Goal: Task Accomplishment & Management: Use online tool/utility

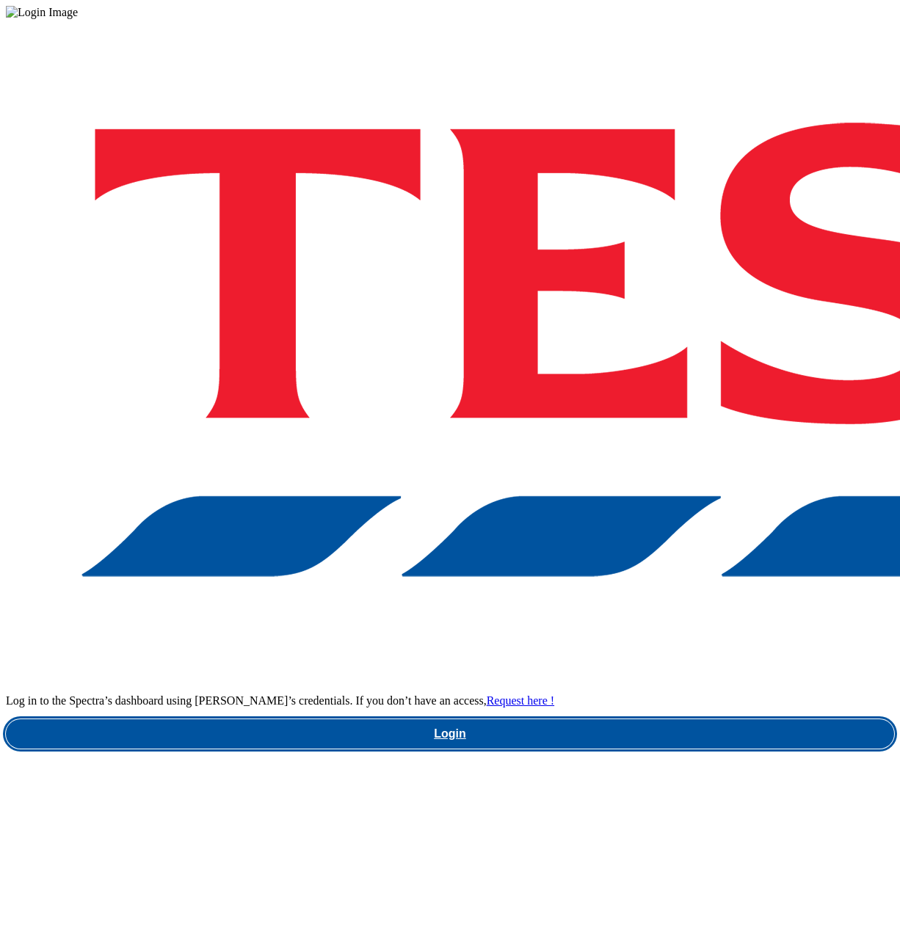
click at [650, 719] on link "Login" at bounding box center [450, 733] width 888 height 29
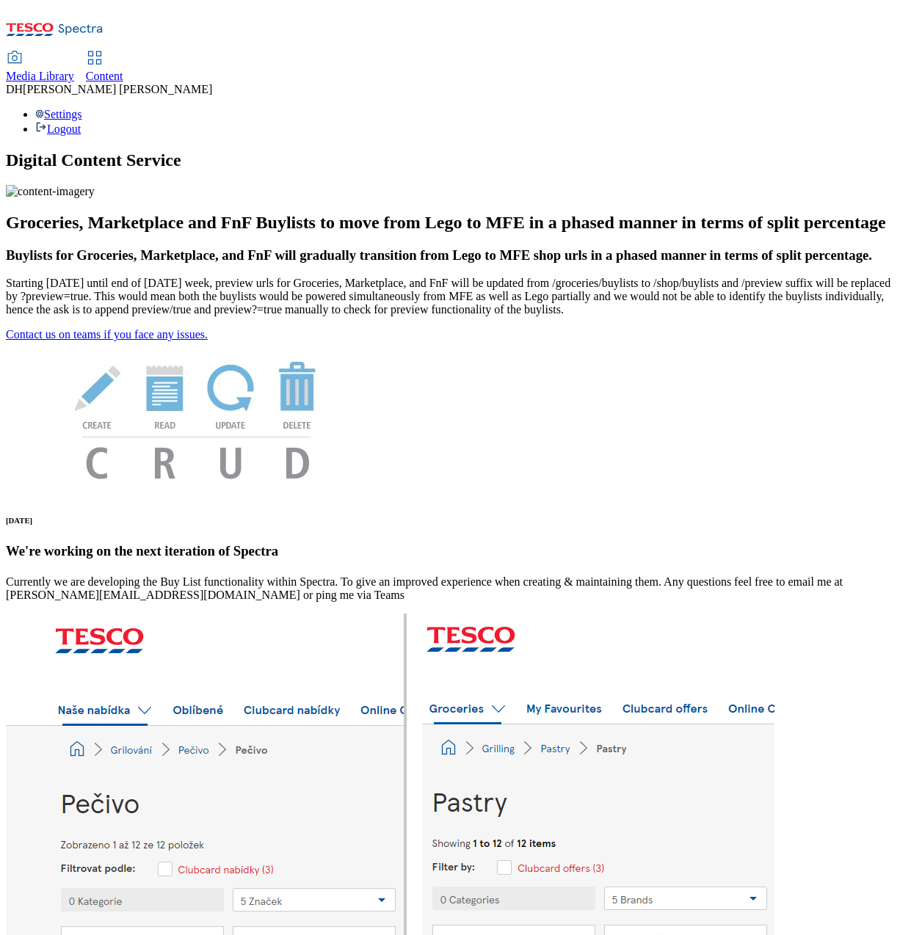
click at [123, 70] on span "Content" at bounding box center [104, 76] width 37 height 12
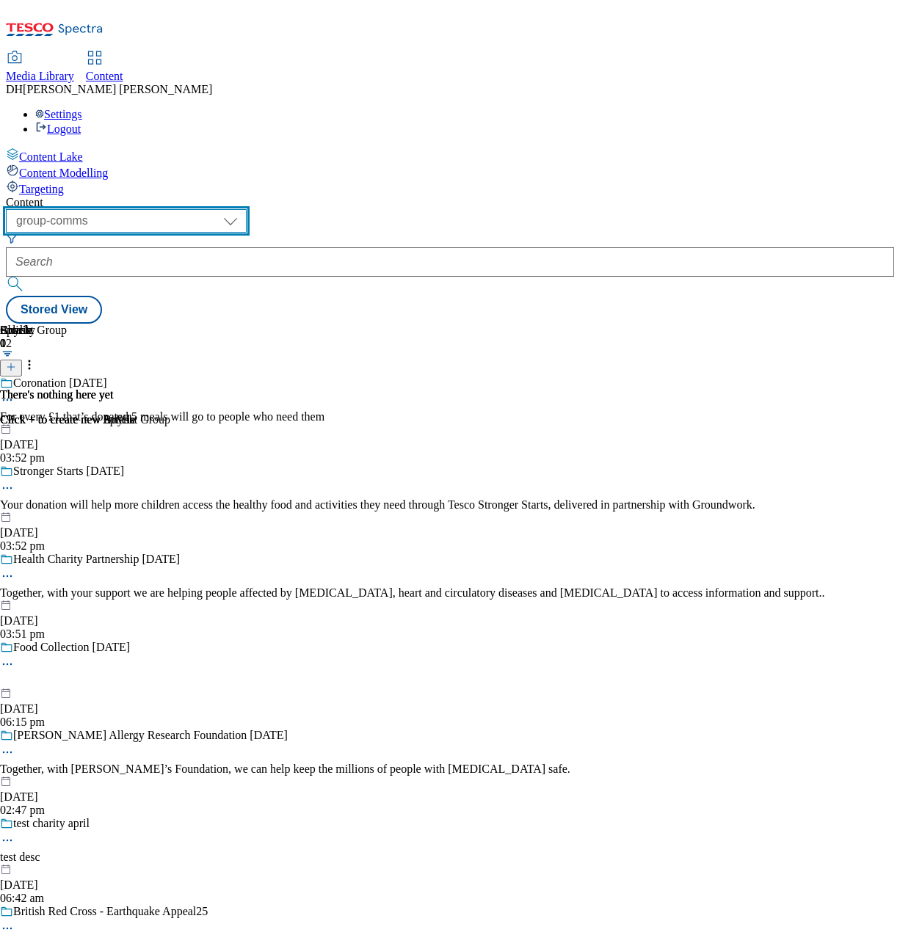
click at [247, 209] on select "dotcom-cz dotcom-hu dotcom-sk fnf-uk ghs-roi ghs-uk group-comms ighs-cz ighs-hu…" at bounding box center [126, 220] width 241 height 23
select select "ghs-[GEOGRAPHIC_DATA]"
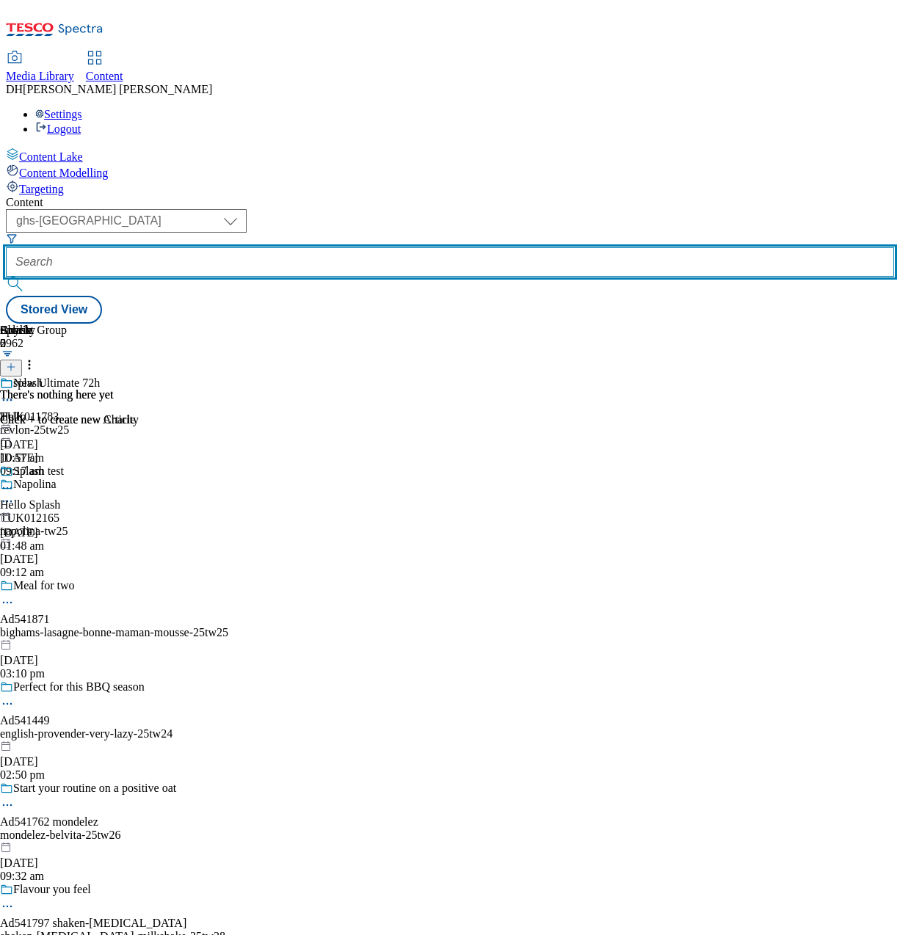
click at [425, 247] on input "text" at bounding box center [450, 261] width 888 height 29
paste input "back-to-school"
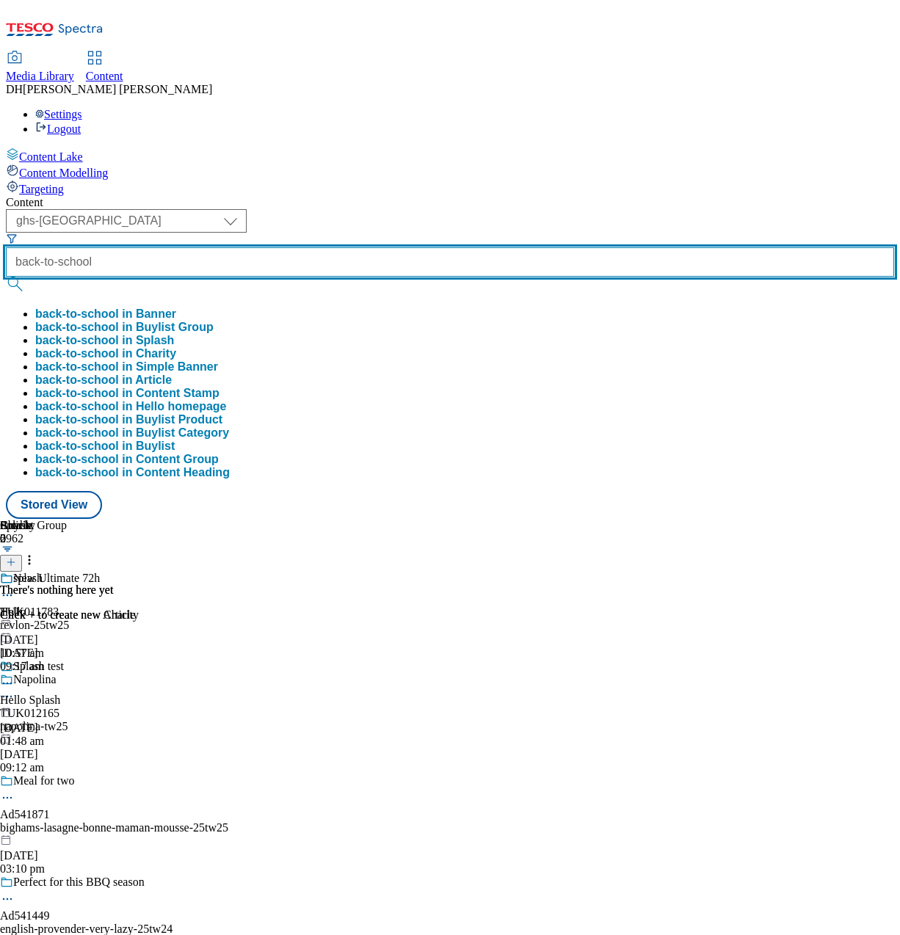
type input "back-to-school"
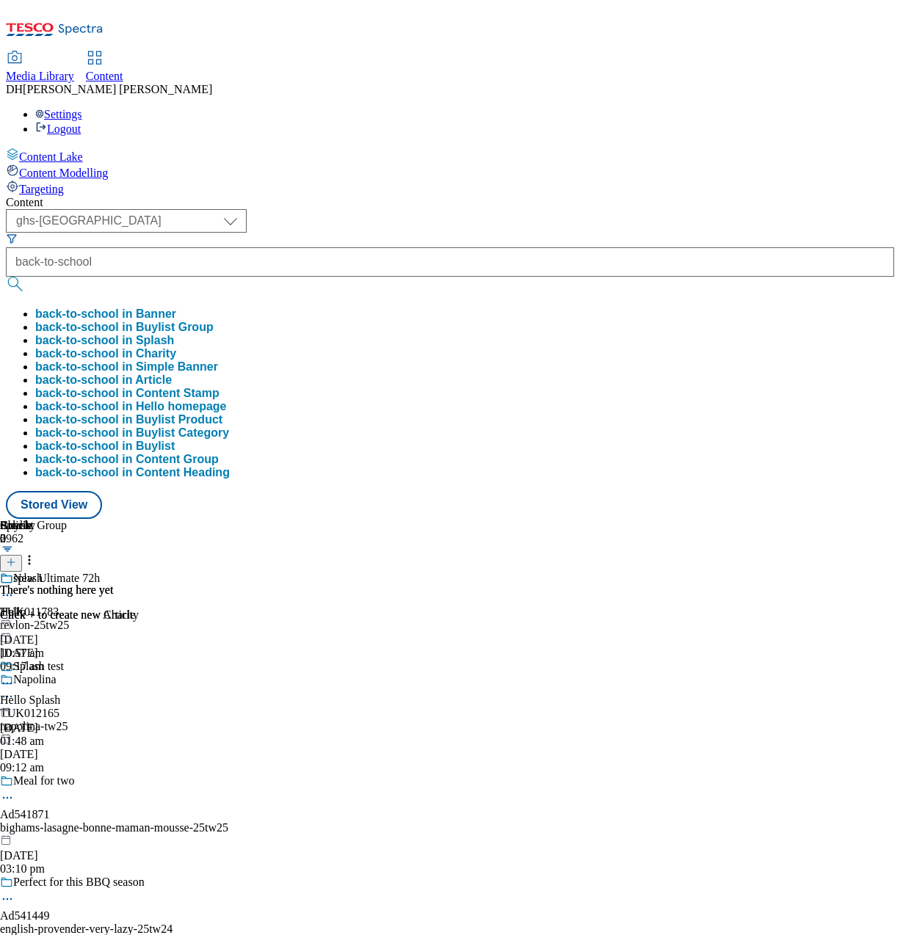
click at [214, 321] on button "back-to-school in Buylist Group" at bounding box center [124, 327] width 178 height 13
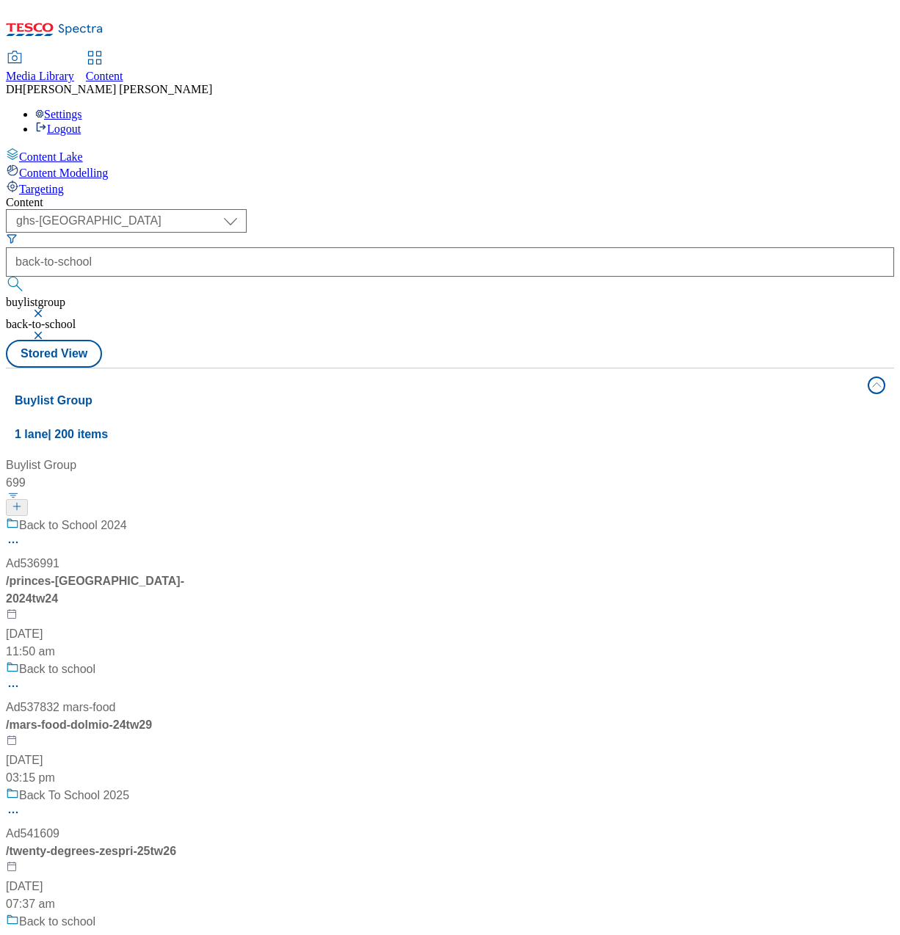
scroll to position [426, 0]
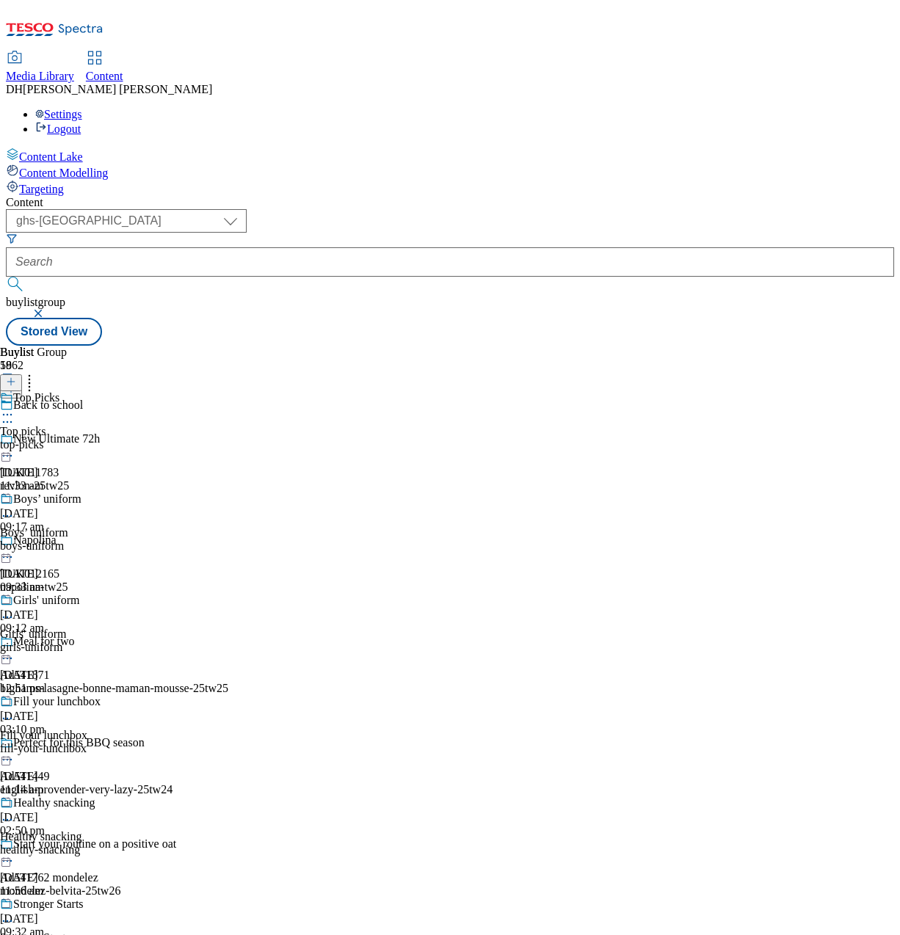
scroll to position [1704, 0]
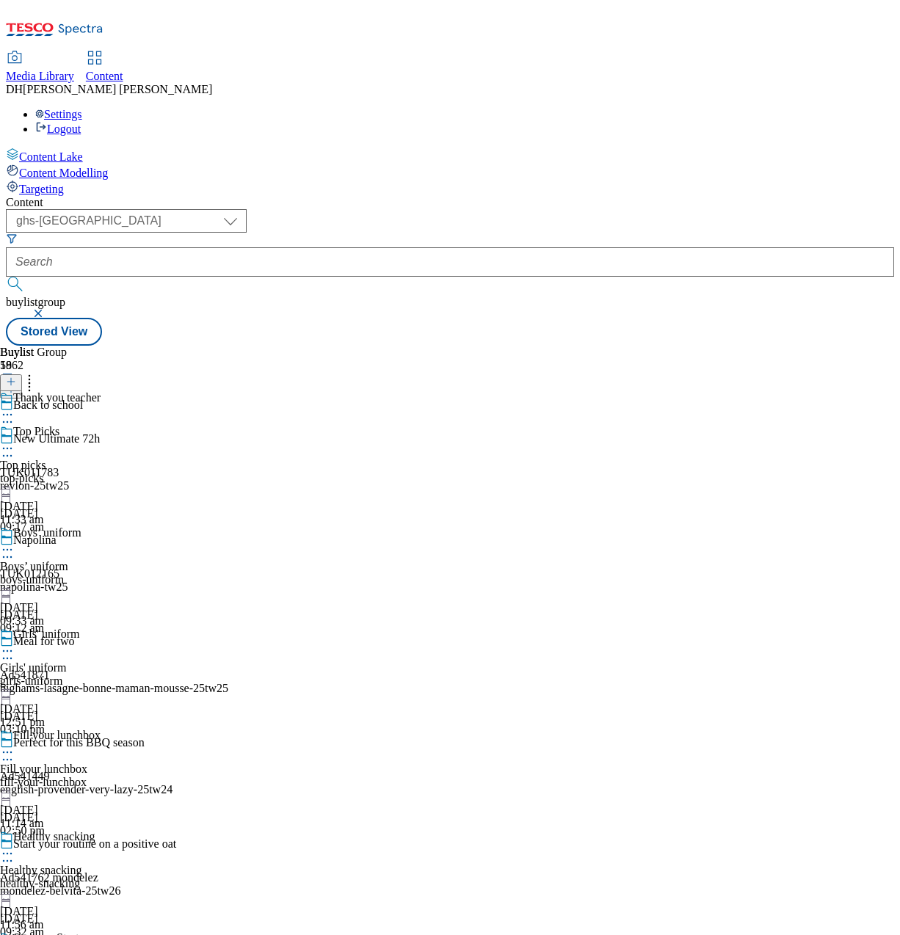
scroll to position [0, 131]
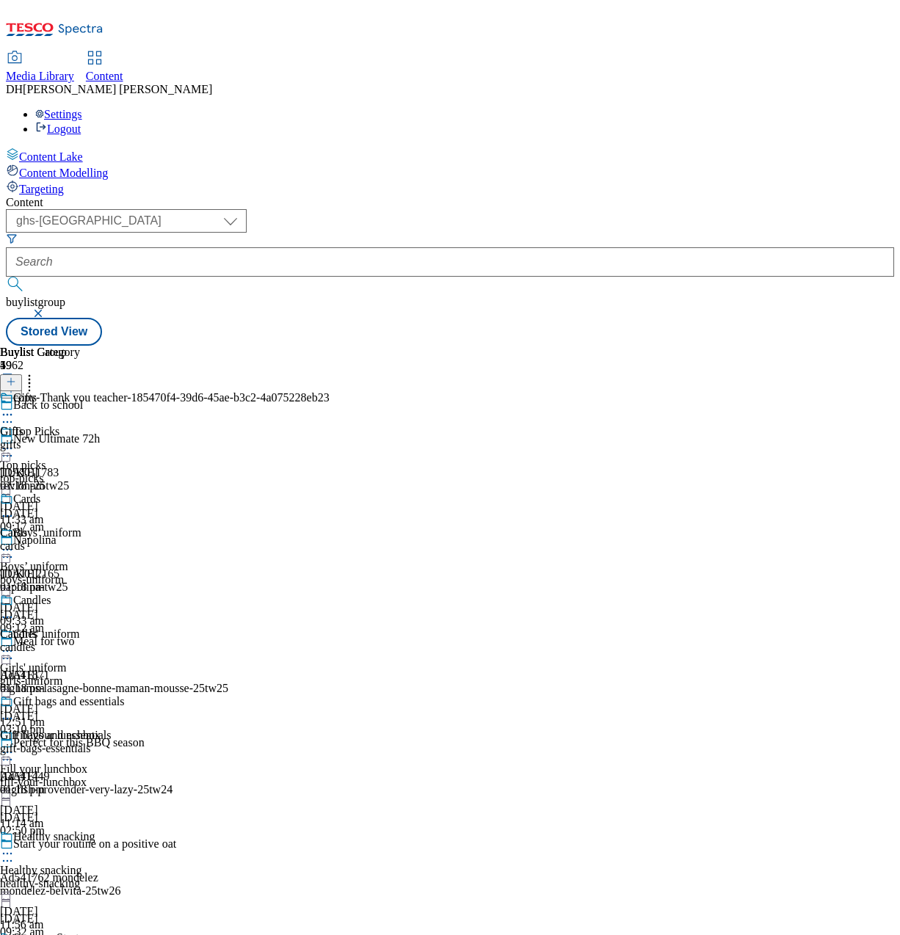
scroll to position [0, 131]
click at [125, 391] on div "Gifts Gifts gifts [DATE] 01:18 pm" at bounding box center [62, 441] width 125 height 101
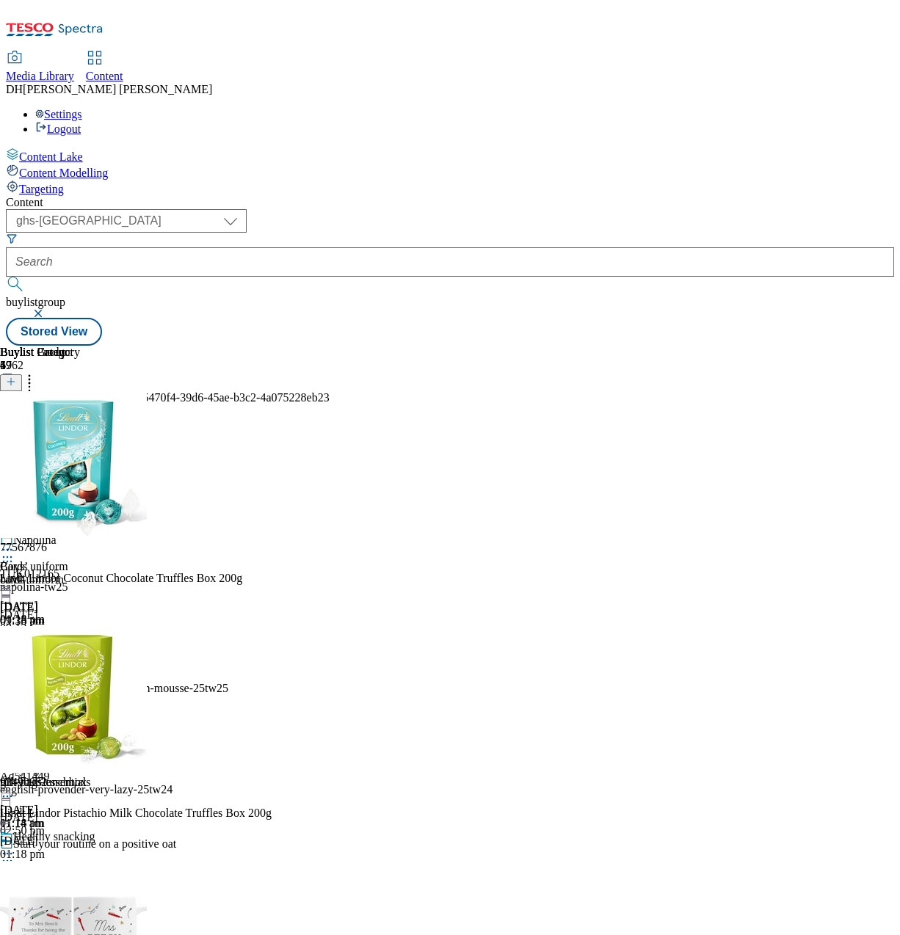
click at [37, 372] on icon at bounding box center [29, 379] width 15 height 15
click at [125, 403] on li "Bulk Delete" at bounding box center [76, 412] width 95 height 18
click at [103, 403] on button "Bulk Delete" at bounding box center [65, 412] width 73 height 18
click at [23, 463] on input "checkbox" at bounding box center [11, 474] width 23 height 23
drag, startPoint x: 818, startPoint y: 398, endPoint x: 852, endPoint y: 564, distance: 170.0
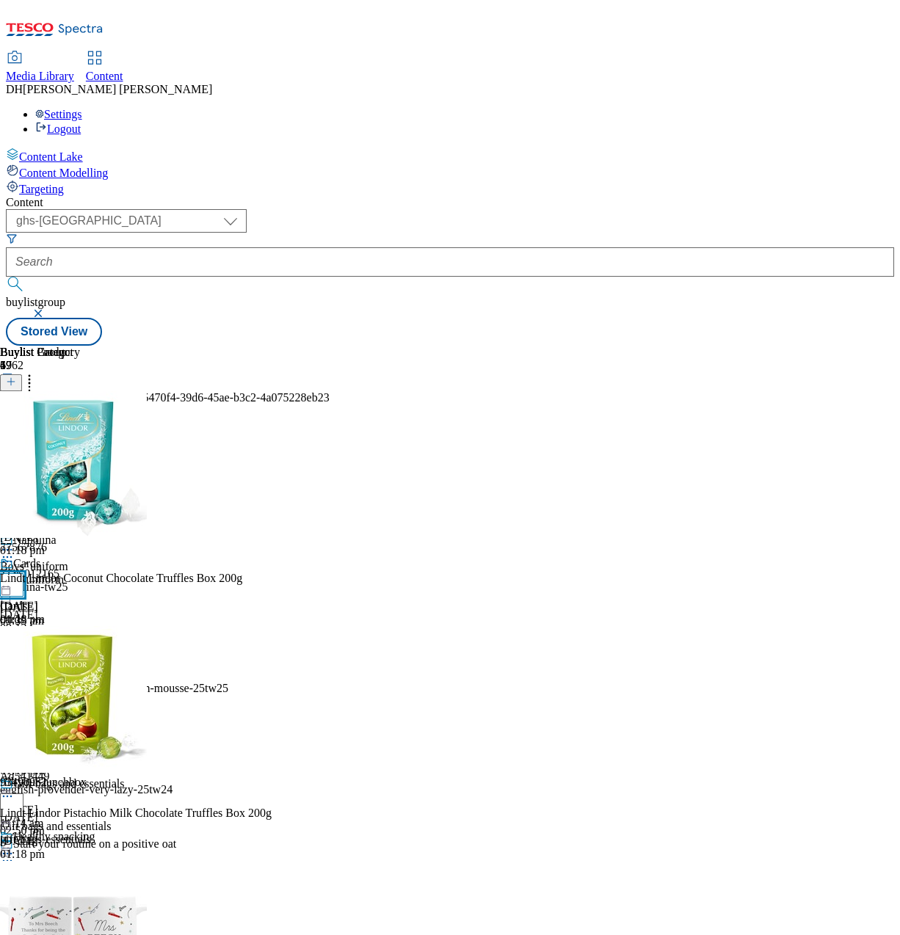
click at [23, 573] on input "checkbox" at bounding box center [11, 584] width 23 height 23
click at [23, 683] on input "checkbox" at bounding box center [11, 694] width 23 height 23
click at [23, 793] on input "checkbox" at bounding box center [11, 804] width 23 height 23
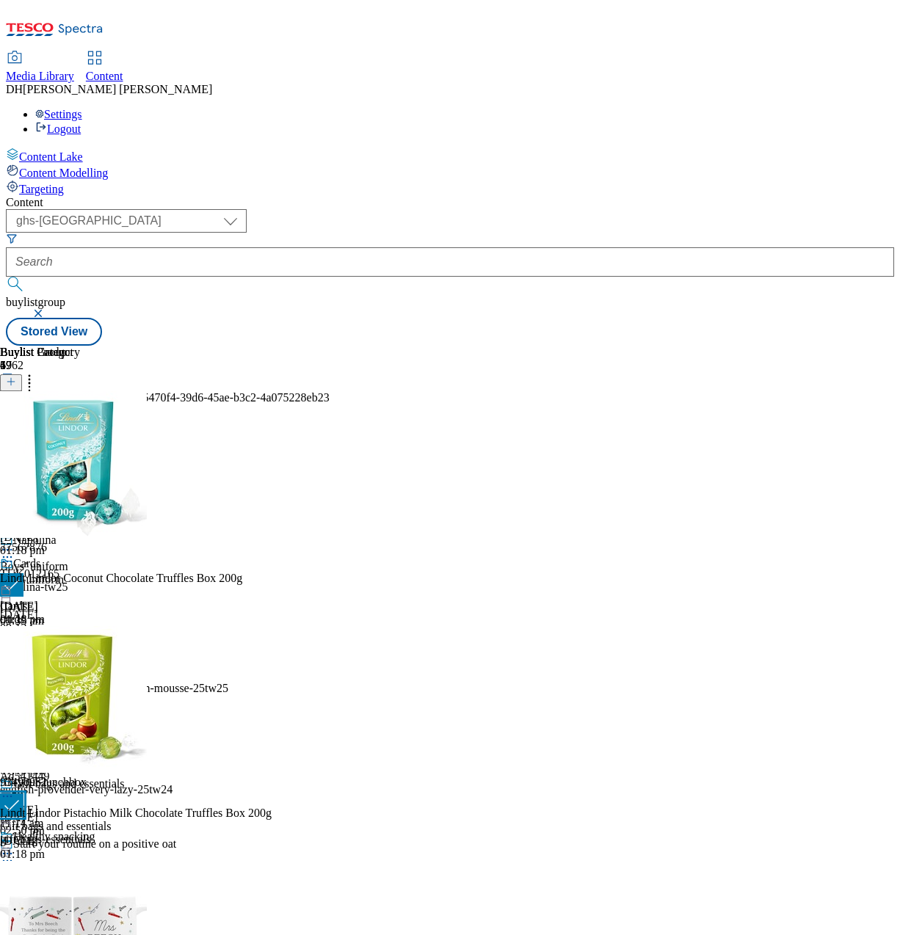
scroll to position [0, 0]
click at [23, 573] on input "checkbox" at bounding box center [11, 584] width 23 height 23
click at [23, 683] on input "checkbox" at bounding box center [11, 694] width 23 height 23
click at [23, 463] on input "checkbox" at bounding box center [11, 474] width 23 height 23
click at [23, 573] on input "checkbox" at bounding box center [11, 584] width 23 height 23
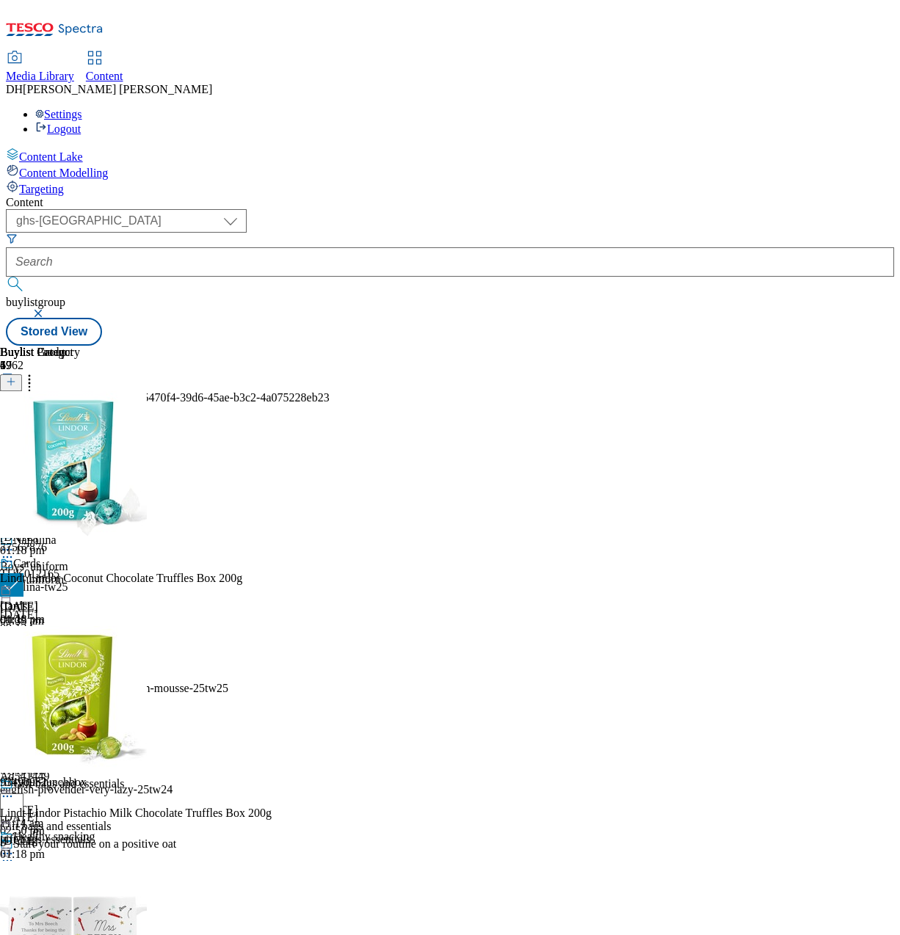
click at [23, 683] on input "checkbox" at bounding box center [11, 694] width 23 height 23
click at [23, 793] on input "checkbox" at bounding box center [11, 804] width 23 height 23
click at [65, 419] on button "Delete" at bounding box center [32, 433] width 65 height 28
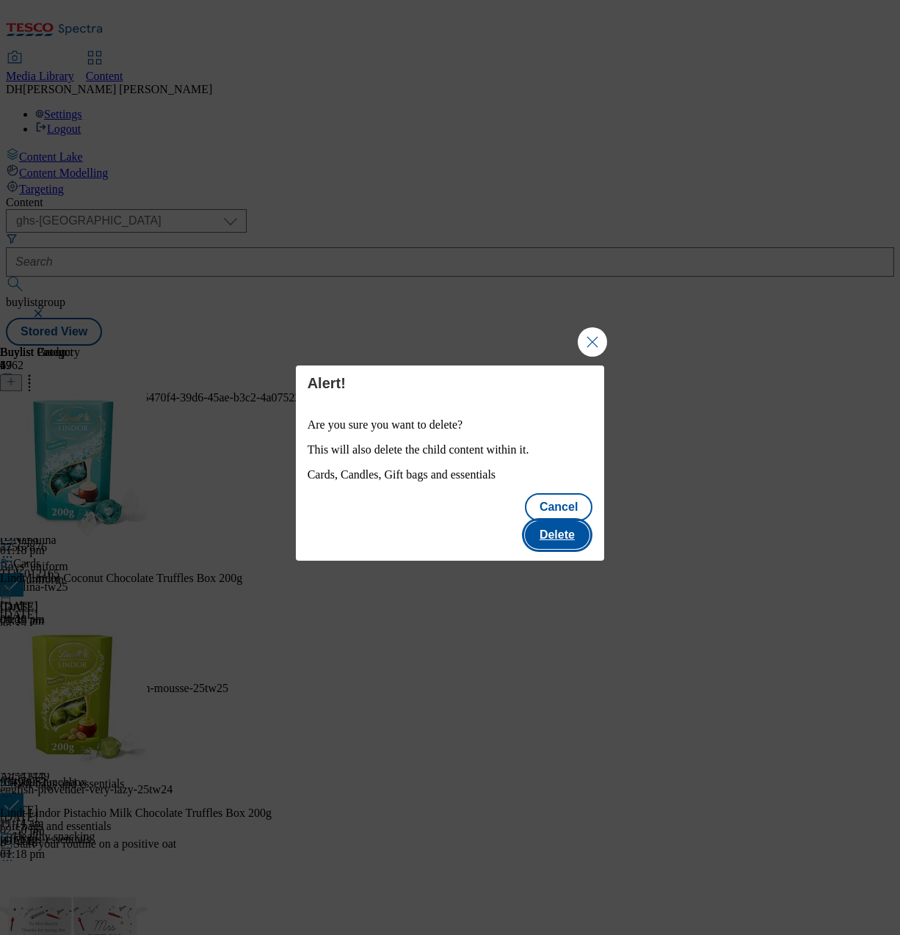
click at [546, 521] on button "Delete" at bounding box center [557, 535] width 65 height 28
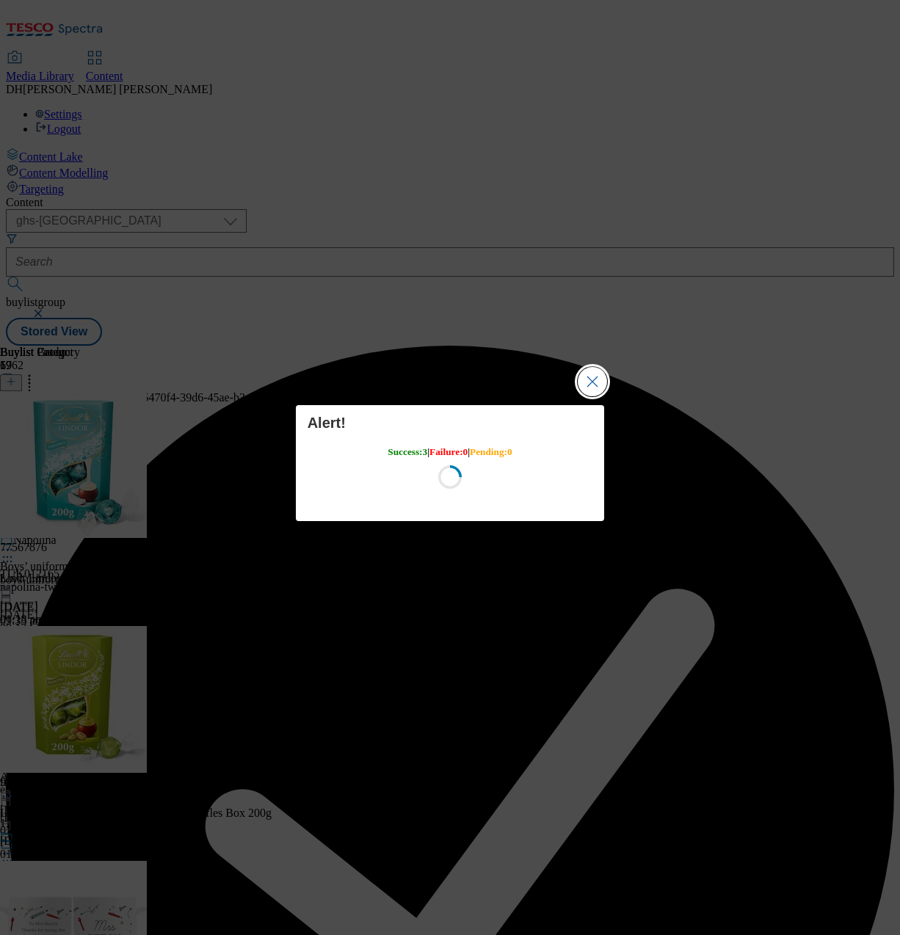
click at [600, 388] on button "Close Modal" at bounding box center [592, 381] width 29 height 29
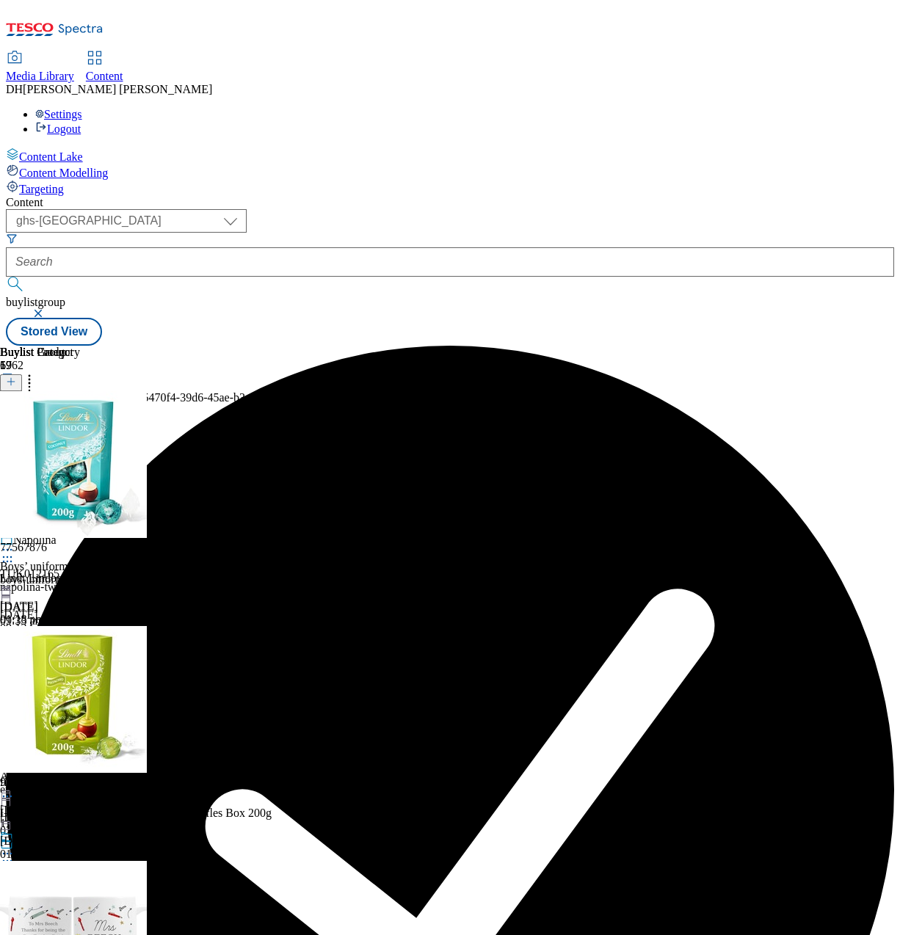
scroll to position [0, 403]
click at [80, 472] on div "gifts" at bounding box center [40, 478] width 80 height 13
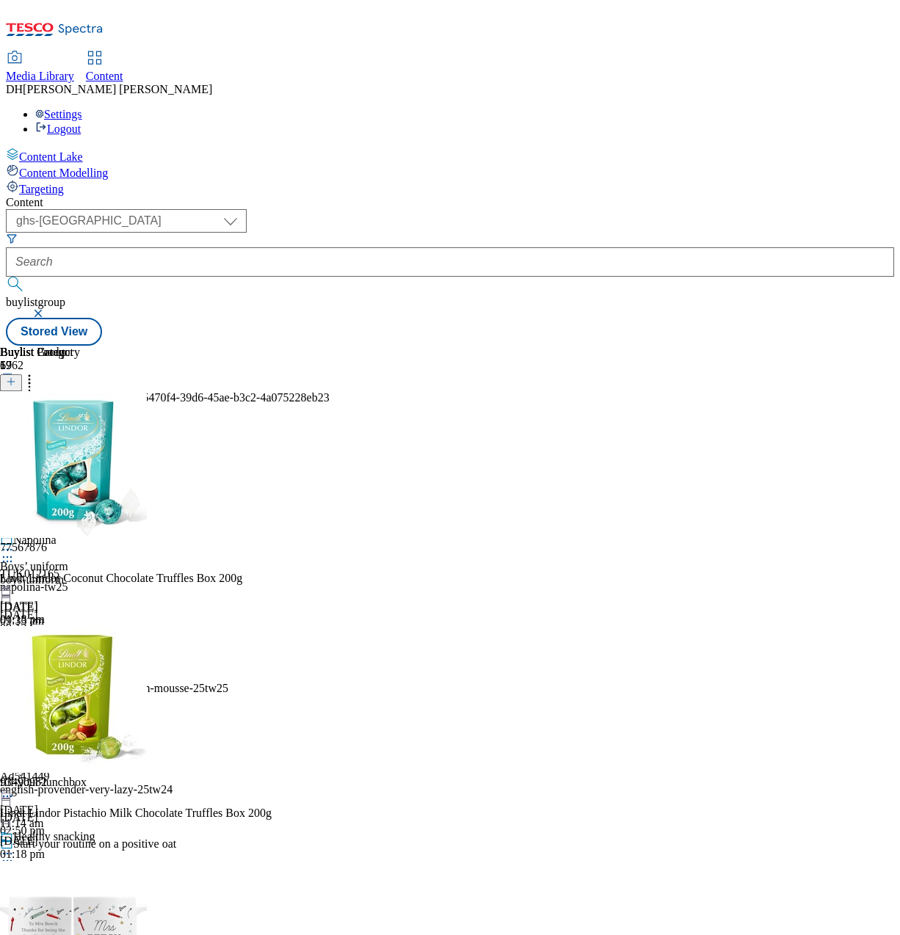
scroll to position [1513, 0]
click at [37, 372] on icon at bounding box center [29, 379] width 15 height 15
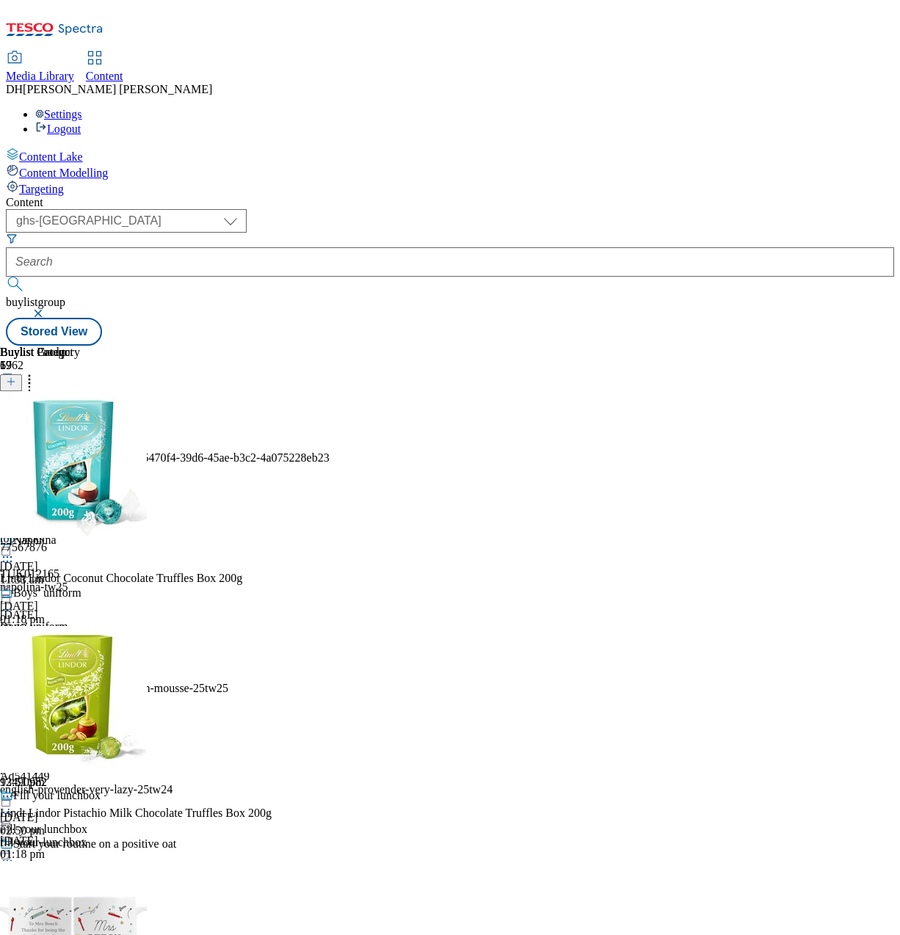
click at [82, 426] on span "Reorder" at bounding box center [64, 431] width 35 height 11
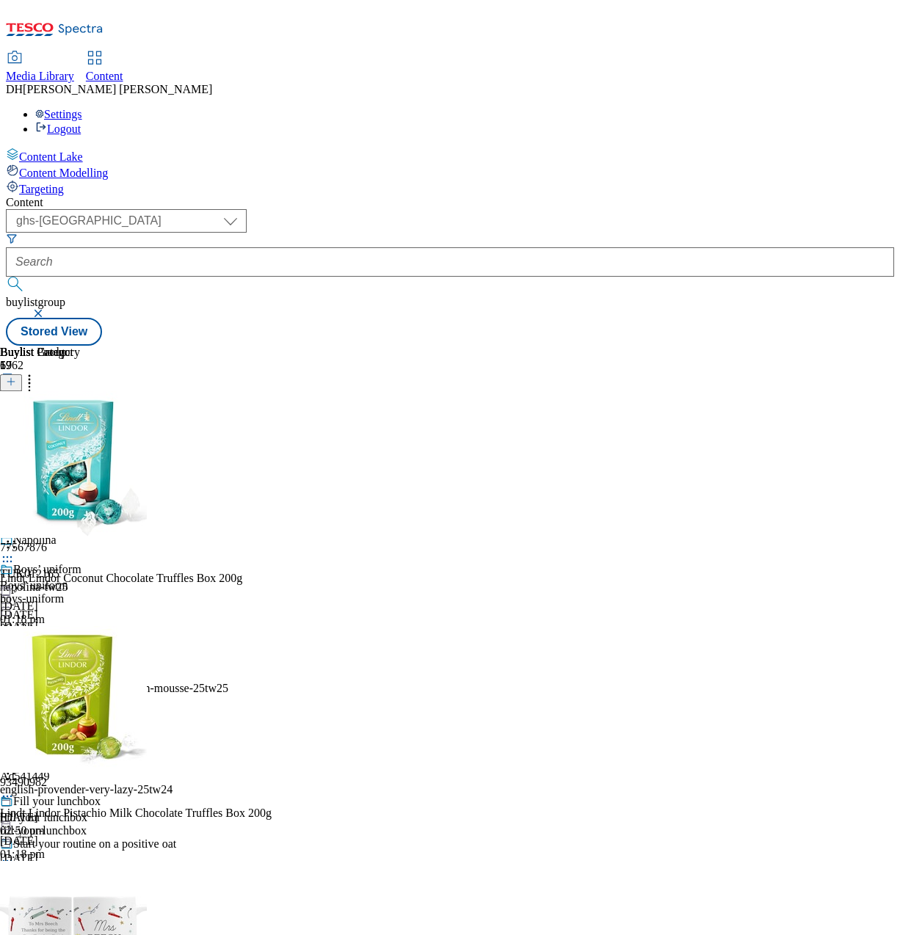
scroll to position [2471, 0]
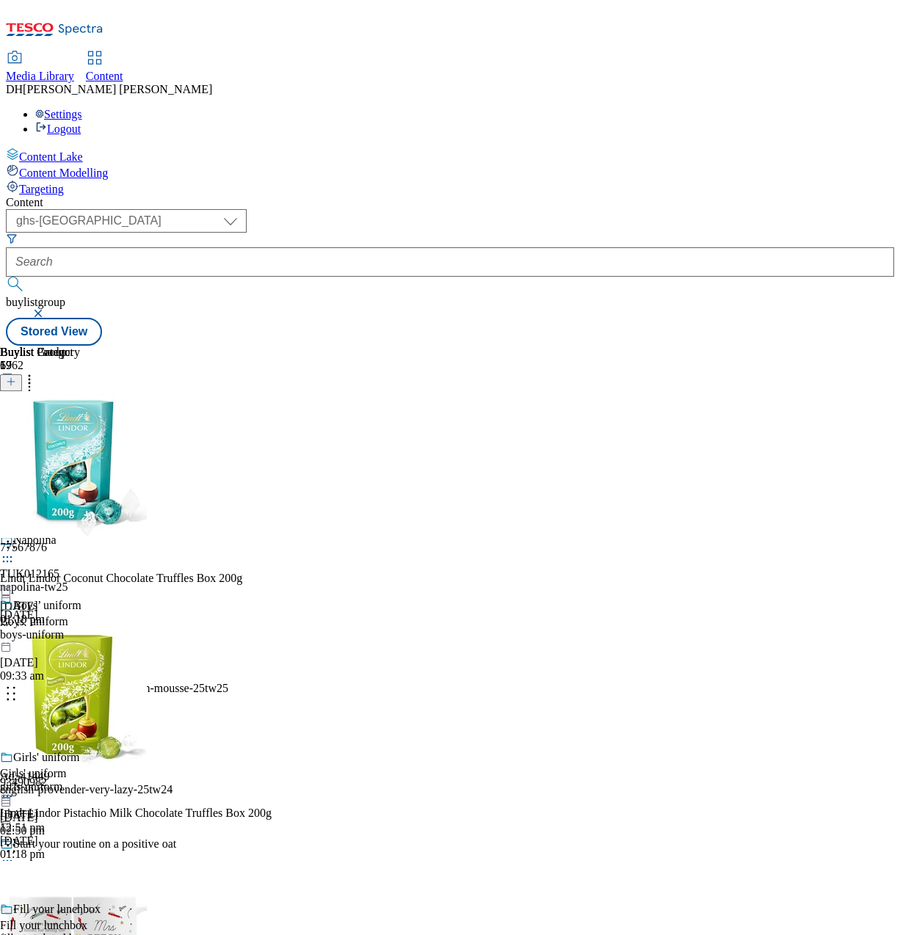
drag, startPoint x: 687, startPoint y: 523, endPoint x: 676, endPoint y: 420, distance: 103.4
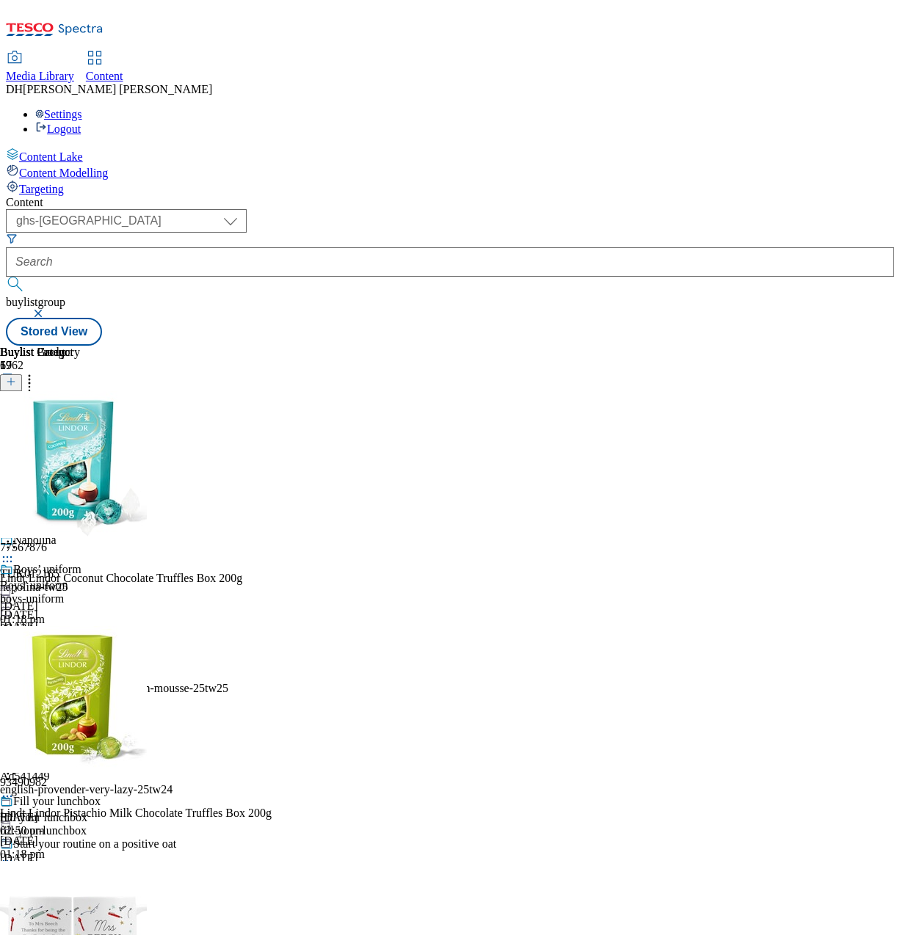
click at [59, 419] on button "Done" at bounding box center [29, 433] width 59 height 28
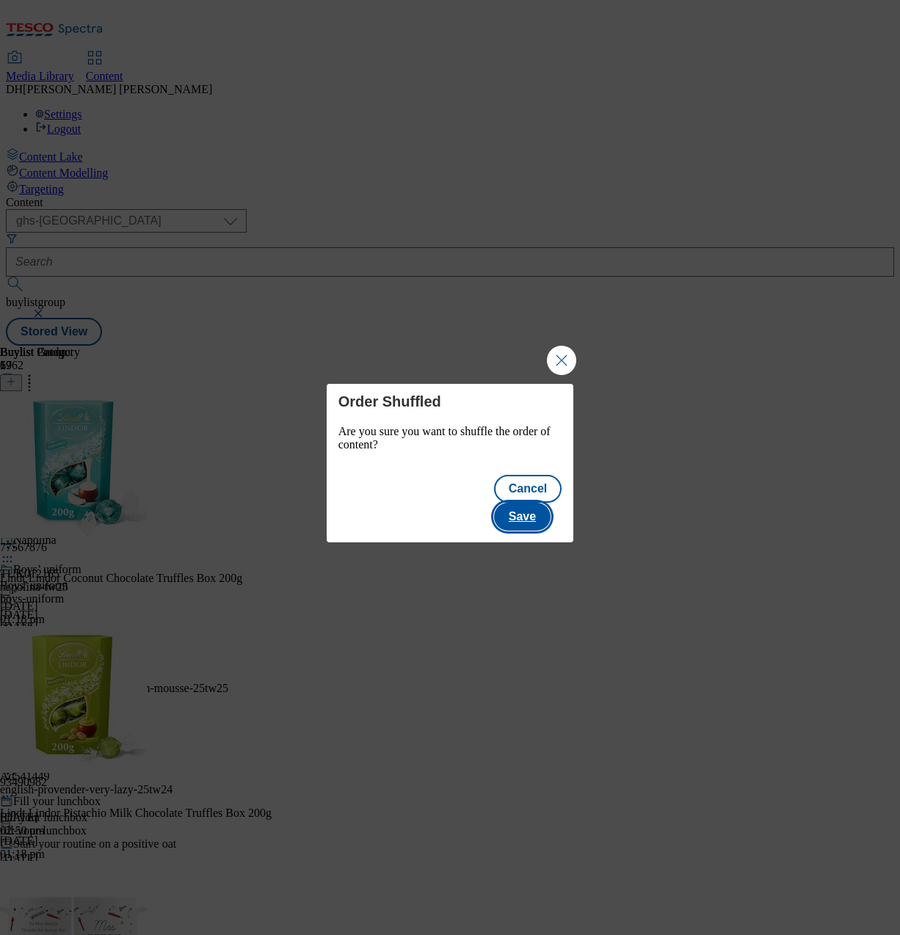
click at [531, 503] on button "Save" at bounding box center [522, 517] width 57 height 28
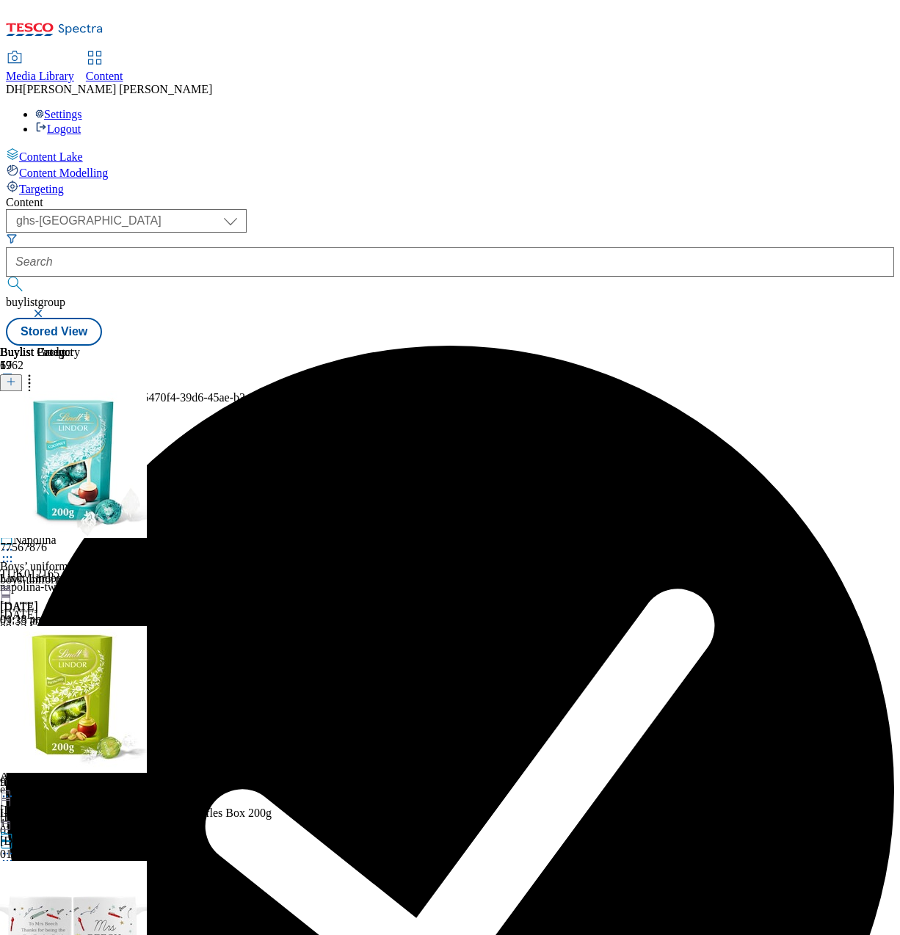
click at [15, 407] on icon at bounding box center [7, 414] width 15 height 15
click at [62, 440] on span "Edit" at bounding box center [54, 445] width 17 height 11
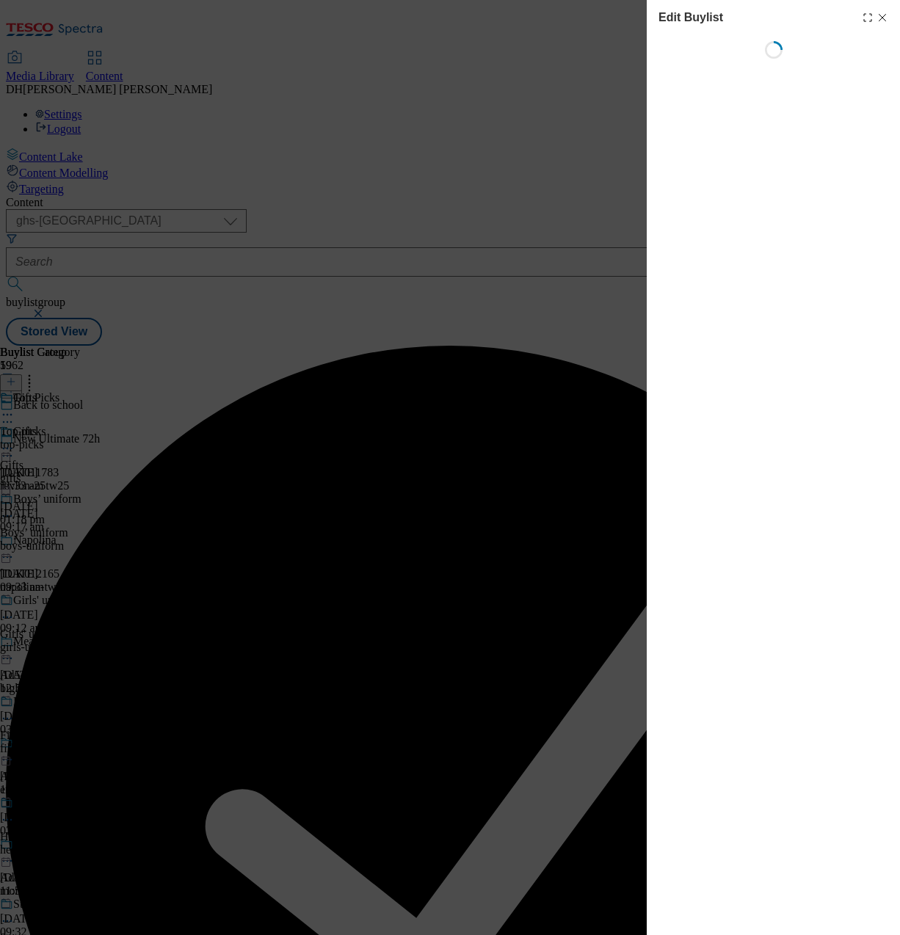
select select "tactical"
select select "Banner"
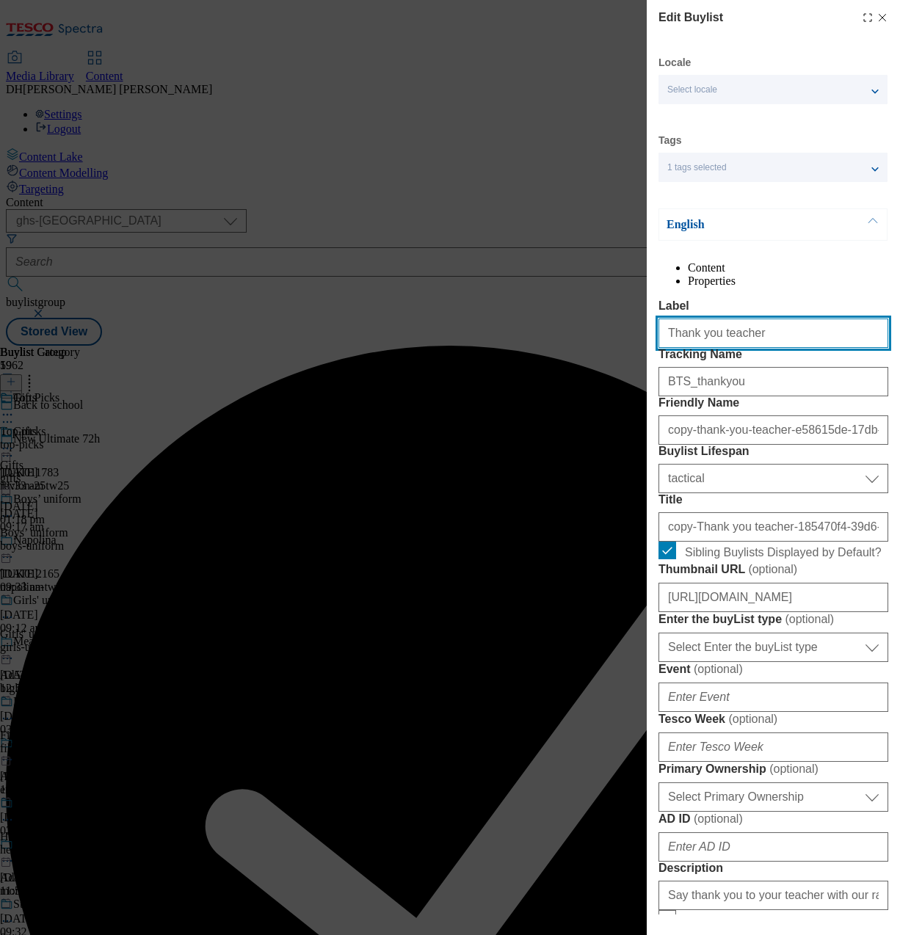
click at [738, 348] on input "Thank you teacher" at bounding box center [773, 333] width 230 height 29
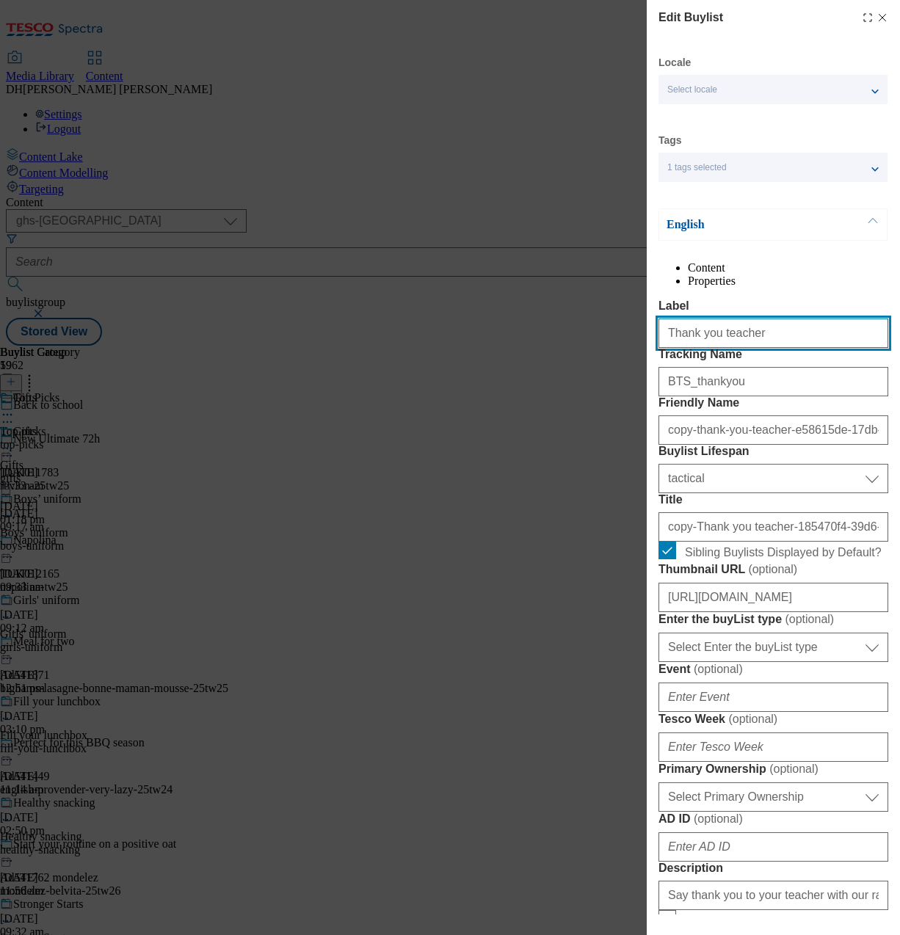
click at [738, 348] on input "Thank you teacher" at bounding box center [773, 333] width 230 height 29
click at [684, 348] on input "Belvita" at bounding box center [773, 333] width 230 height 29
type input "Belvita"
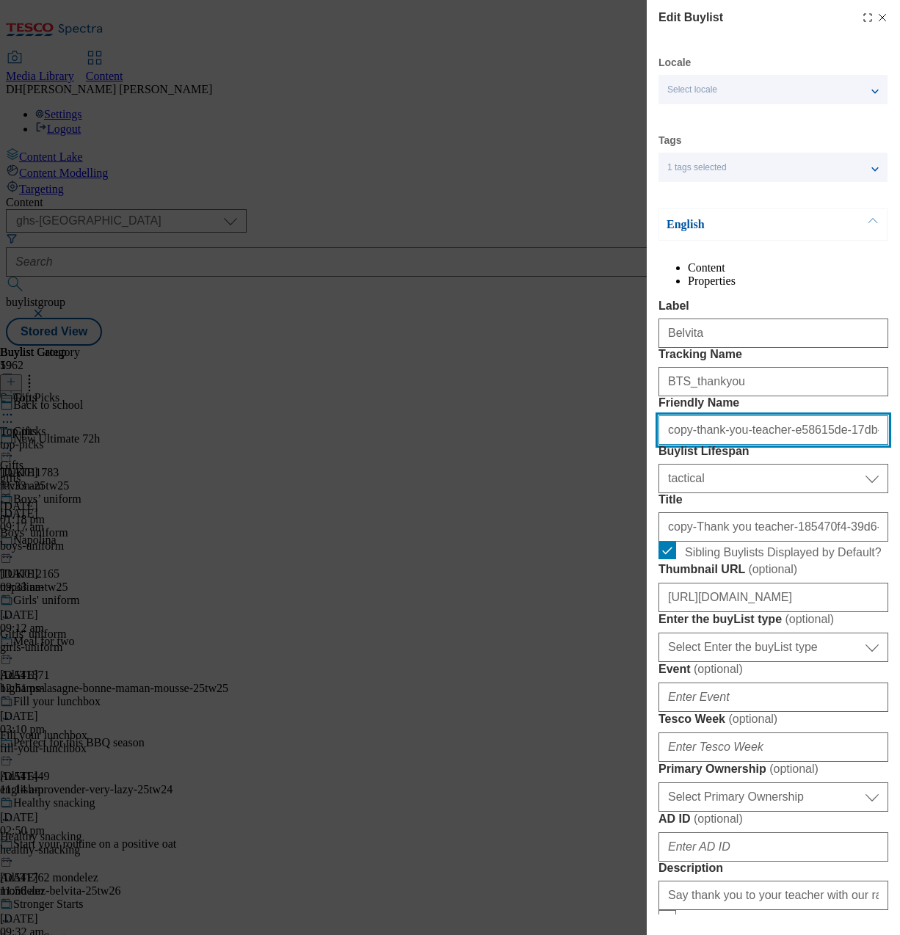
click at [682, 445] on input "copy-thank-you-teacher-e58615de-17db-4e2a-89ce-6643f23974fa" at bounding box center [773, 429] width 230 height 29
paste input "Belvit"
type input "belvita"
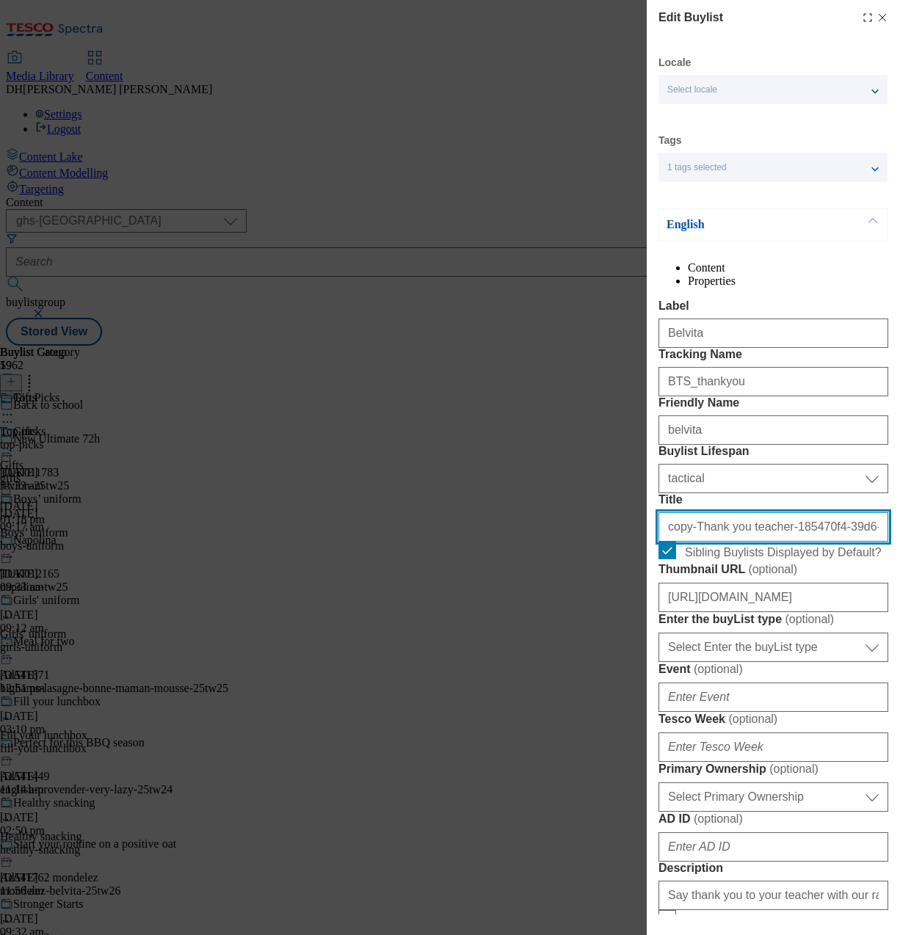
click at [710, 542] on input "copy-Thank you teacher-185470f4-39d6-45ae-b3c2-4a075228eb23" at bounding box center [773, 526] width 230 height 29
paste input "Belvita"
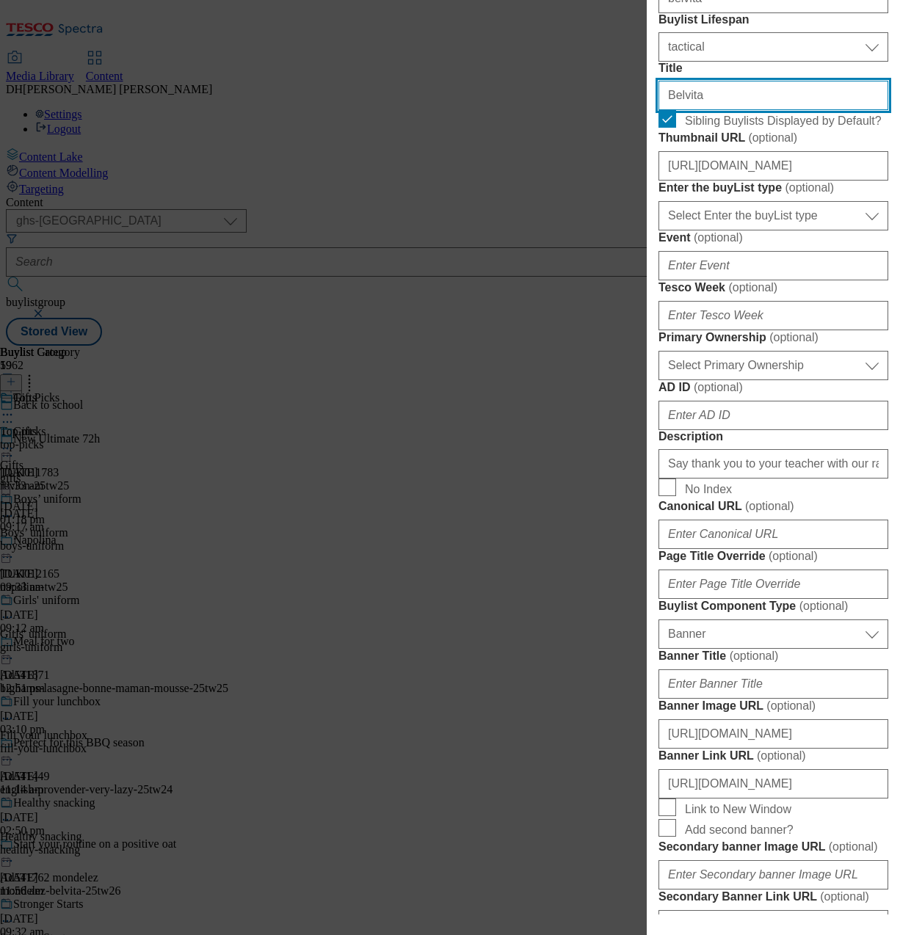
scroll to position [433, 0]
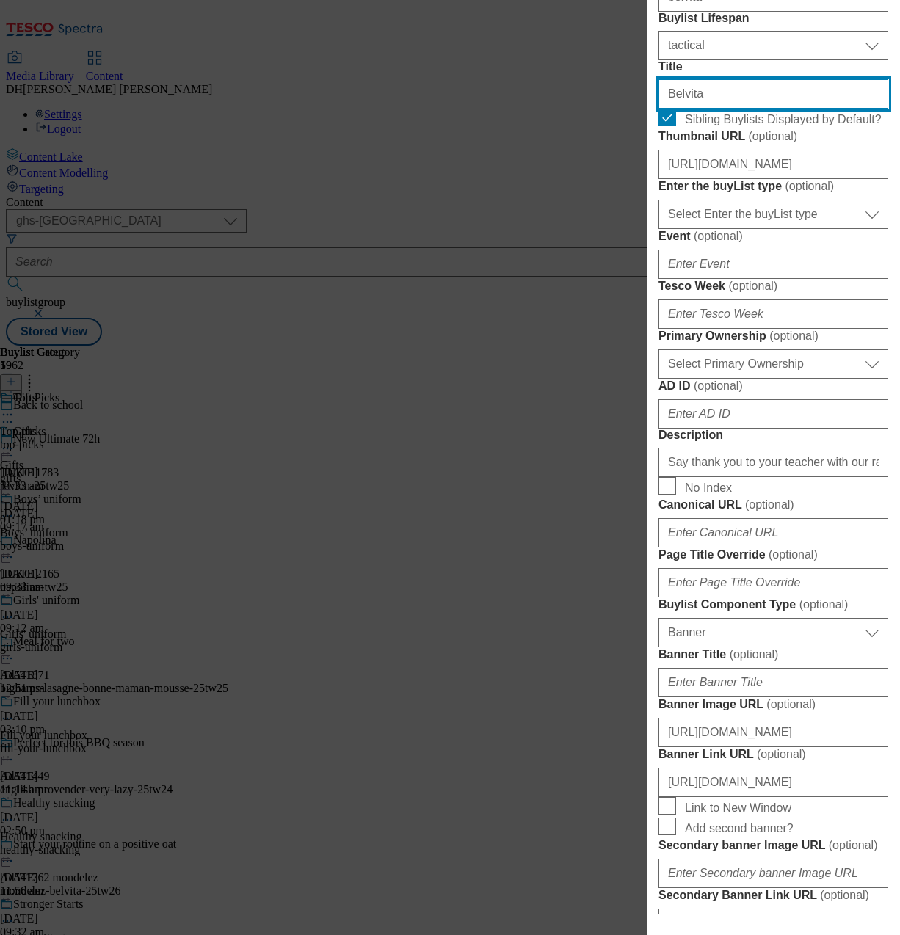
type input "Belvita"
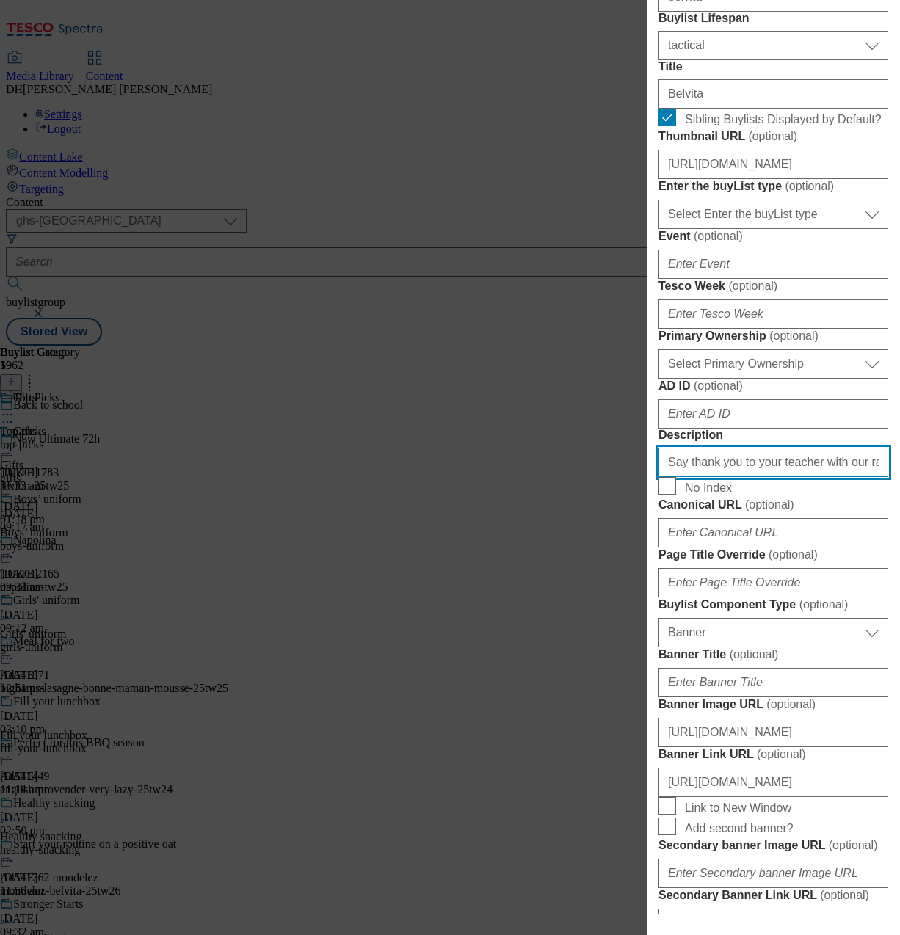
click at [771, 477] on input "Say thank you to your teacher with our range of gifts, including mugs, candles,…" at bounding box center [773, 462] width 230 height 29
click at [752, 813] on form "Label Belvita Tracking Name BTS_thankyou Friendly Name [PERSON_NAME] Buylist Li…" at bounding box center [773, 466] width 230 height 1201
drag, startPoint x: 709, startPoint y: 774, endPoint x: 584, endPoint y: 781, distance: 125.0
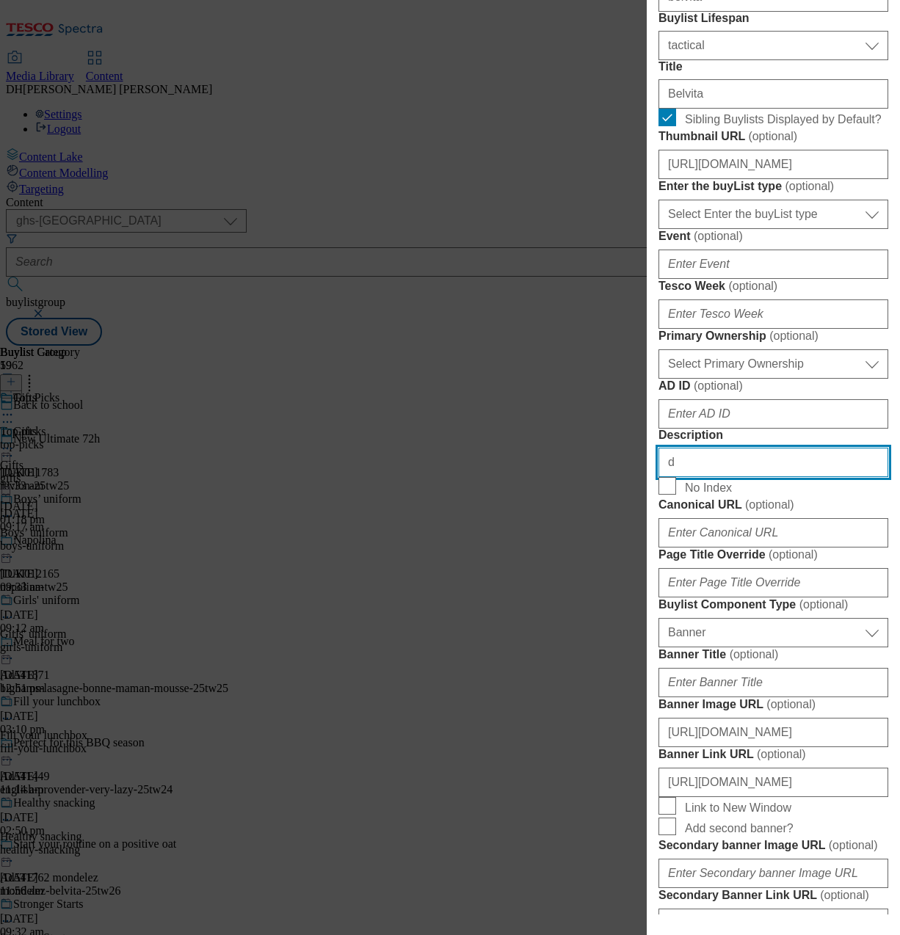
click at [584, 781] on div "Edit Buylist Locale Select locale English Welsh Tags 1 tags selected fnf market…" at bounding box center [450, 467] width 900 height 935
type input "d"
click at [741, 730] on form "Label Belvita Tracking Name BTS_thankyou Friendly Name [PERSON_NAME] Buylist Li…" at bounding box center [773, 467] width 230 height 1201
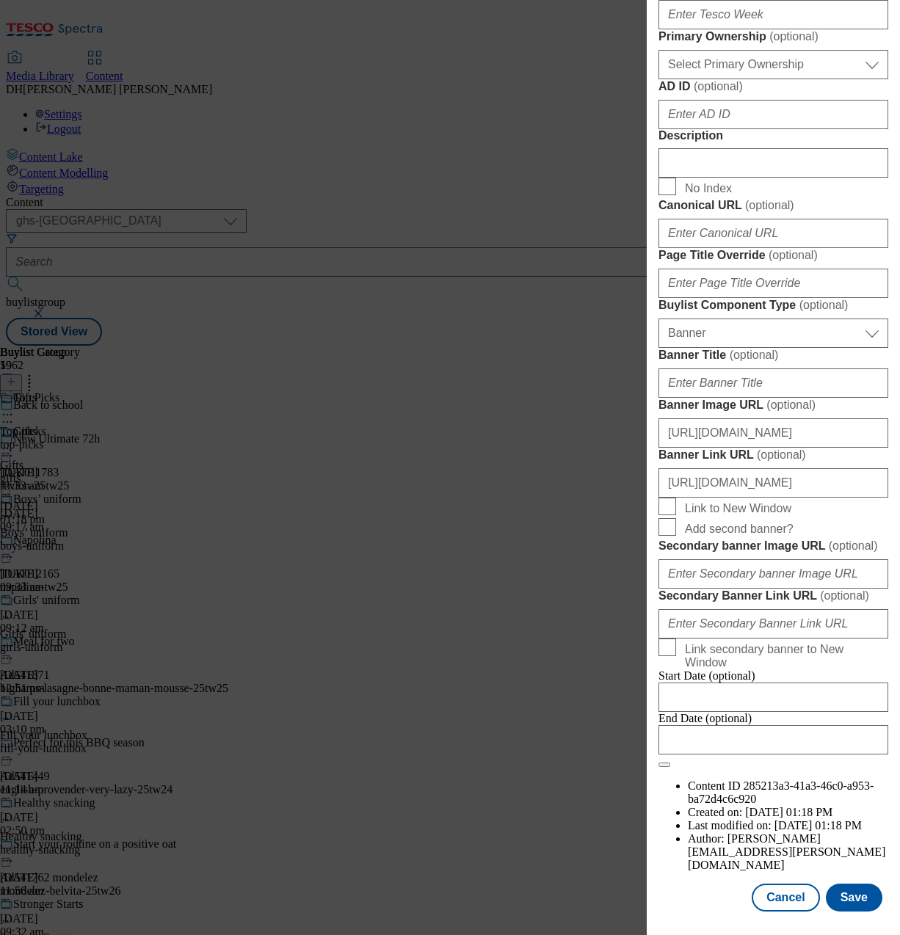
scroll to position [1266, 0]
click at [849, 902] on button "Save" at bounding box center [854, 898] width 57 height 28
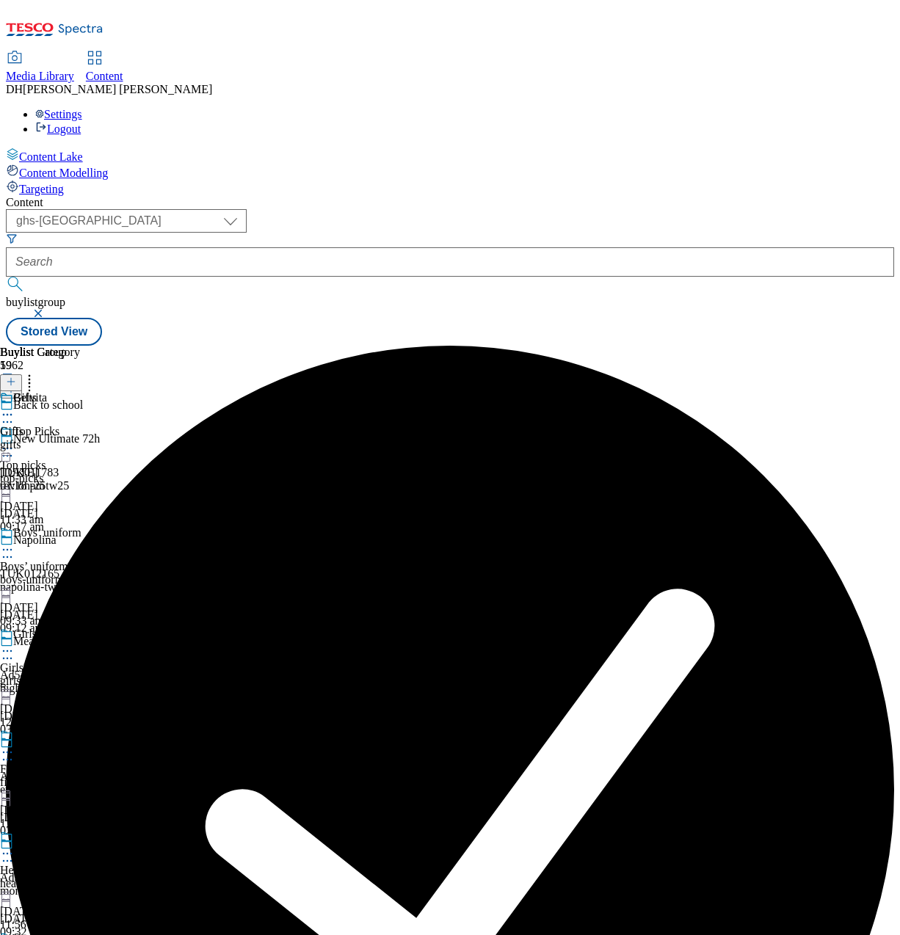
scroll to position [0, 131]
click at [80, 438] on div "gifts" at bounding box center [40, 444] width 80 height 13
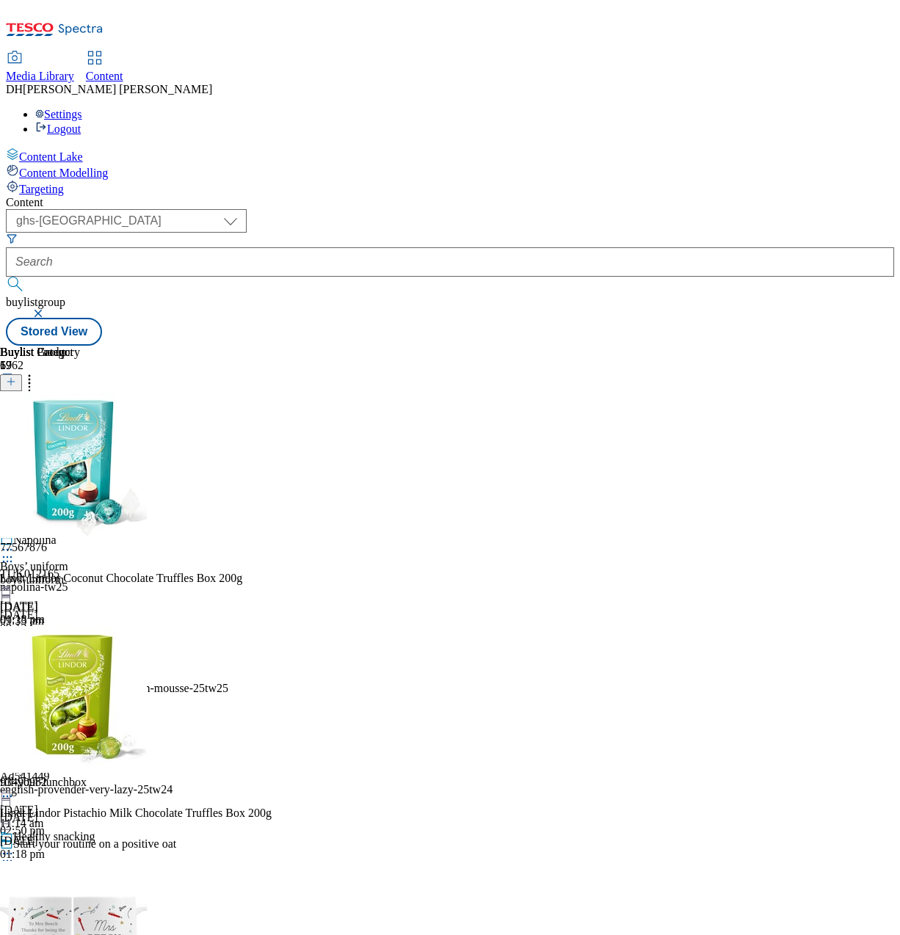
click at [15, 441] on icon at bounding box center [7, 448] width 15 height 15
click at [62, 474] on span "Edit" at bounding box center [54, 479] width 17 height 11
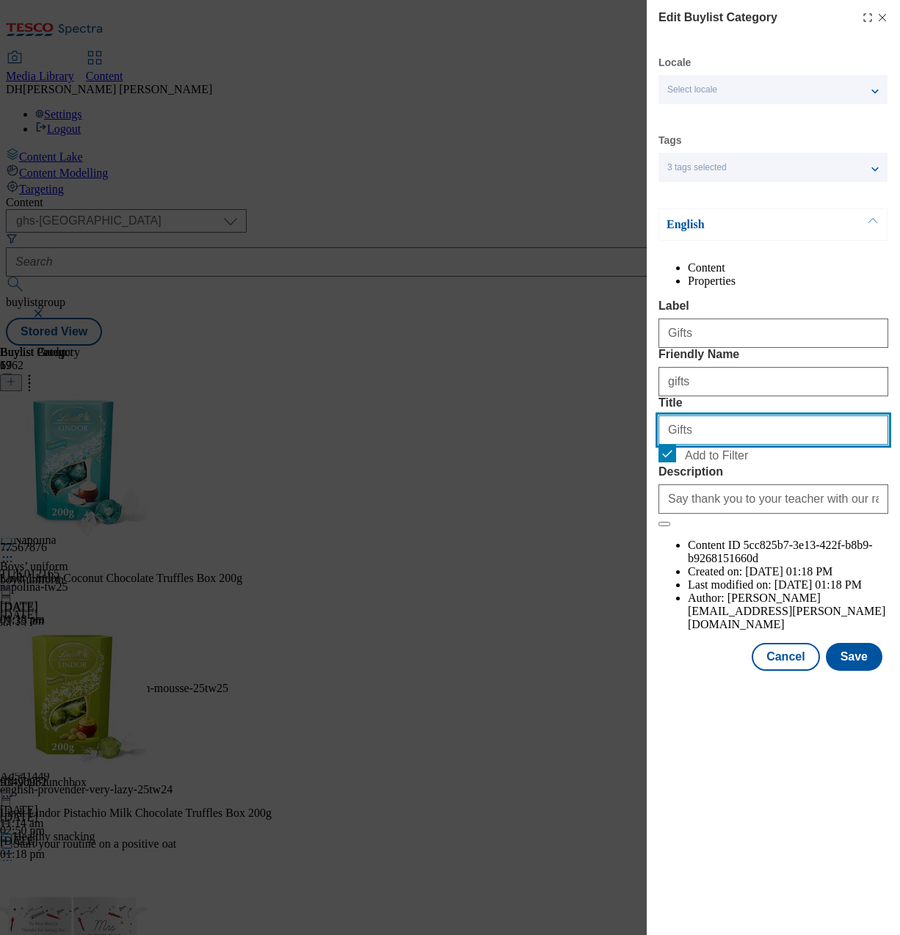
drag, startPoint x: 695, startPoint y: 510, endPoint x: 626, endPoint y: 514, distance: 69.1
click at [626, 514] on div "Edit Buylist Category Locale Select locale English Welsh Tags 3 tags selected f…" at bounding box center [450, 467] width 900 height 935
drag, startPoint x: 614, startPoint y: 512, endPoint x: 689, endPoint y: 432, distance: 109.1
click at [616, 508] on div "Edit Buylist Category Locale Select locale English Welsh Tags 3 tags selected f…" at bounding box center [450, 467] width 900 height 935
type input "Belvita"
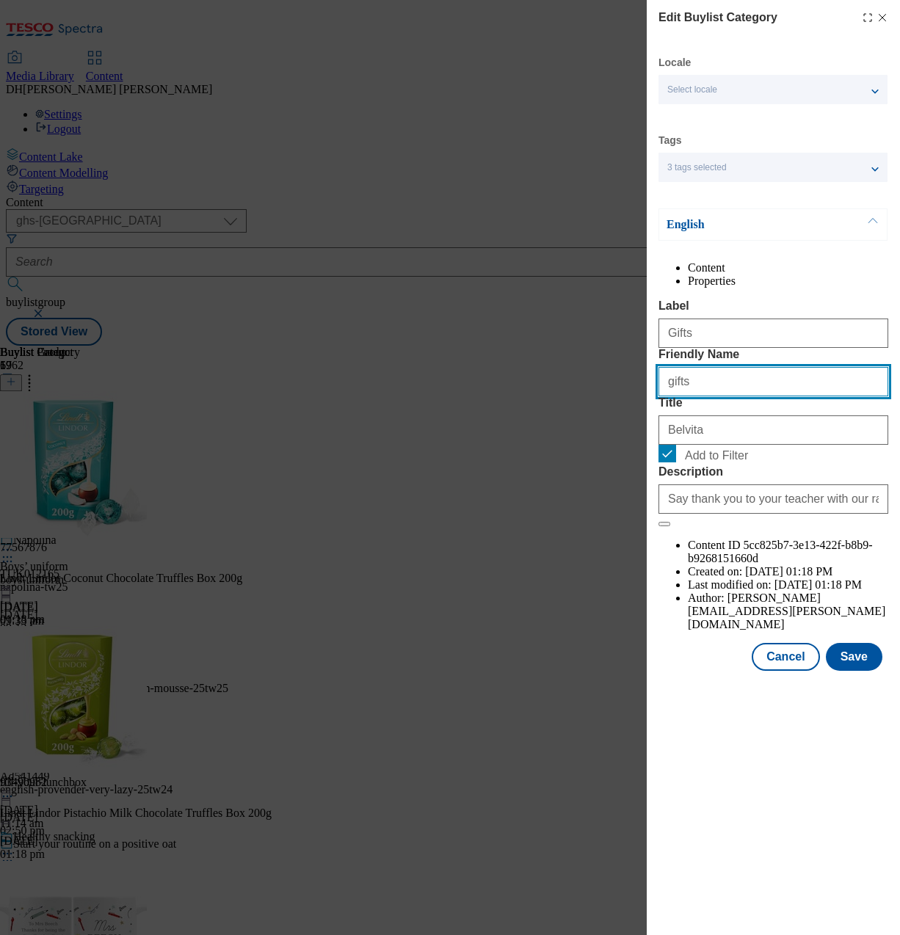
drag, startPoint x: 682, startPoint y: 439, endPoint x: 636, endPoint y: 438, distance: 46.3
click at [636, 438] on div "Edit Buylist Category Locale Select locale English Welsh Tags 3 tags selected f…" at bounding box center [450, 467] width 900 height 935
drag, startPoint x: 679, startPoint y: 442, endPoint x: 732, endPoint y: 435, distance: 53.3
click at [730, 396] on input "all-products" at bounding box center [773, 381] width 230 height 29
type input "all"
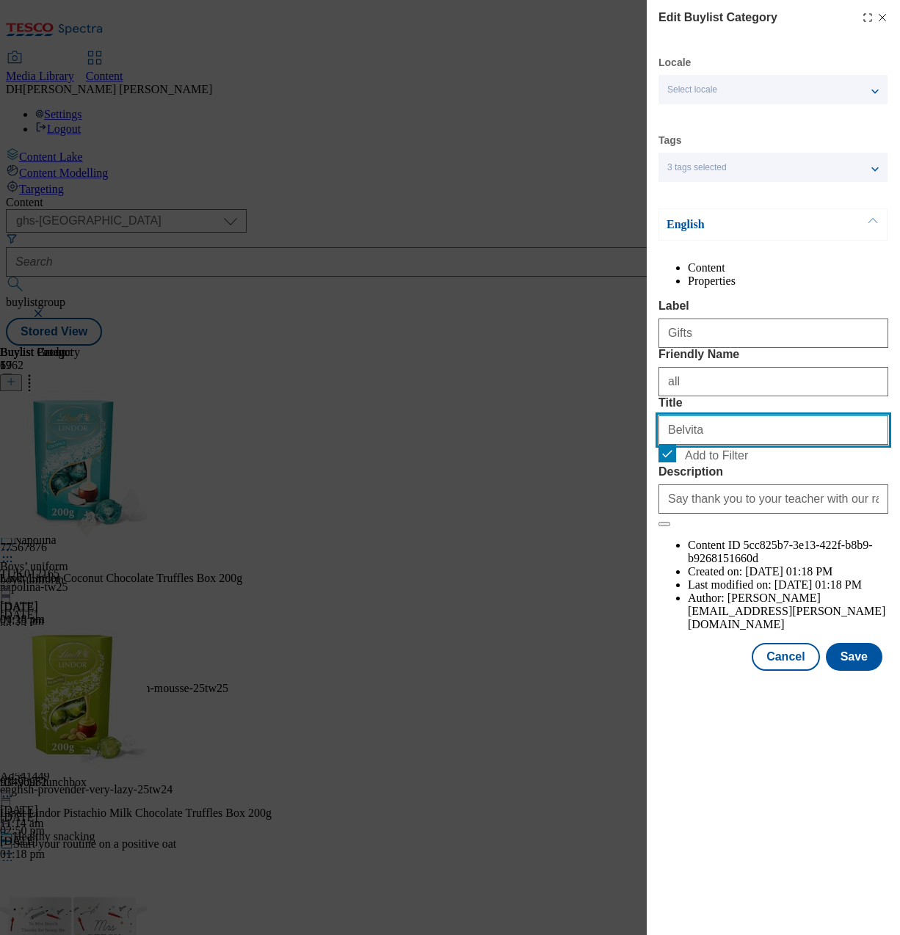
drag, startPoint x: 655, startPoint y: 514, endPoint x: 592, endPoint y: 510, distance: 64.0
click at [592, 510] on div "Edit Buylist Category Locale Select locale English Welsh Tags 3 tags selected f…" at bounding box center [450, 467] width 900 height 935
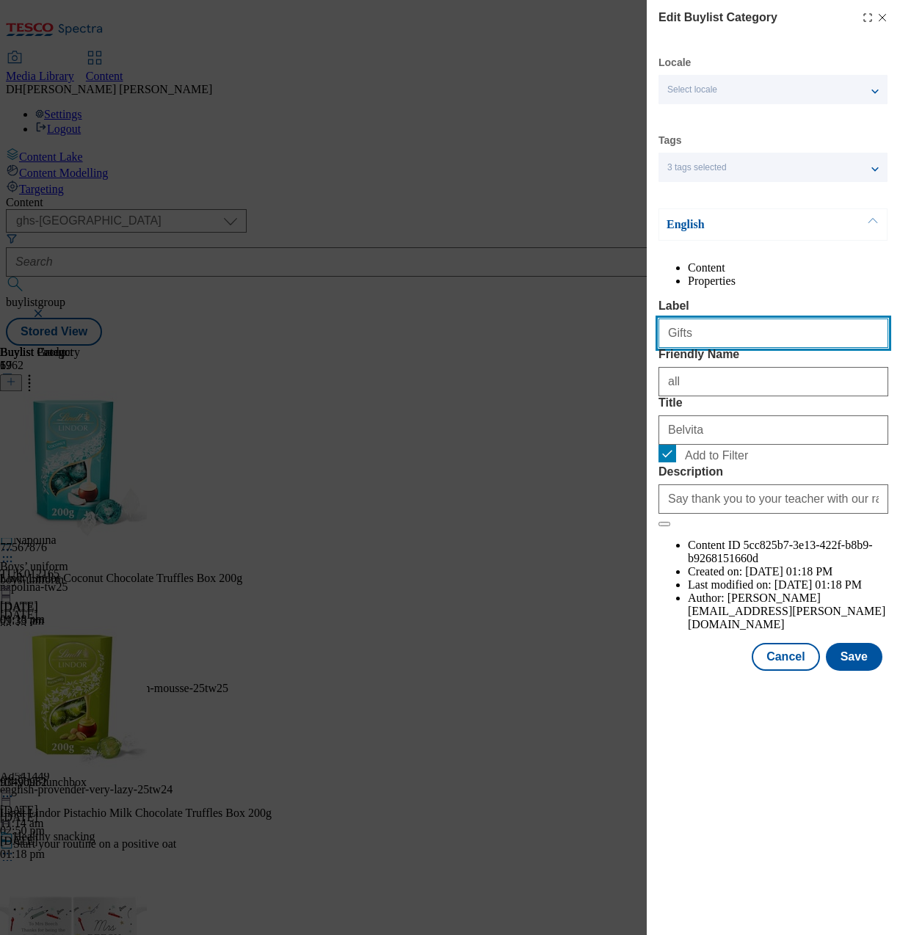
paste input "Belvita"
click at [639, 369] on div "Edit Buylist Category Locale Select locale English Welsh Tags 3 tags selected f…" at bounding box center [450, 467] width 900 height 935
type input "Belvita"
click at [840, 671] on button "Save" at bounding box center [854, 657] width 57 height 28
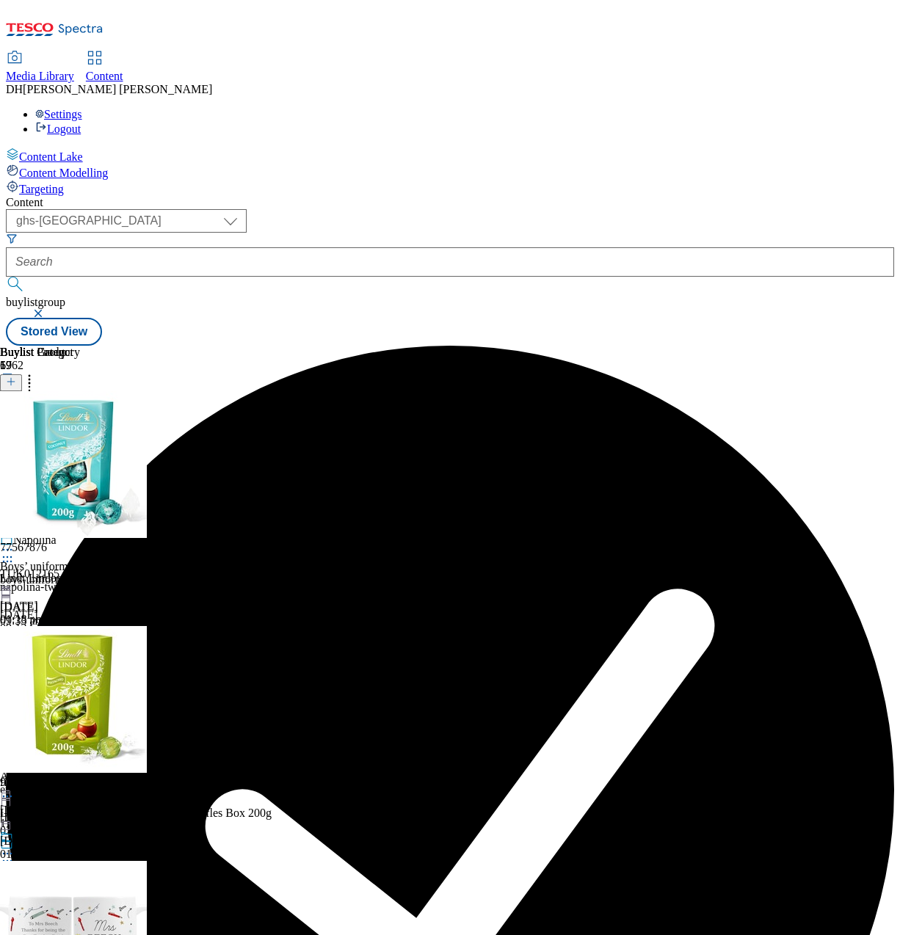
scroll to position [0, 403]
click at [31, 382] on circle at bounding box center [30, 383] width 2 height 2
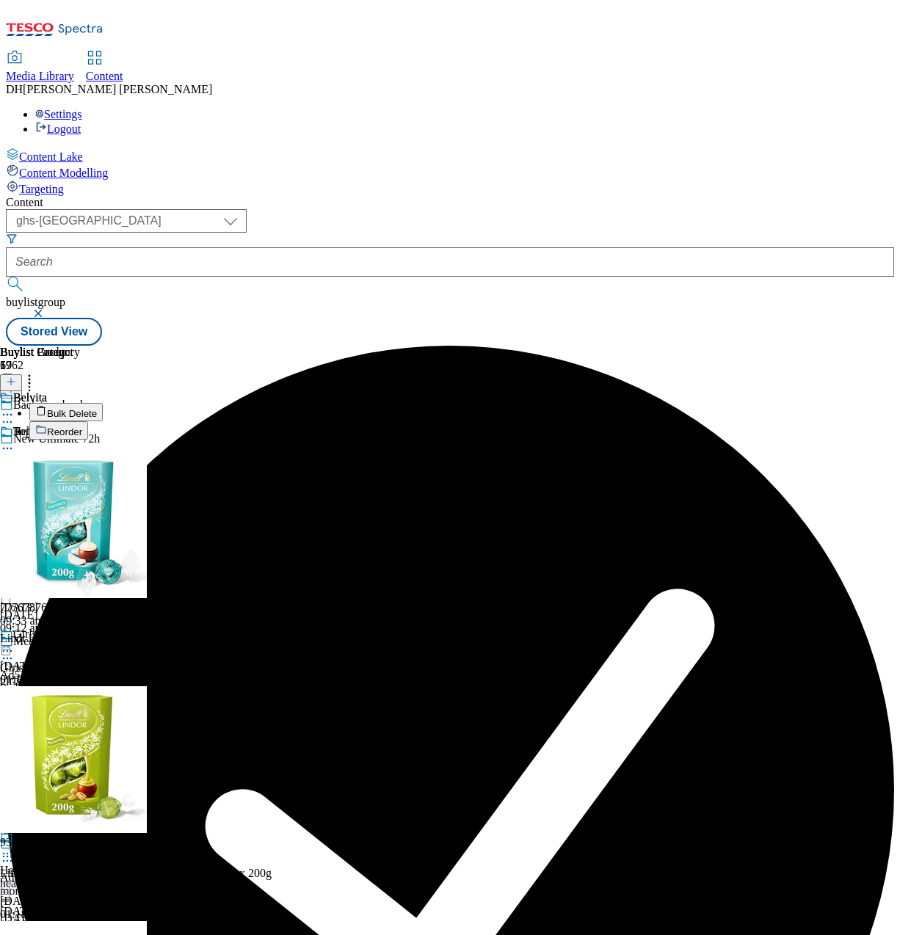
click at [103, 403] on button "Bulk Delete" at bounding box center [65, 412] width 73 height 18
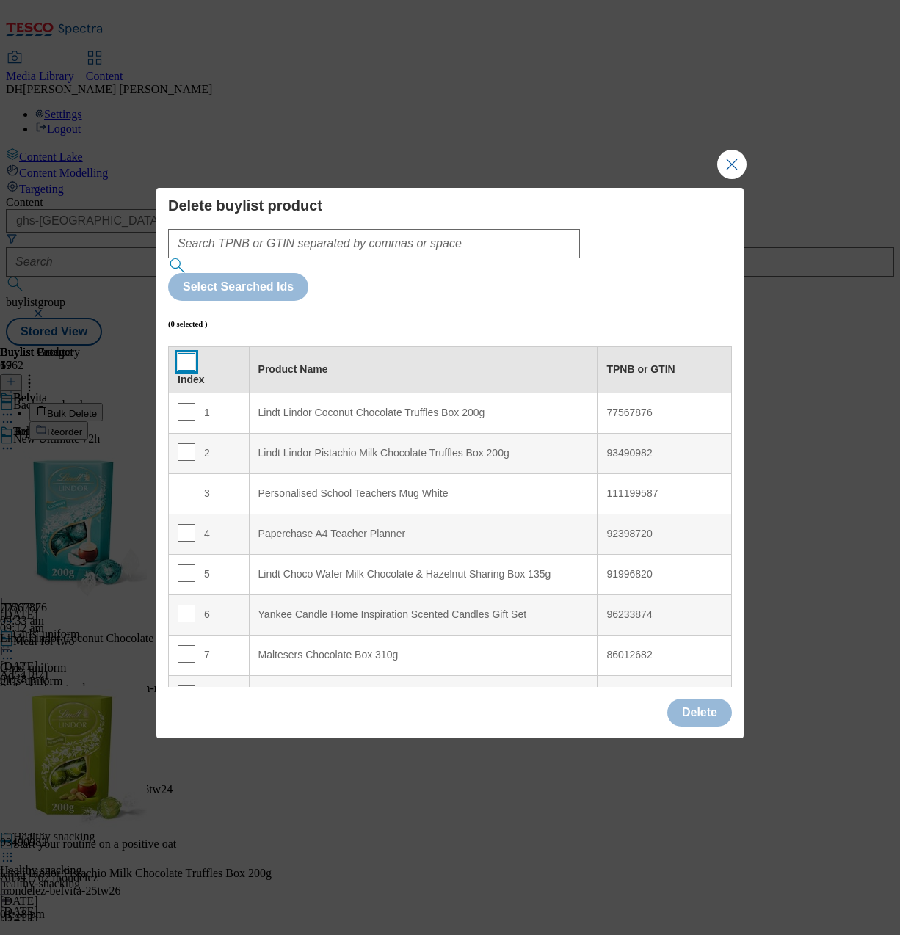
click at [186, 353] on input "Modal" at bounding box center [187, 362] width 18 height 18
checkbox input "true"
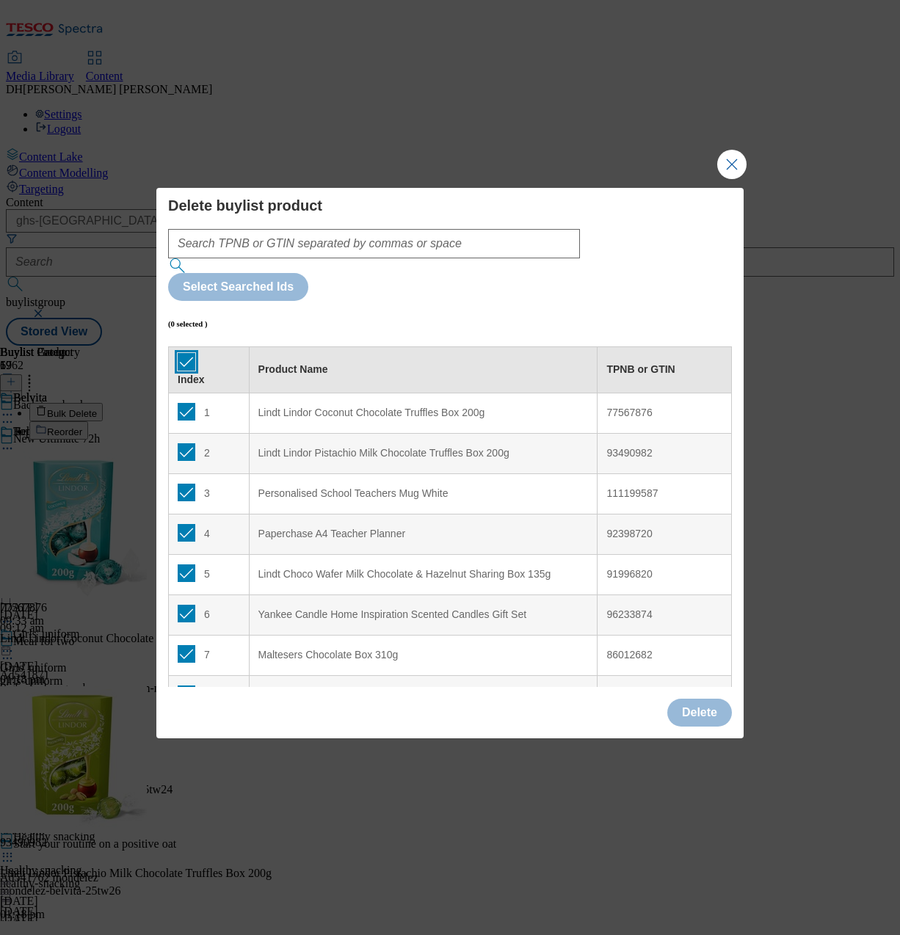
checkbox input "true"
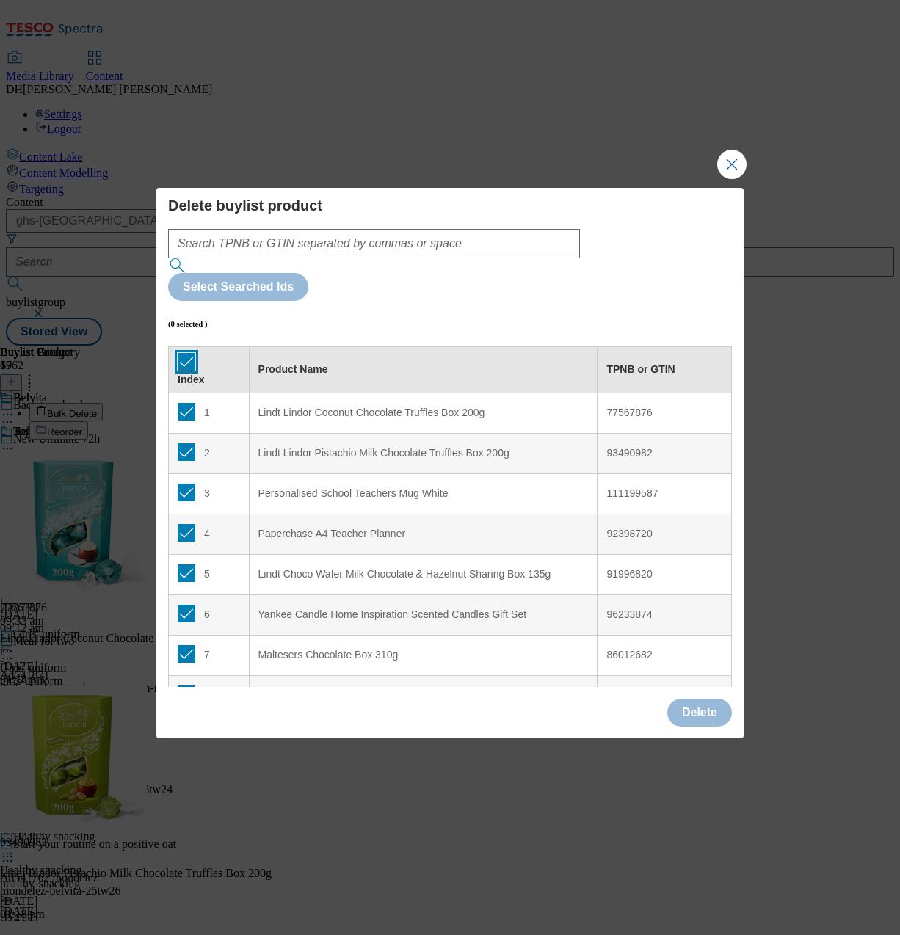
checkbox input "true"
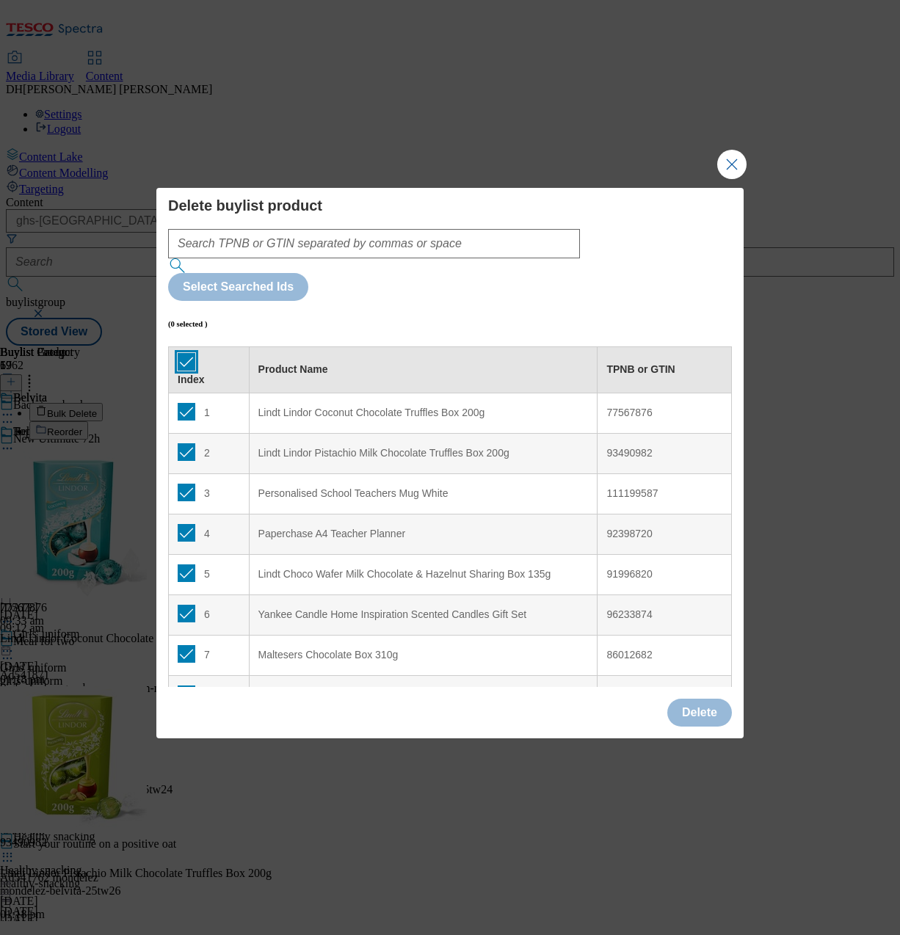
checkbox input "true"
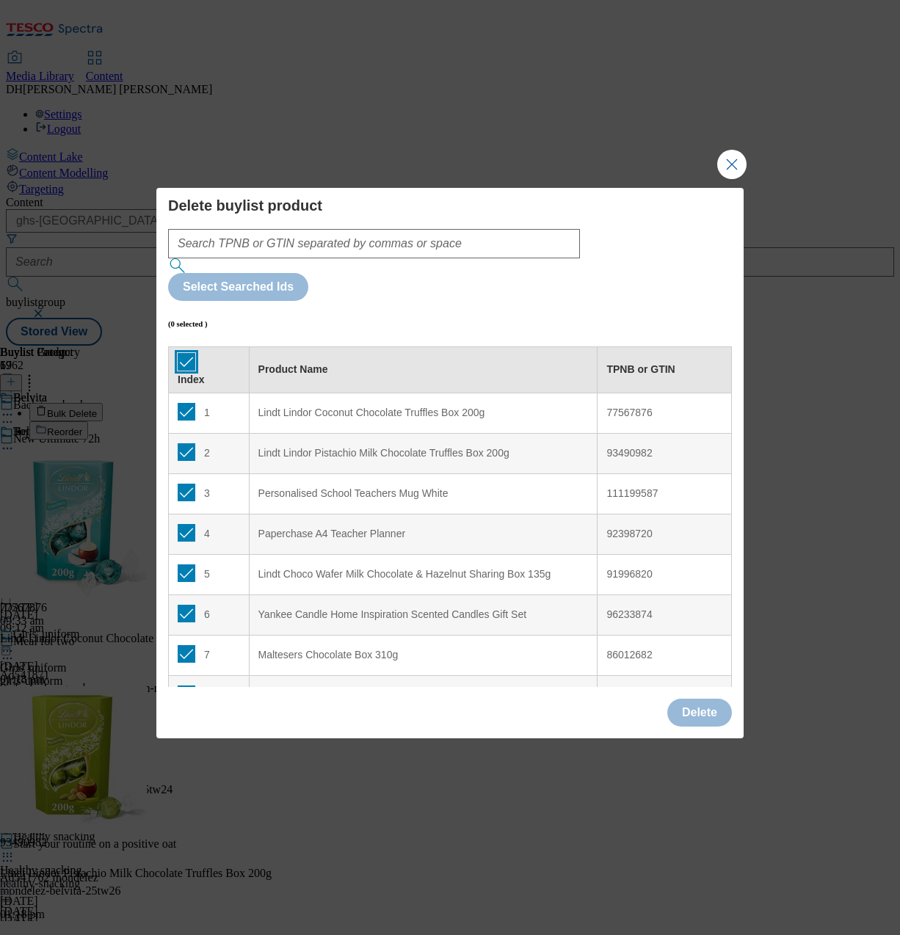
checkbox input "true"
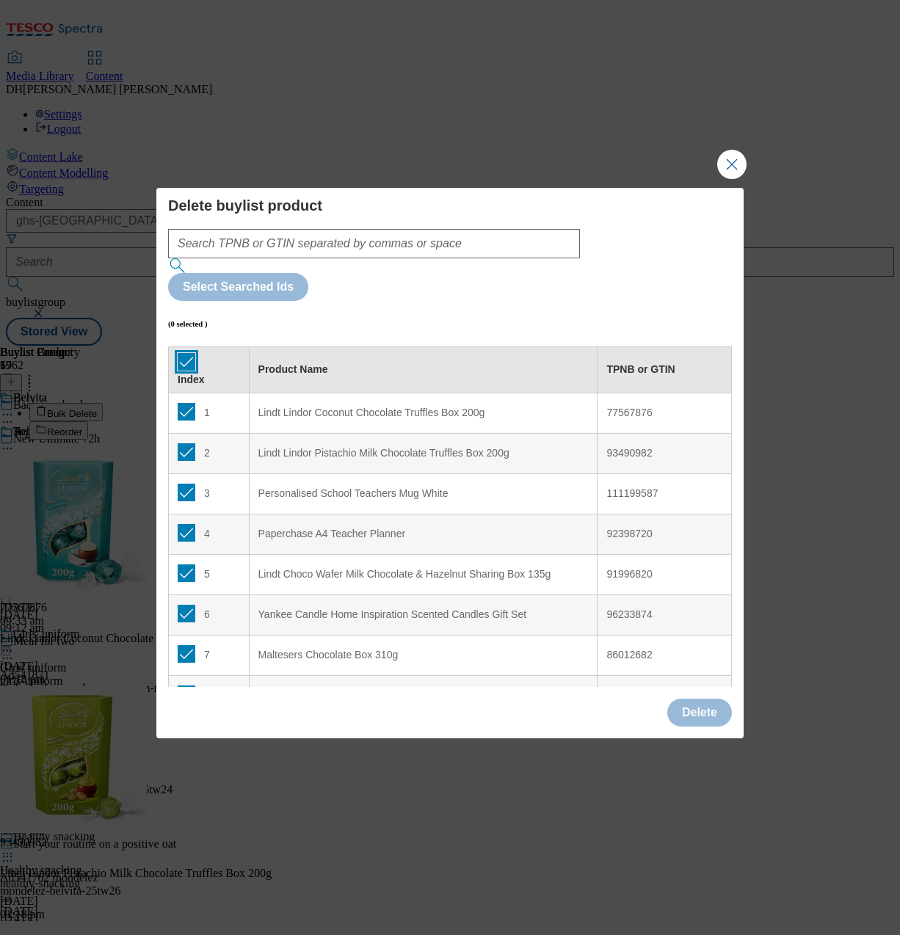
checkbox input "true"
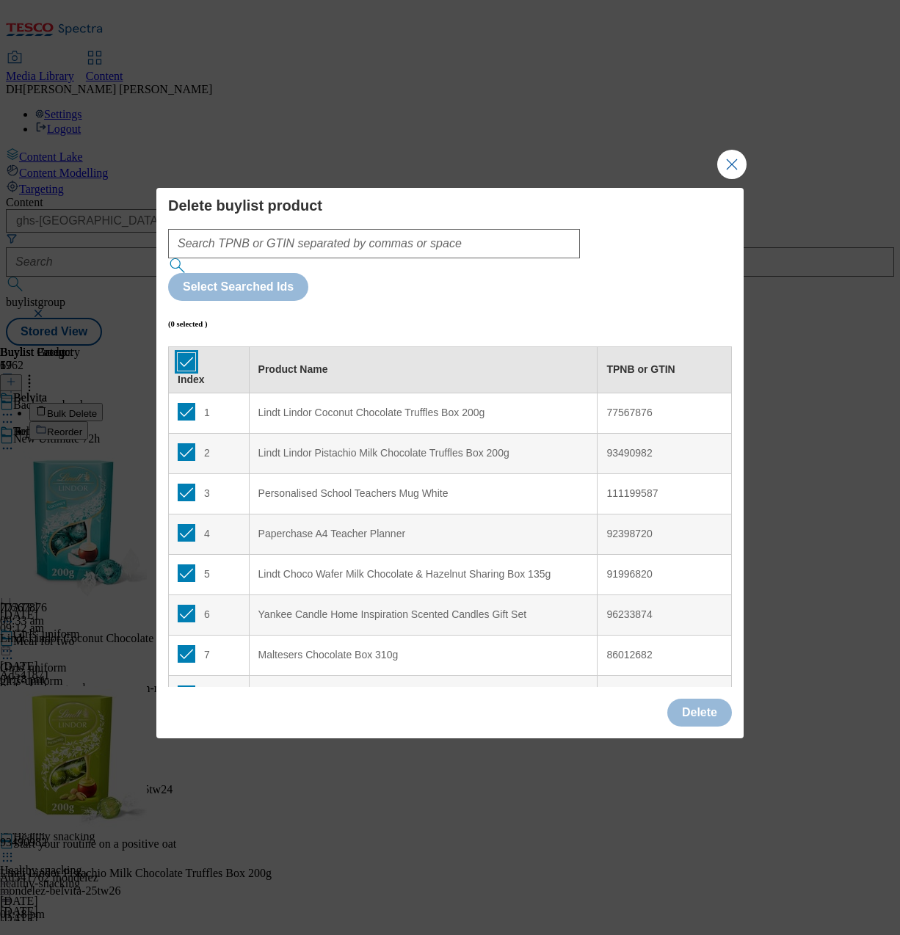
checkbox input "true"
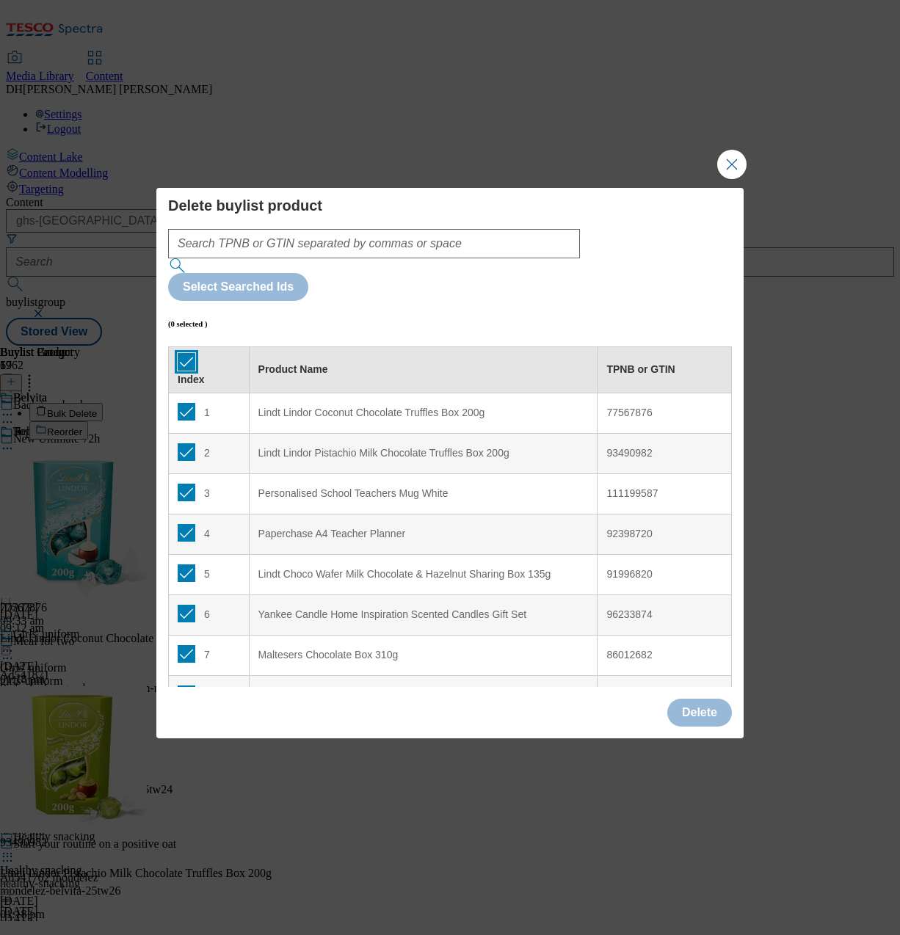
checkbox input "true"
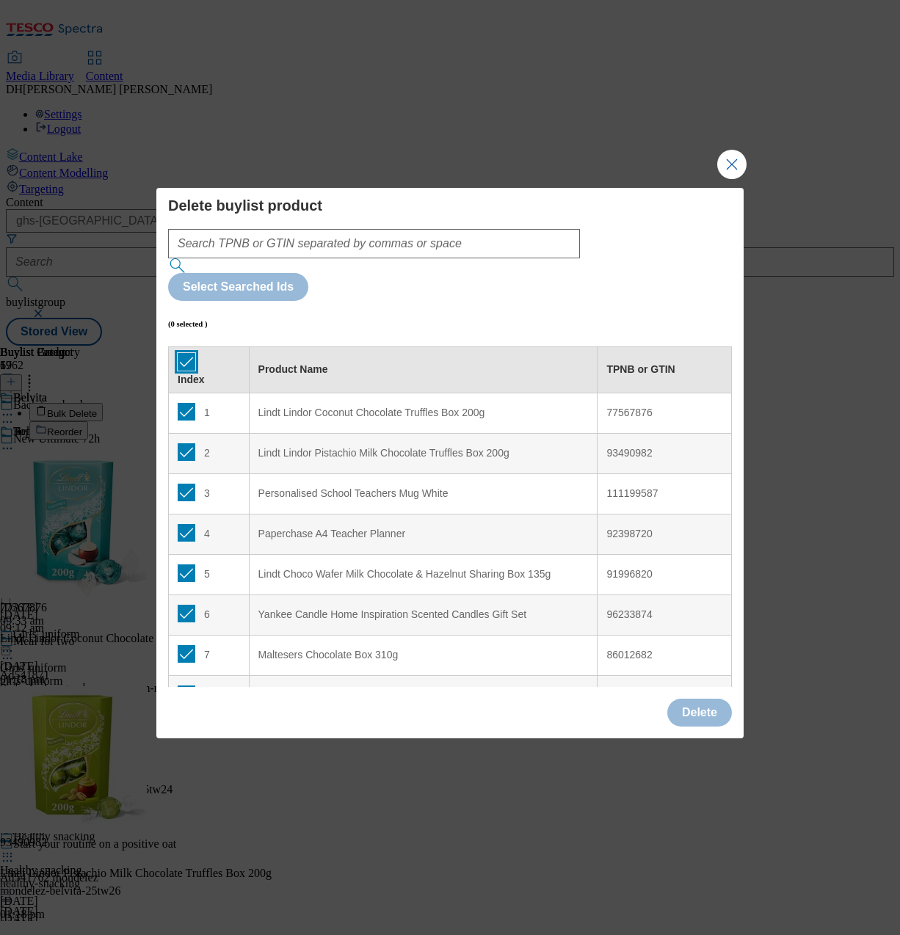
checkbox input "true"
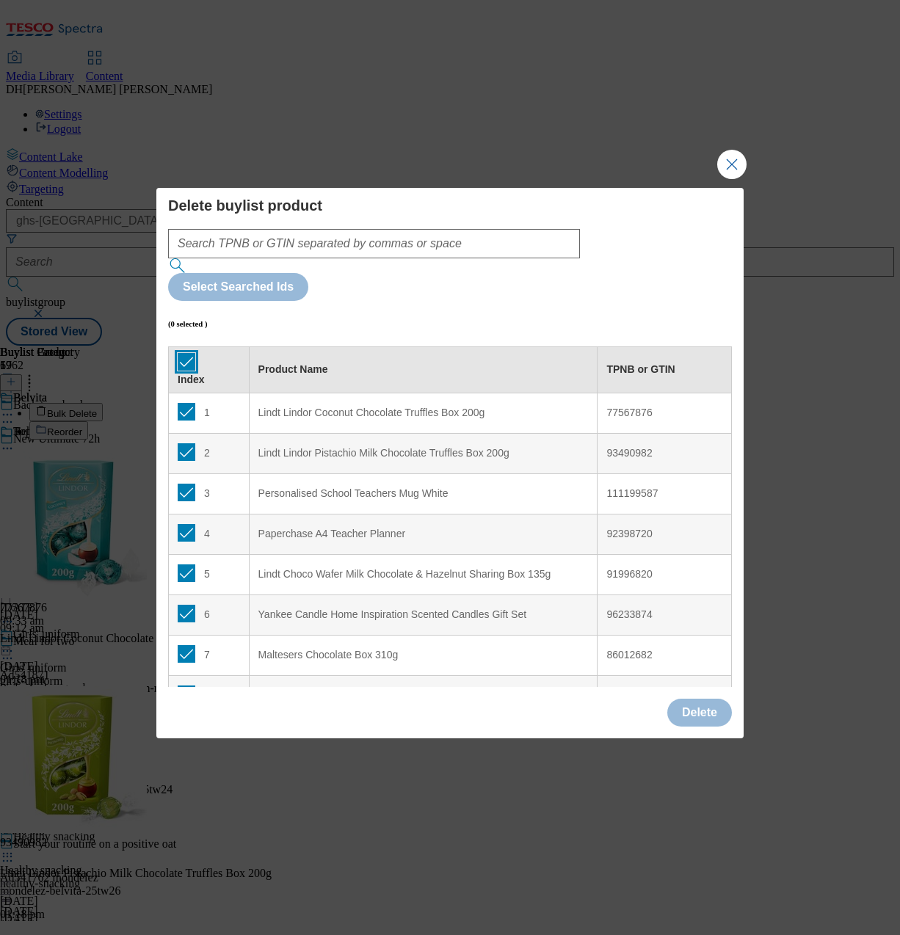
checkbox input "true"
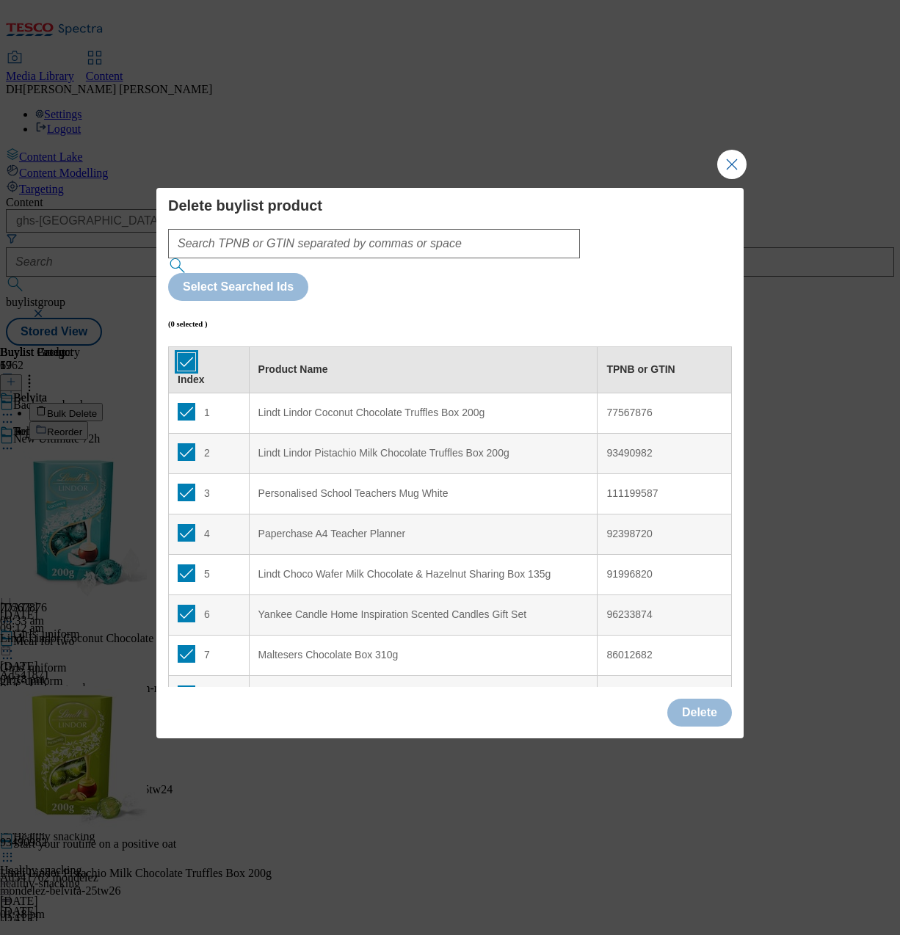
checkbox input "true"
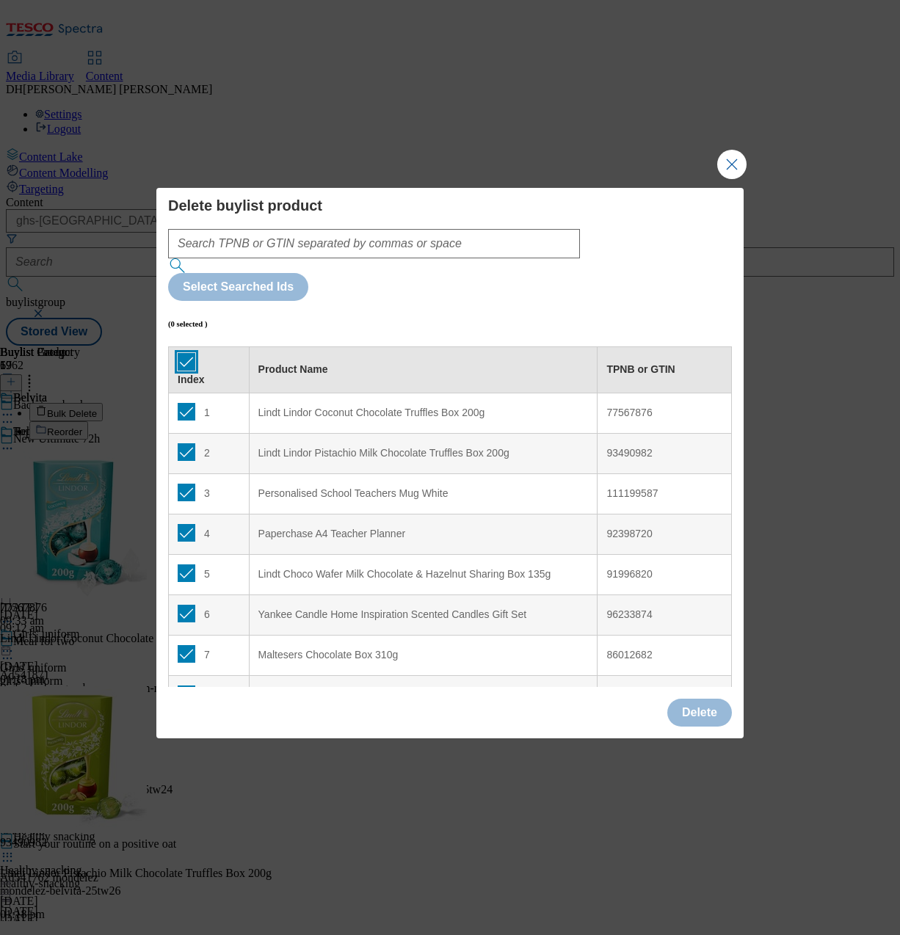
checkbox input "true"
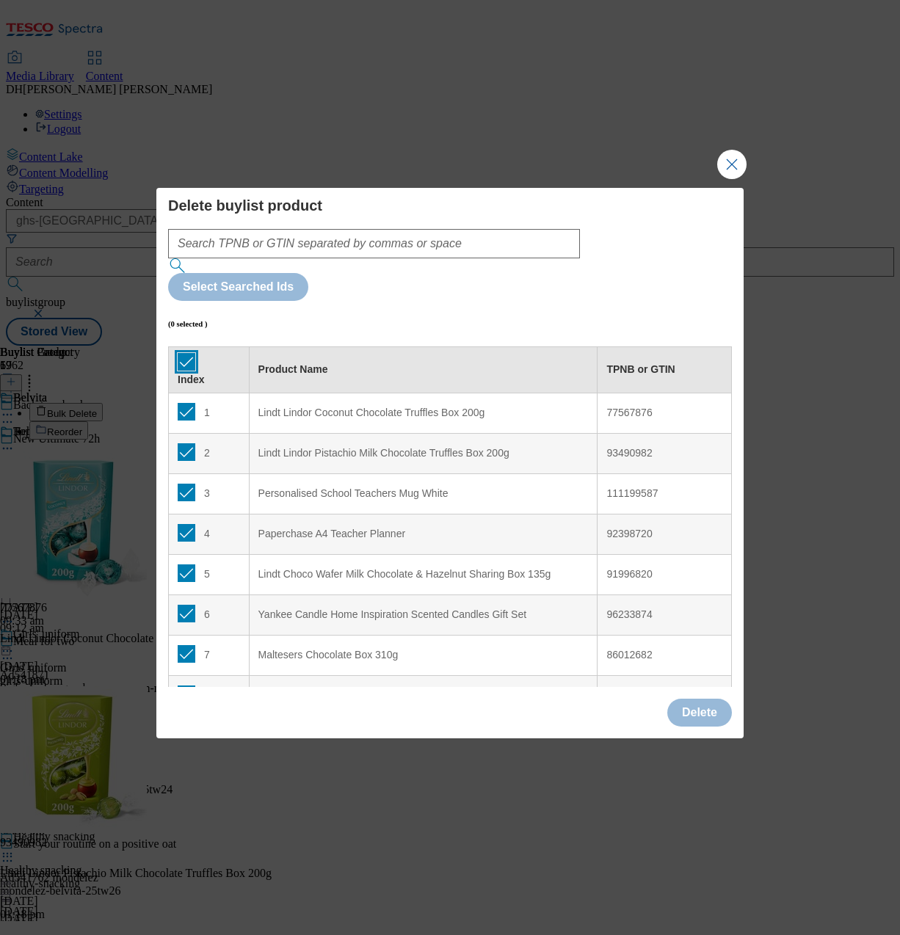
checkbox input "true"
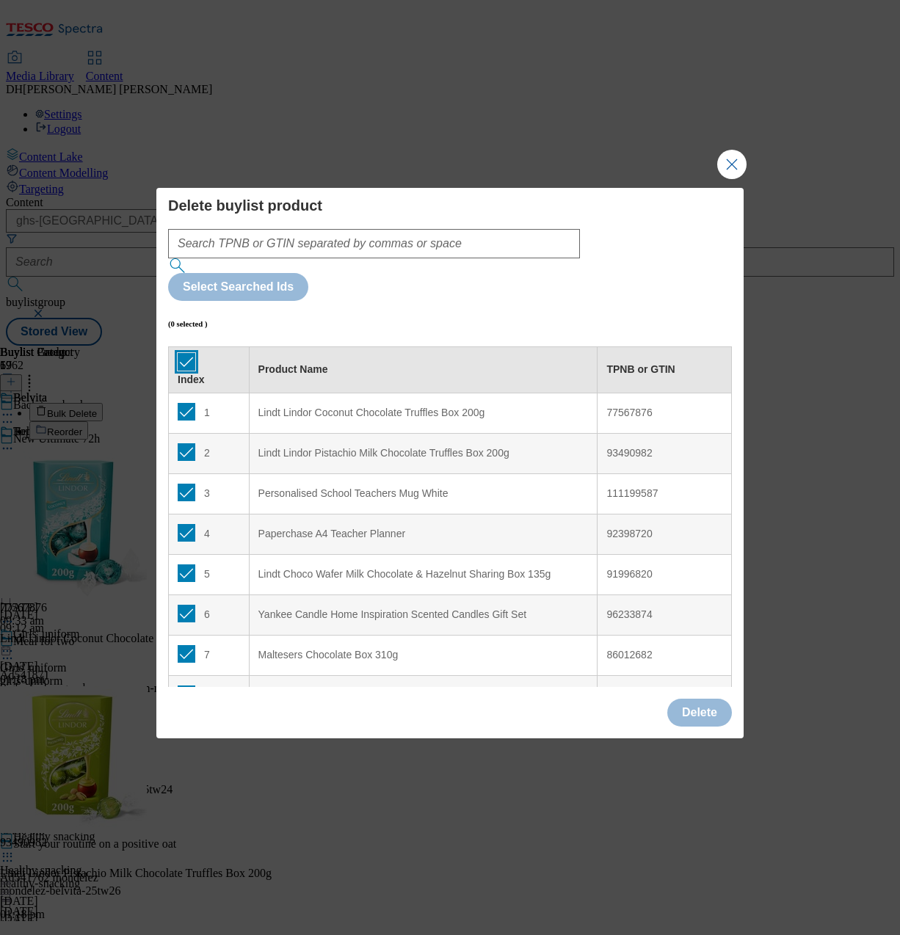
checkbox input "true"
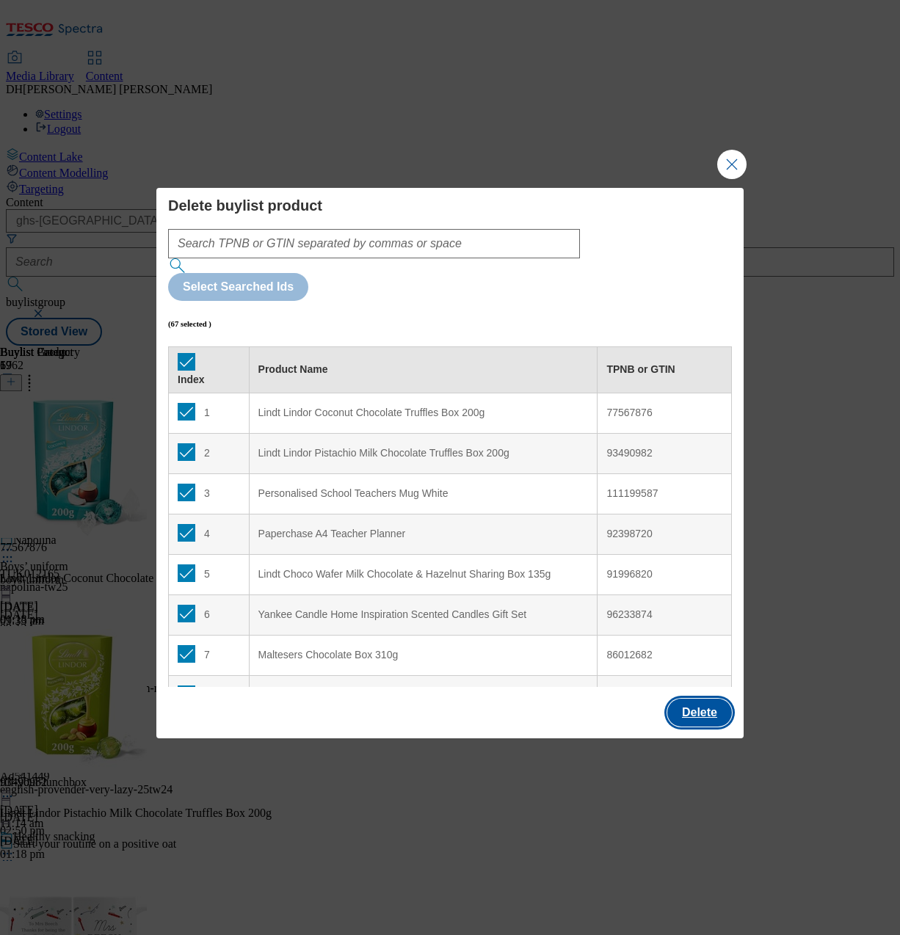
click at [700, 699] on button "Delete" at bounding box center [699, 713] width 65 height 28
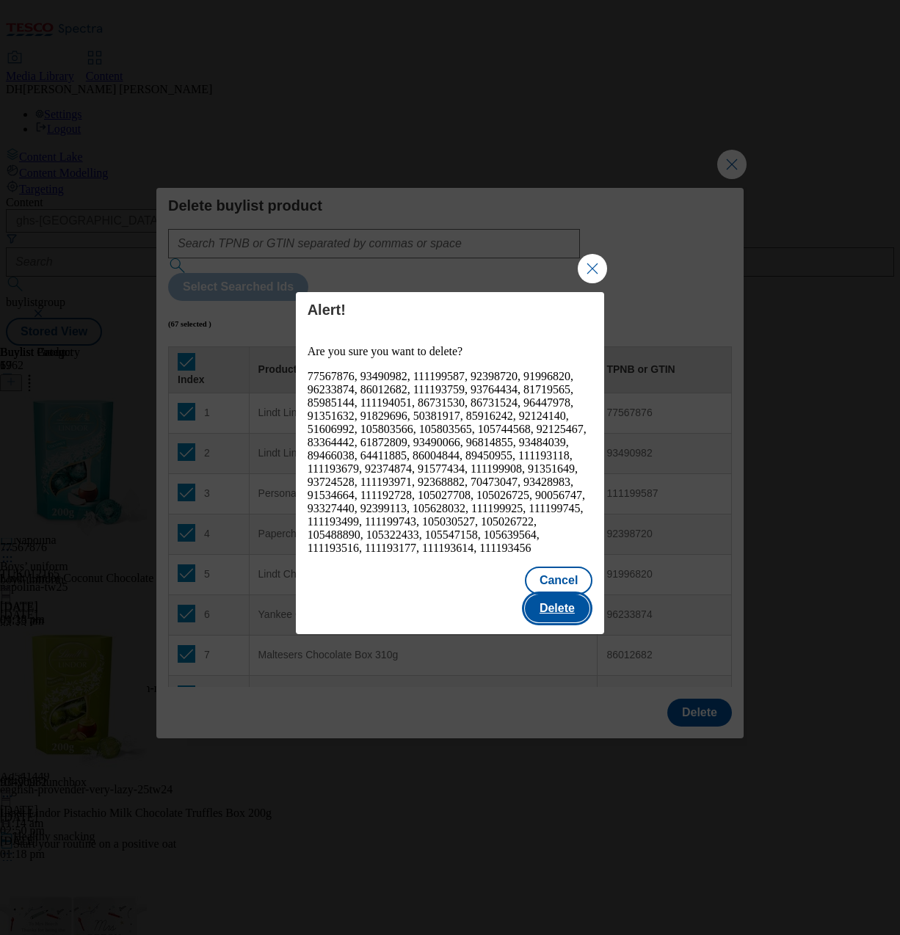
drag, startPoint x: 556, startPoint y: 594, endPoint x: 380, endPoint y: 603, distance: 175.7
click at [555, 595] on button "Delete" at bounding box center [557, 609] width 65 height 28
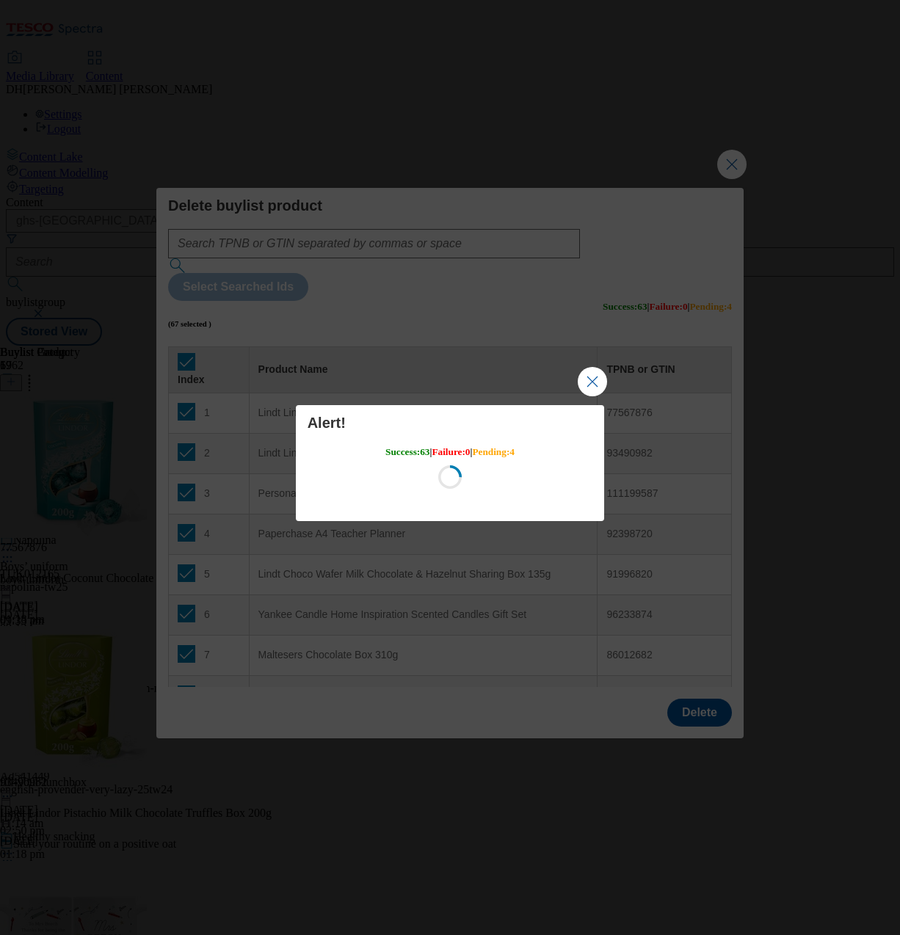
scroll to position [0, 0]
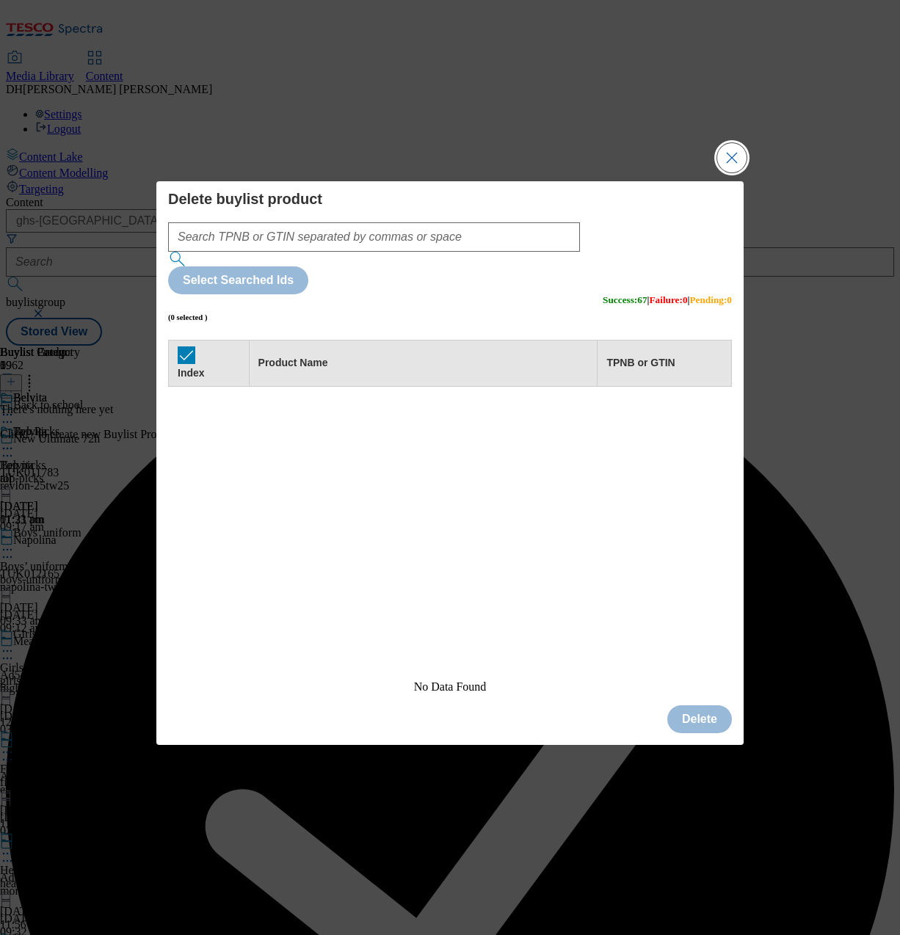
click at [733, 172] on button "Close Modal" at bounding box center [731, 157] width 29 height 29
click at [733, 346] on div "Buylist Group 5962 Back to school New Ultimate 72h TUK011783 revlon-25tw25 [DAT…" at bounding box center [450, 346] width 888 height 0
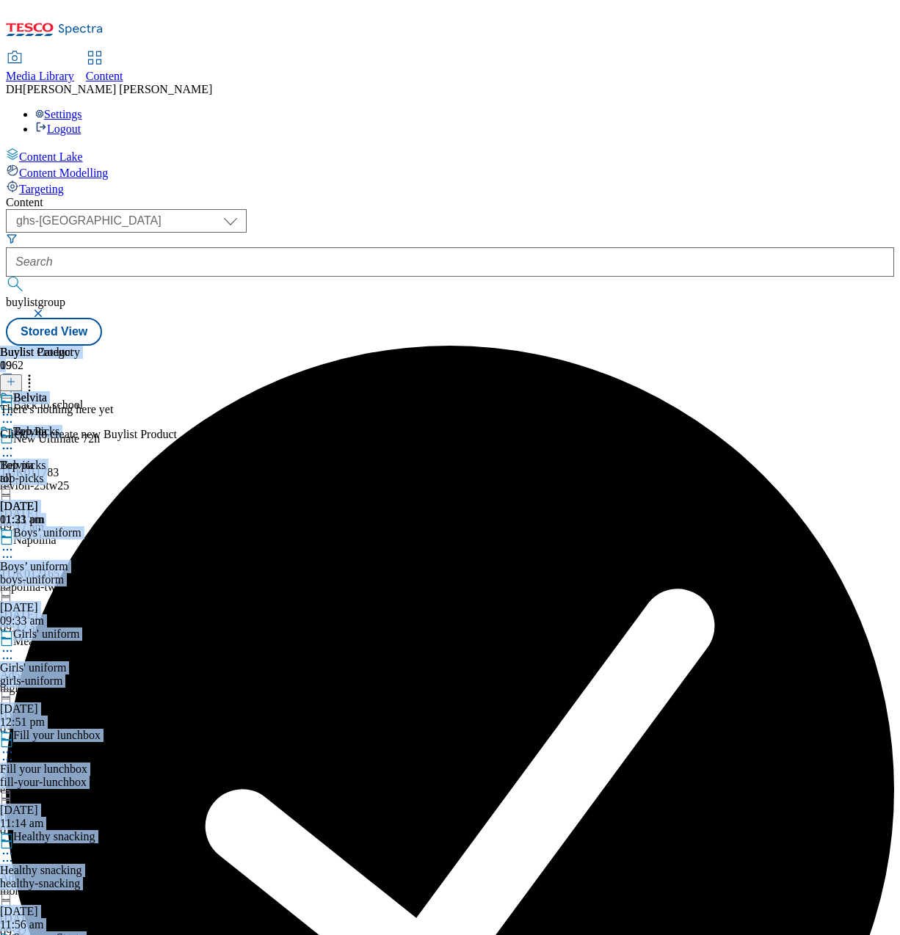
scroll to position [0, 403]
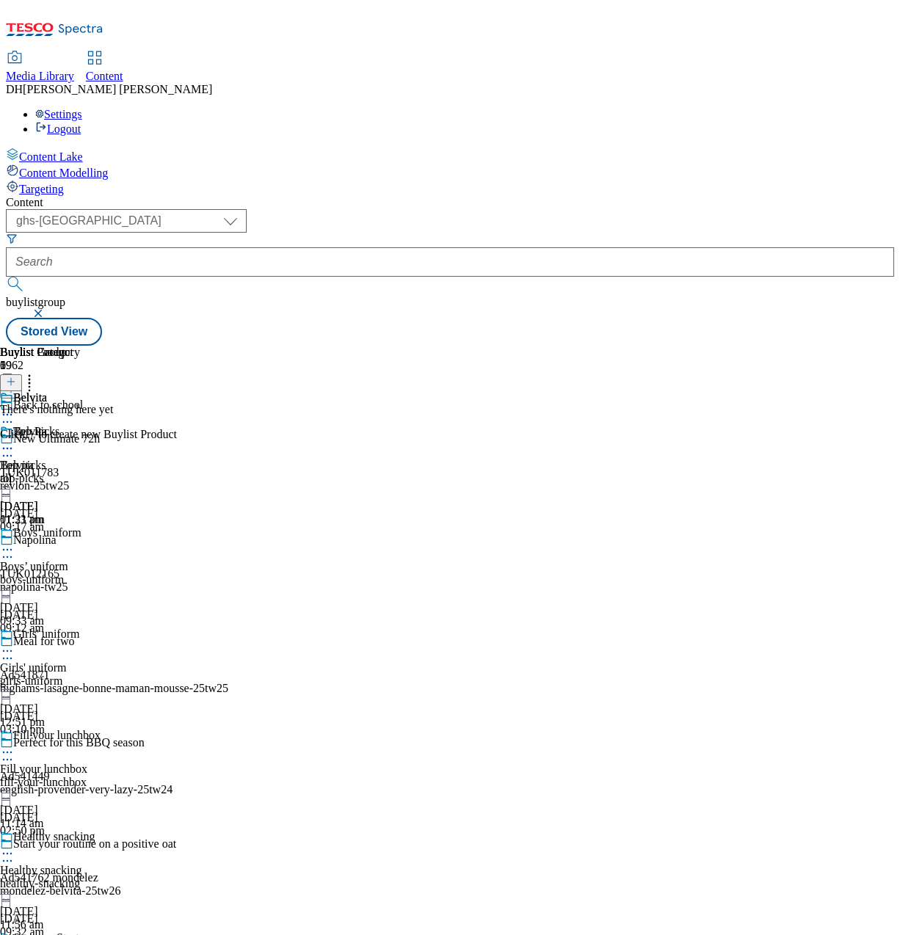
drag, startPoint x: 691, startPoint y: 236, endPoint x: 837, endPoint y: 213, distance: 147.1
click at [177, 403] on div "There's nothing here yet Click + to create new Buylist Product" at bounding box center [88, 422] width 177 height 38
click at [16, 377] on icon at bounding box center [11, 382] width 10 height 10
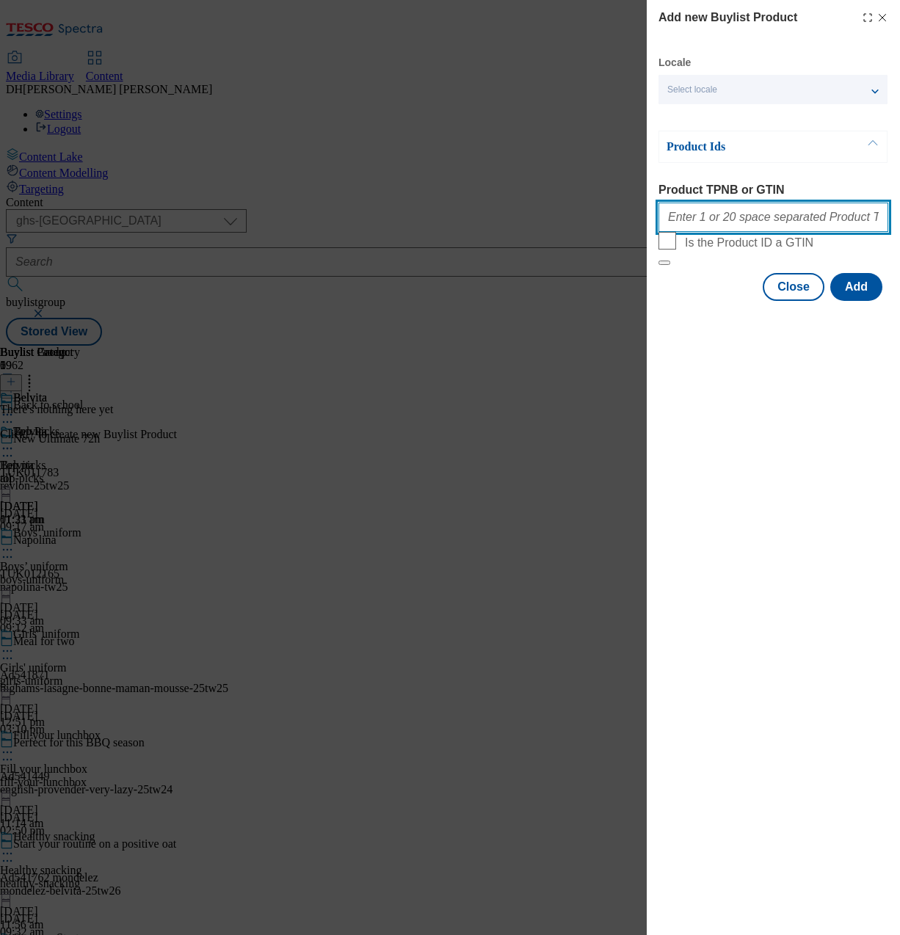
click at [733, 208] on input "Product TPNB or GTIN" at bounding box center [773, 217] width 230 height 29
paste input "79839448 85315112 83603203 92870511 83603376 85315112 92809190 83603278 8360339…"
type input "79839448 85315112 83603203 92870511 83603376 85315112 92809190 83603278 8360339…"
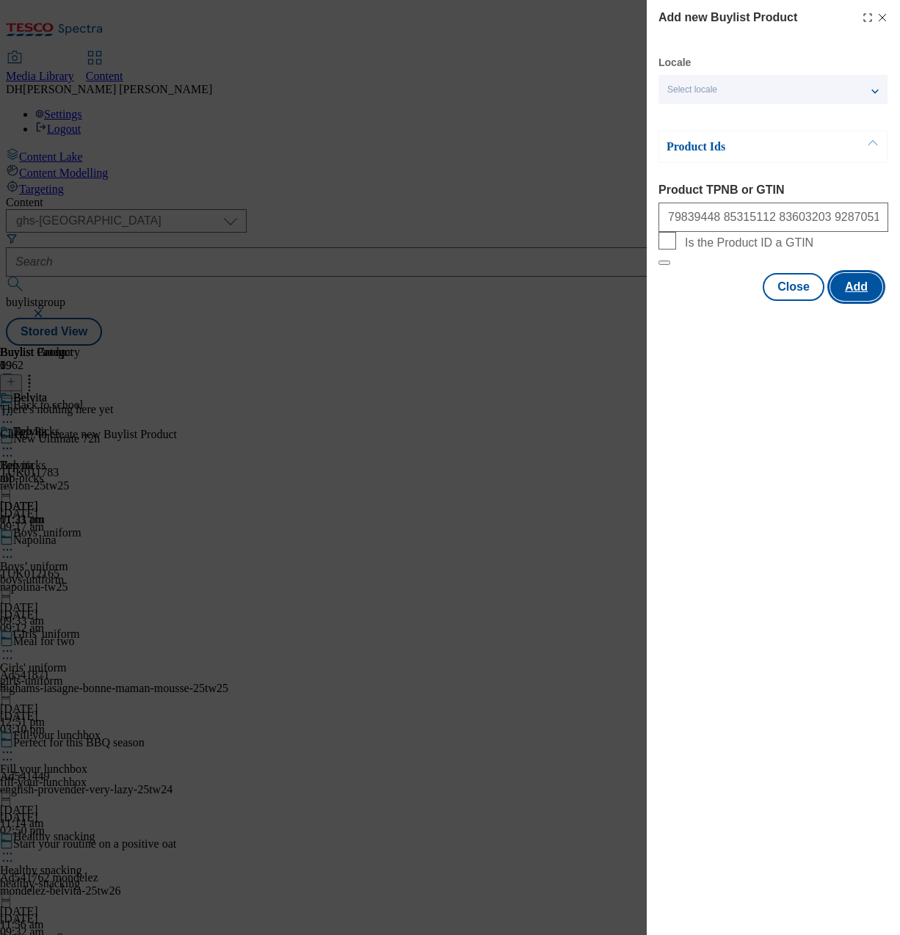
click at [848, 301] on button "Add" at bounding box center [856, 287] width 52 height 28
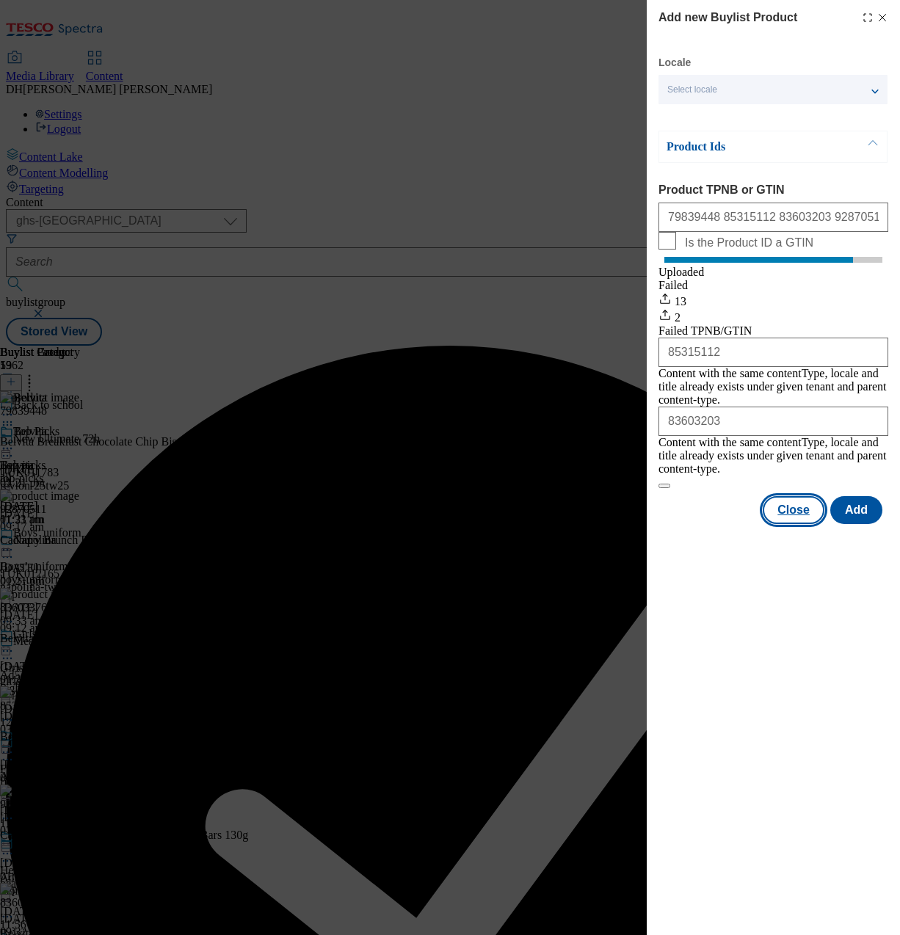
click at [788, 506] on button "Close" at bounding box center [794, 510] width 62 height 28
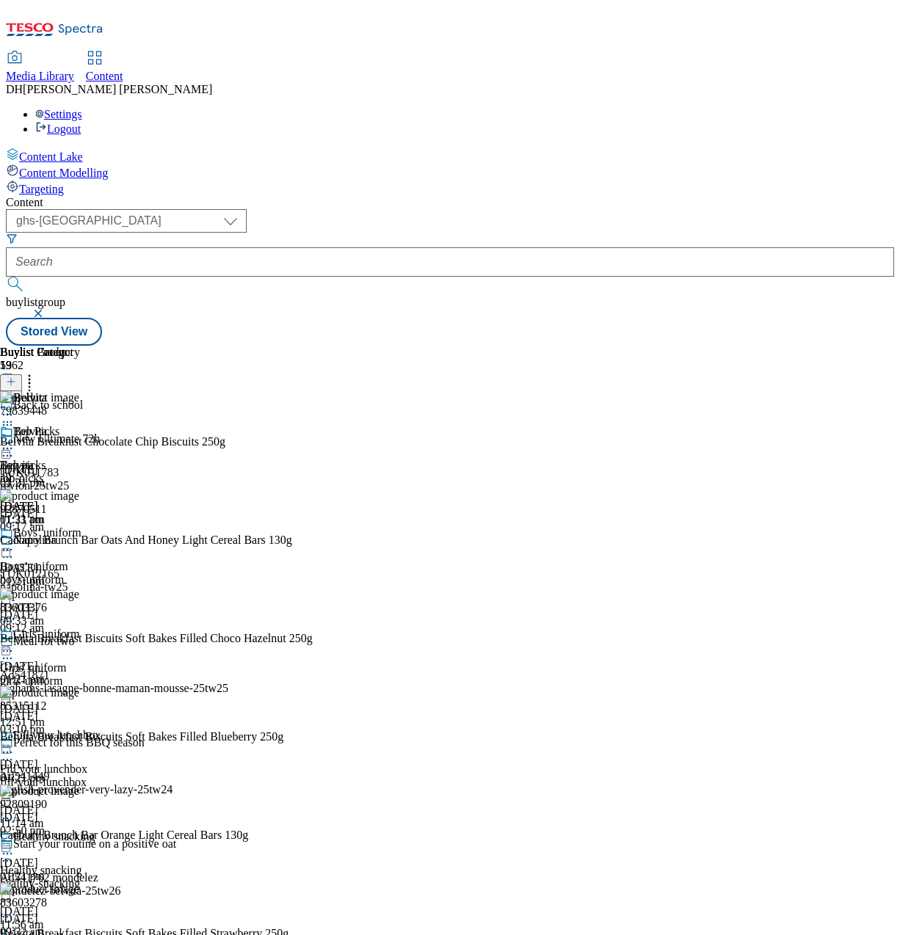
click at [15, 407] on icon at bounding box center [7, 414] width 15 height 15
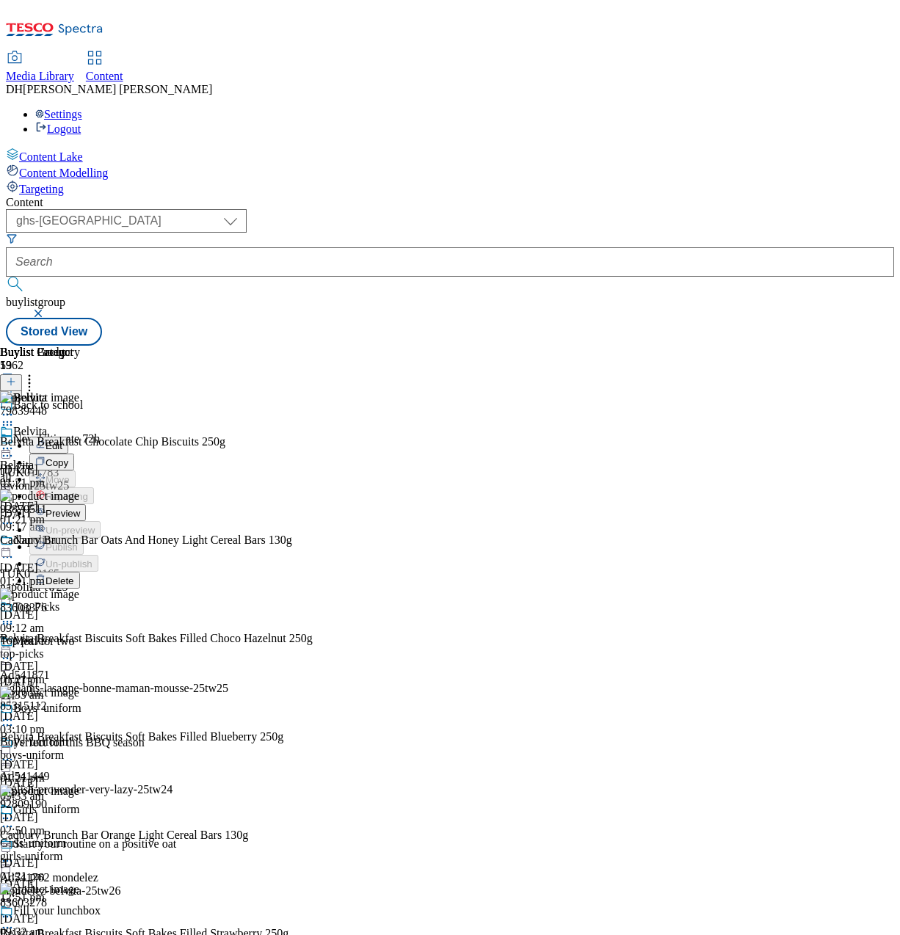
click at [80, 508] on span "Preview" at bounding box center [63, 513] width 34 height 11
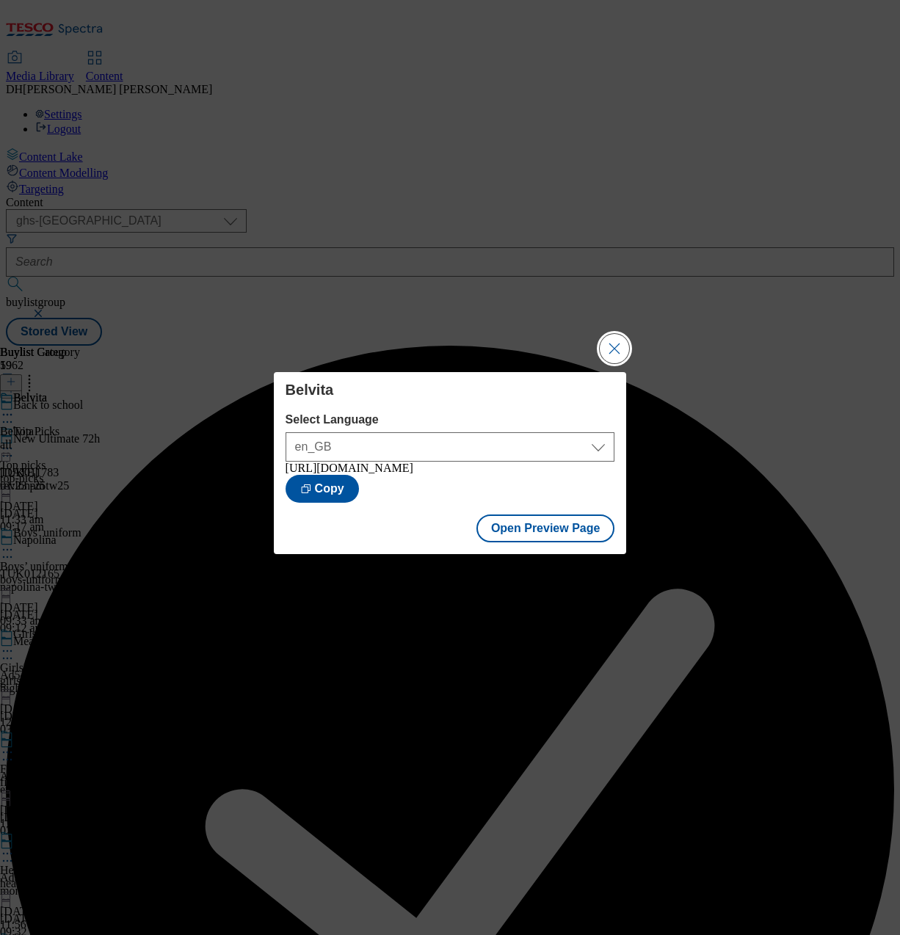
click at [613, 338] on button "Close Modal" at bounding box center [614, 348] width 29 height 29
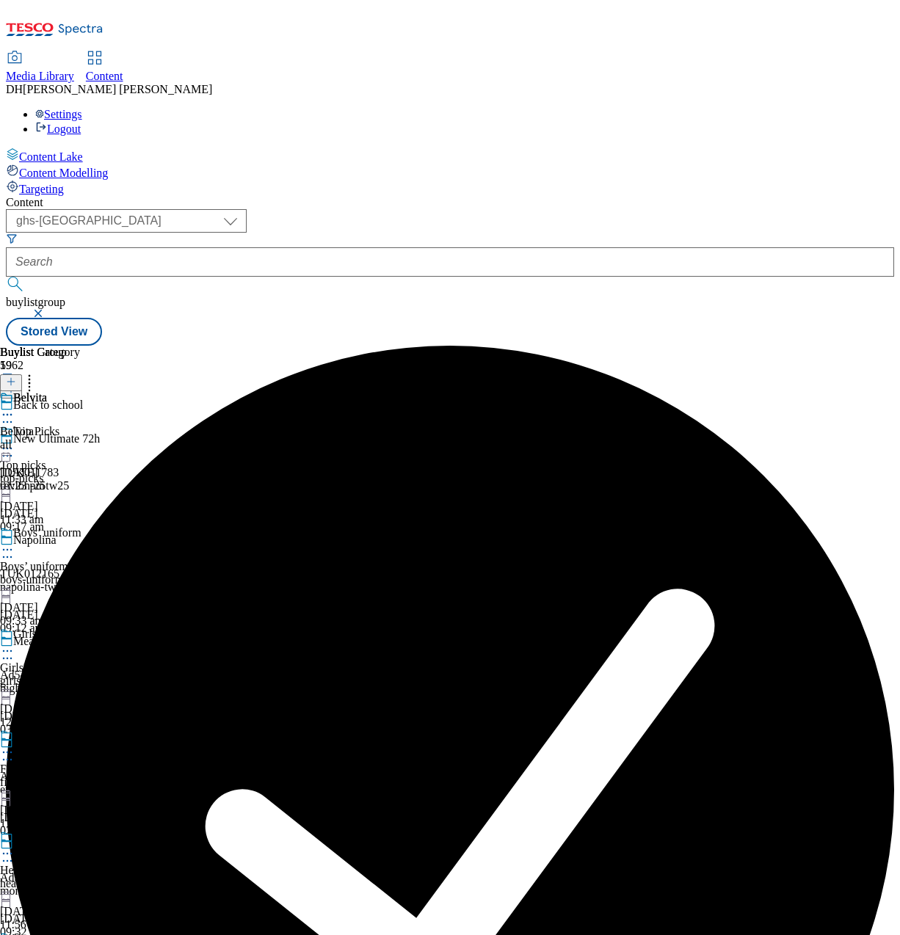
click at [15, 407] on icon at bounding box center [7, 414] width 15 height 15
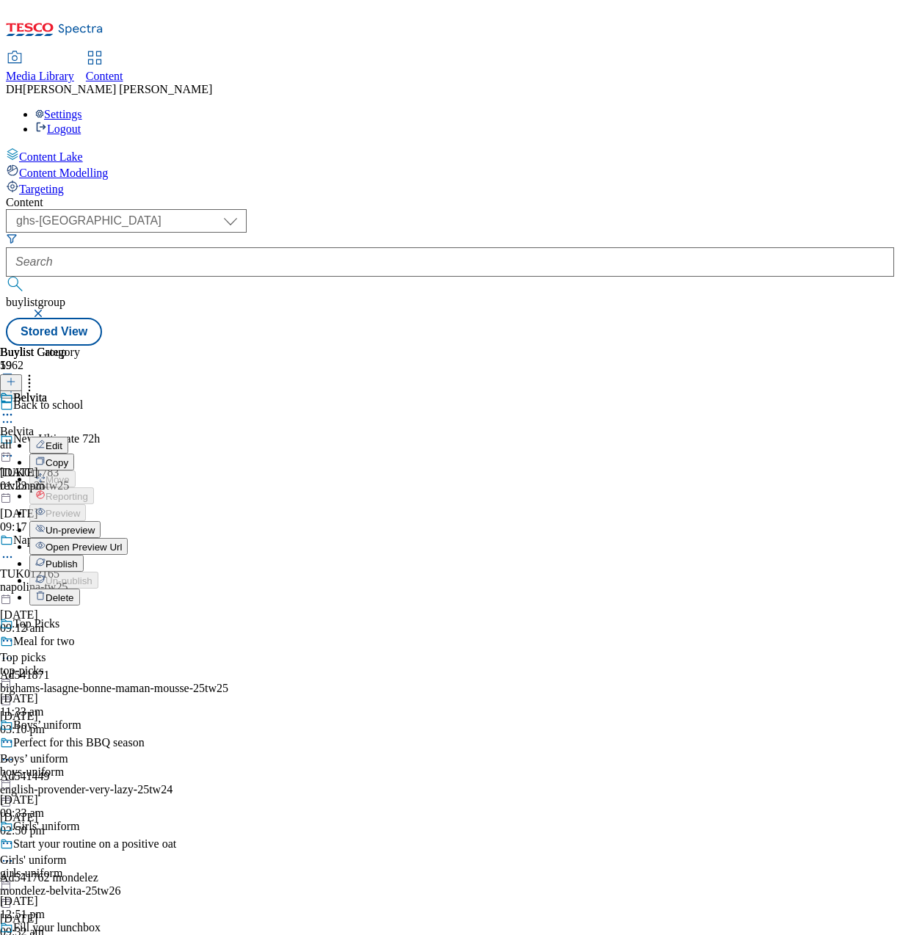
click at [122, 542] on span "Open Preview Url" at bounding box center [84, 547] width 76 height 11
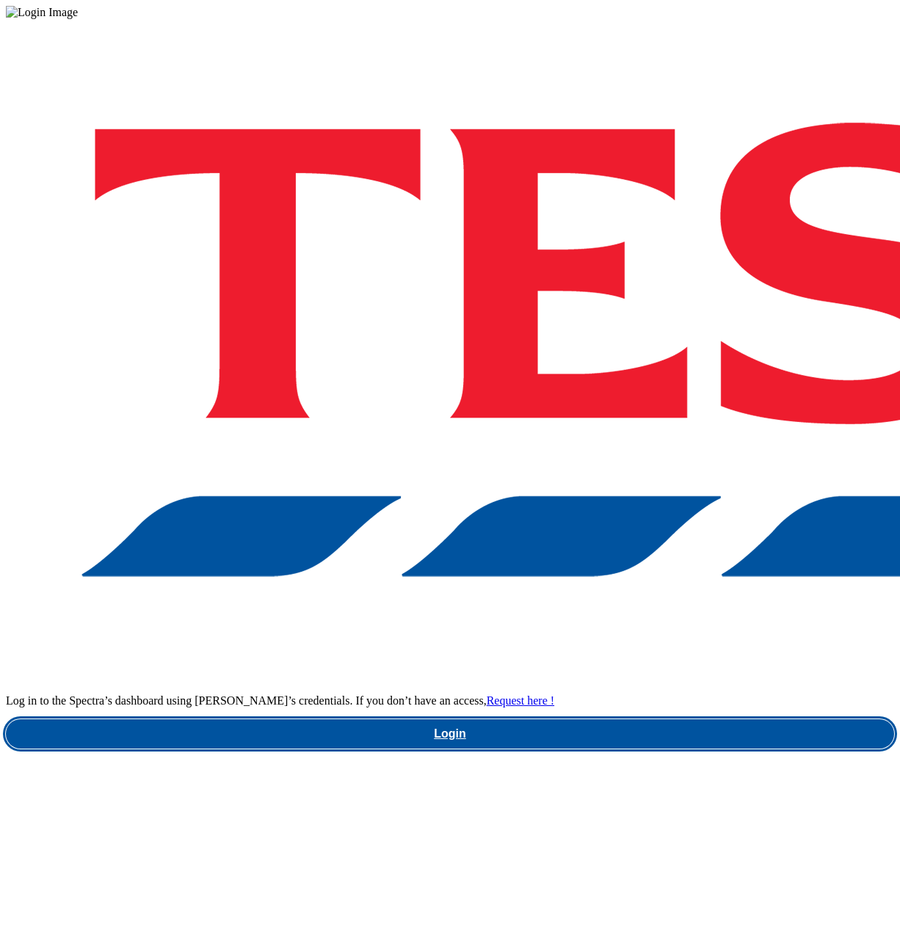
click at [623, 719] on link "Login" at bounding box center [450, 733] width 888 height 29
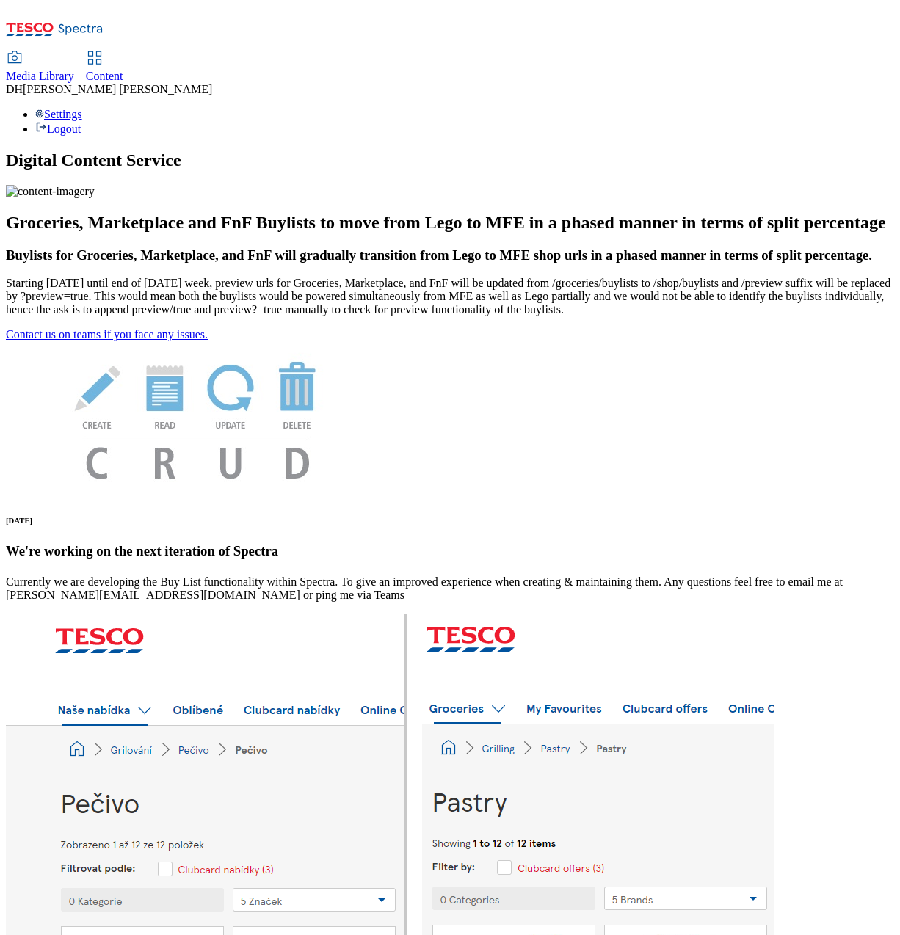
click at [123, 70] on span "Content" at bounding box center [104, 76] width 37 height 12
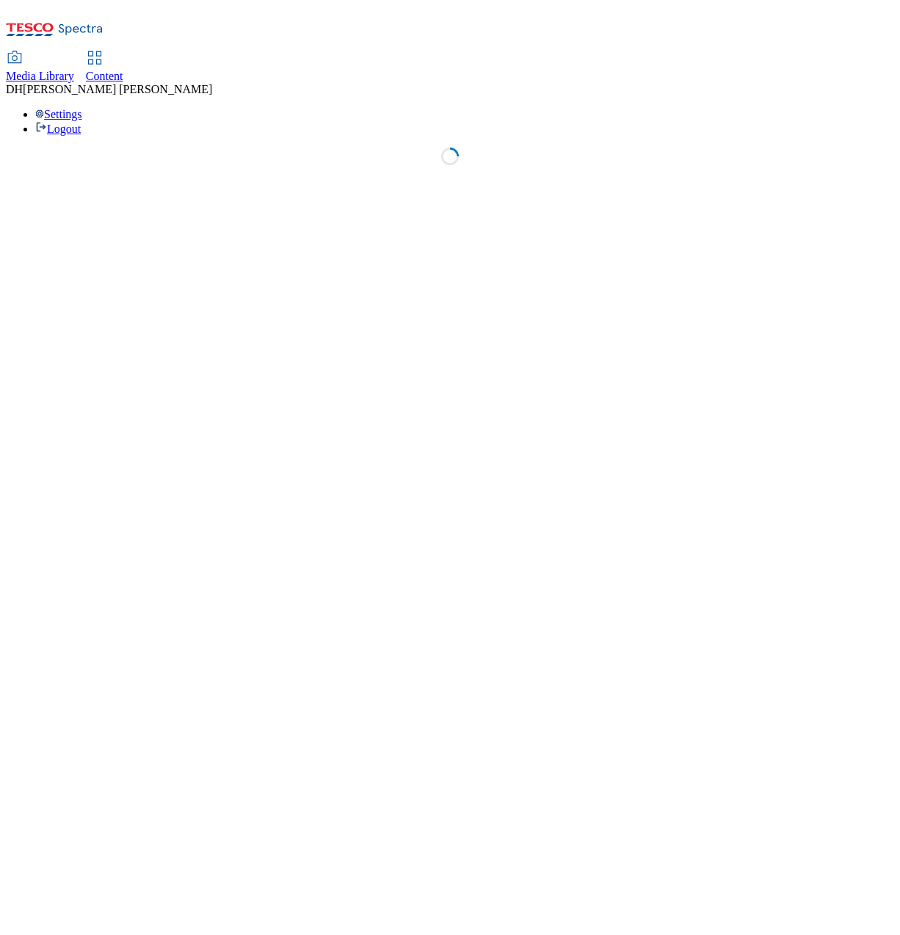
select select "group-comms"
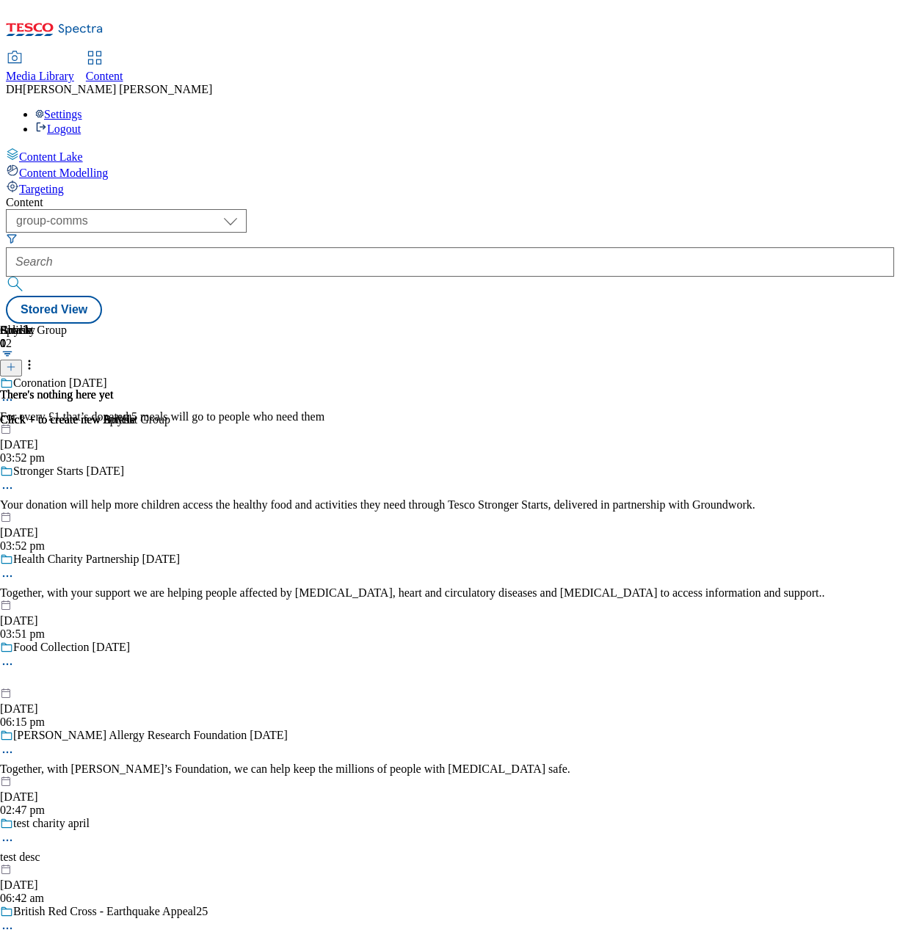
click at [64, 183] on span "Targeting" at bounding box center [41, 189] width 45 height 12
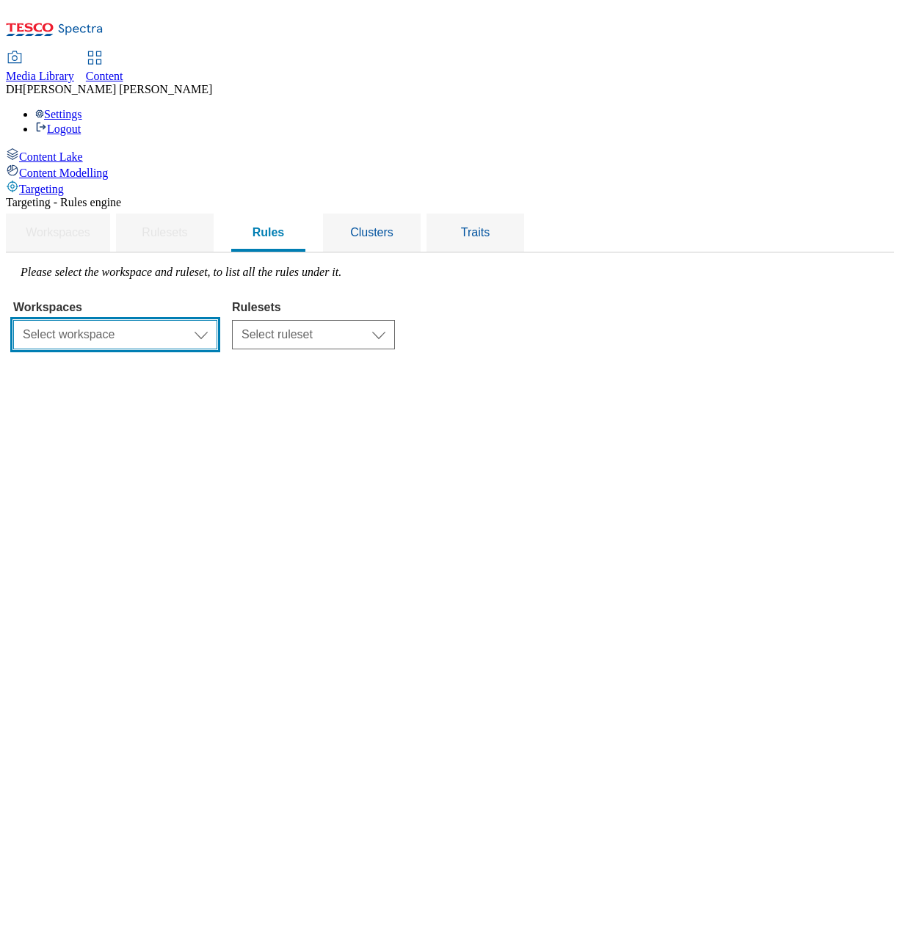
click at [217, 320] on select "Select workspace Content" at bounding box center [115, 334] width 204 height 29
select select "f510054f-adaa-4692-b570-80fa3897127a"
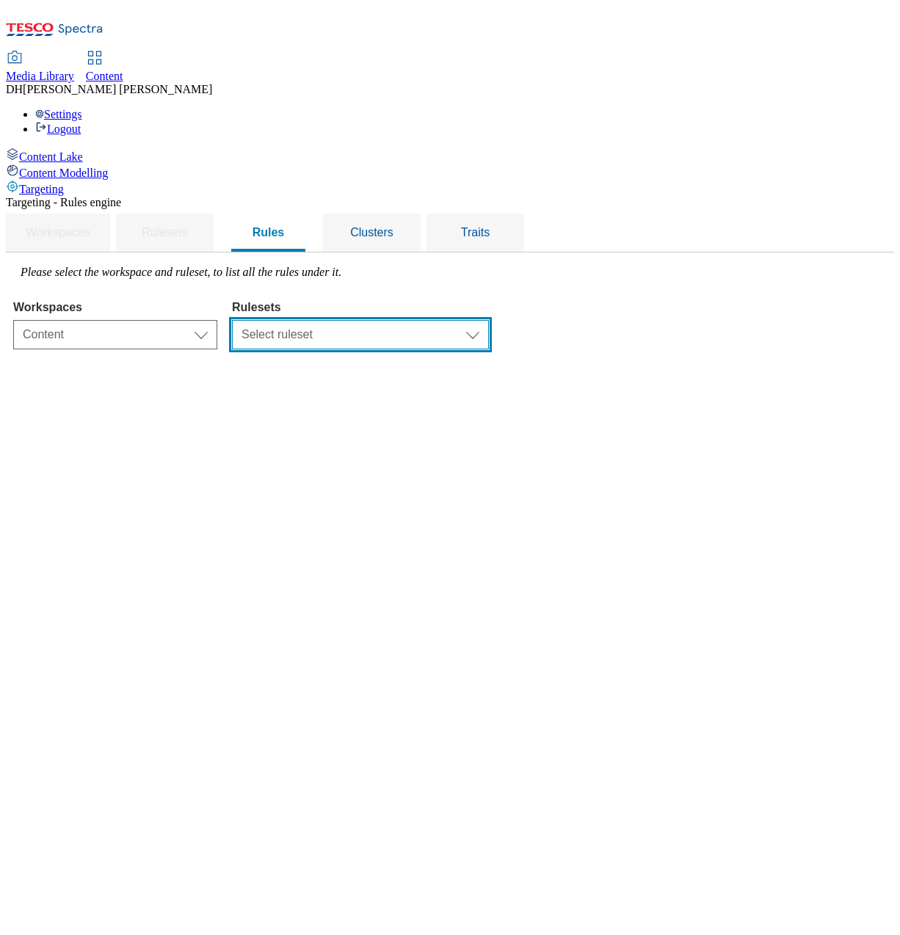
click at [472, 320] on select "Select ruleset dotcom-cz dotcom-hu dotcom-sk ghs-roi ghs-uk ighs-cz ighs-hu igh…" at bounding box center [360, 334] width 257 height 29
select select "48eb89cc-c22c-49b3-9be3-6f8cd5821d05"
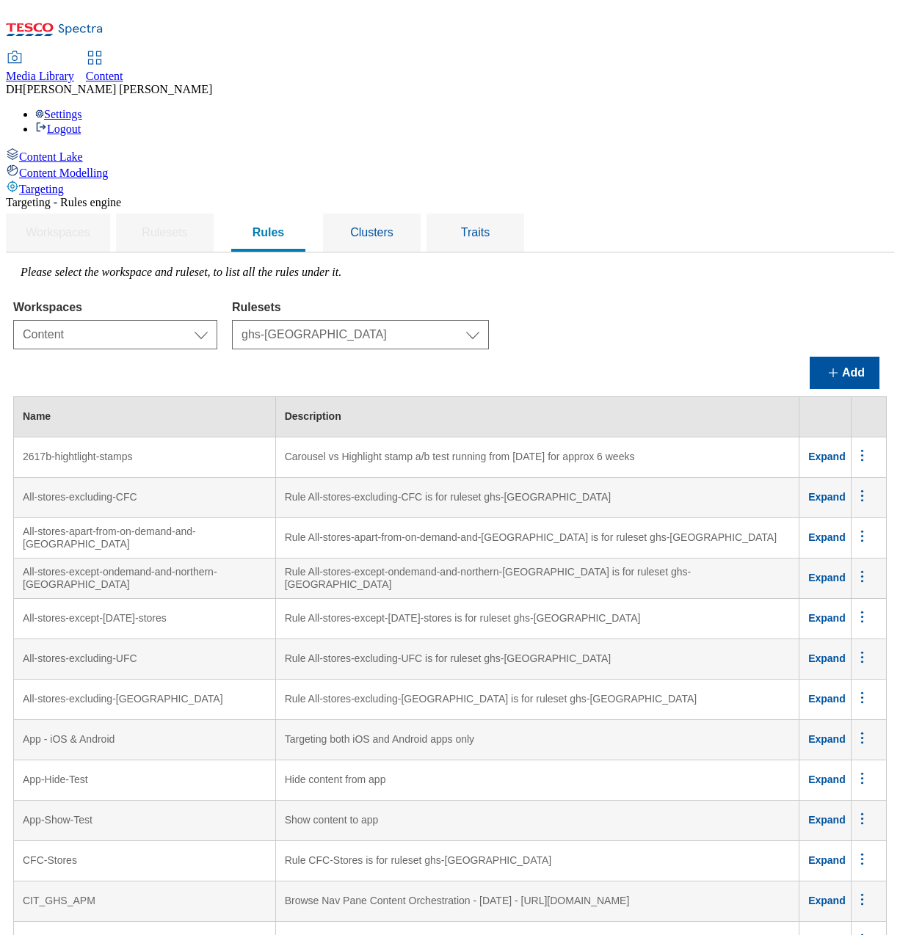
click at [833, 357] on button "Add" at bounding box center [845, 373] width 70 height 32
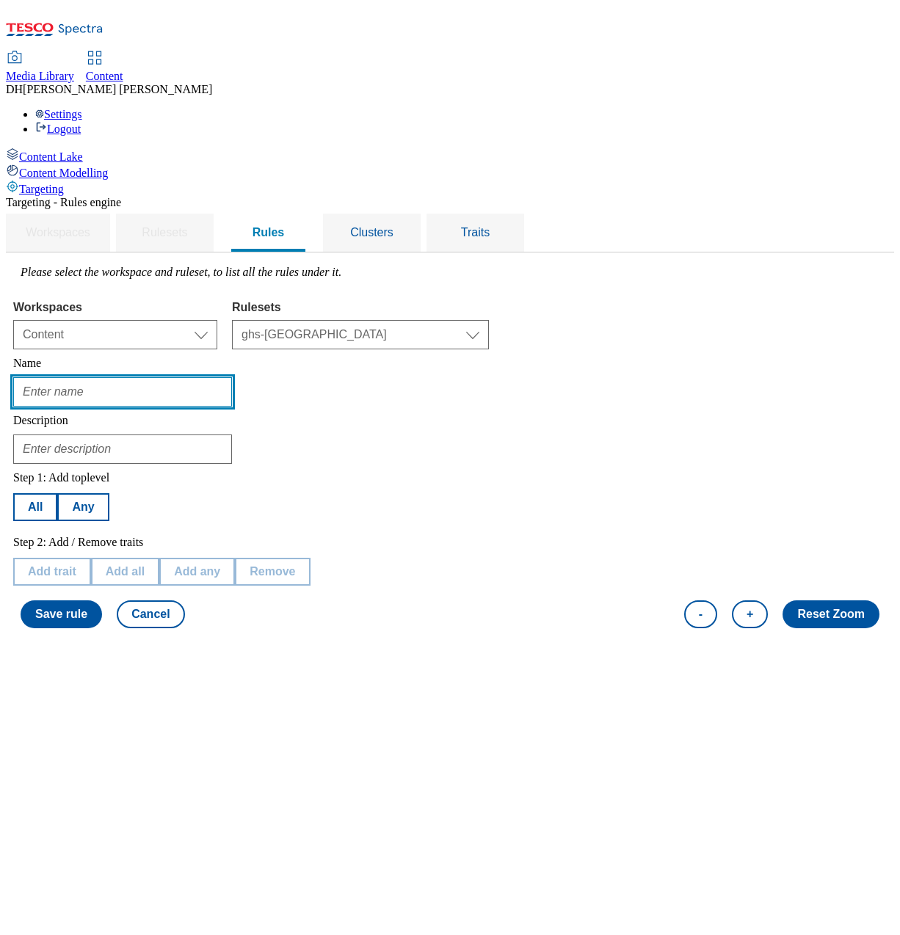
click at [232, 377] on input "text" at bounding box center [122, 391] width 219 height 29
click at [393, 226] on span "Clusters" at bounding box center [371, 232] width 43 height 12
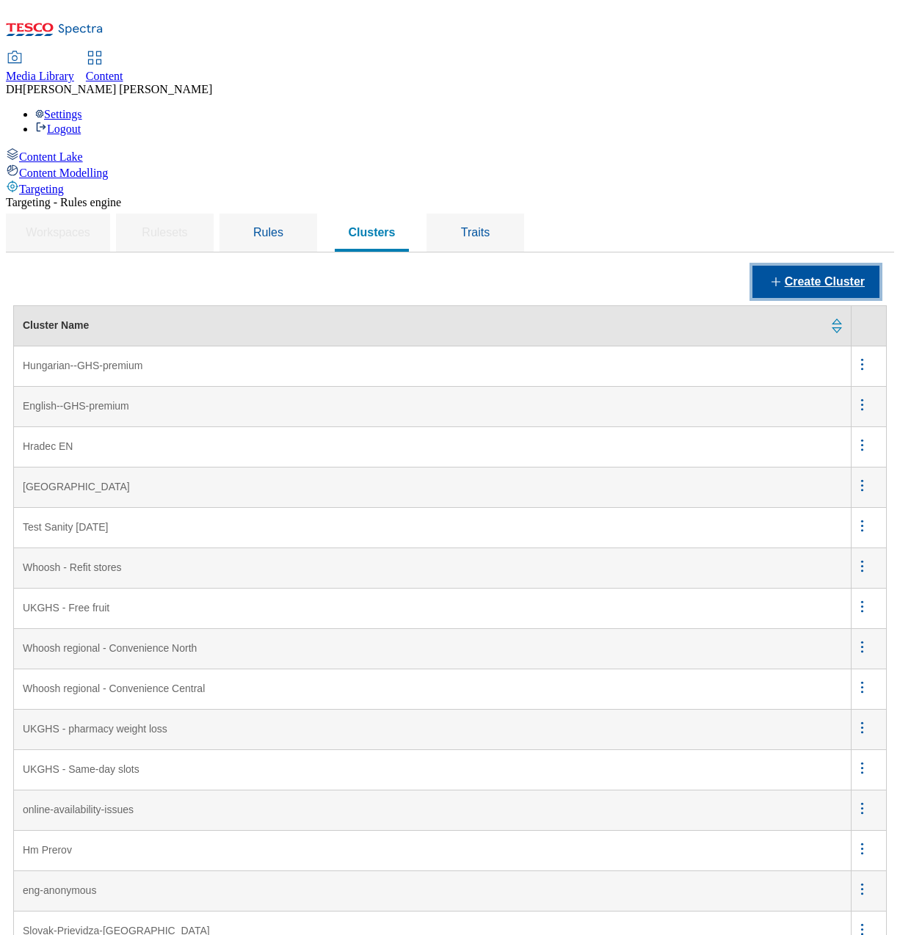
click at [809, 266] on button "Create Cluster" at bounding box center [815, 282] width 127 height 32
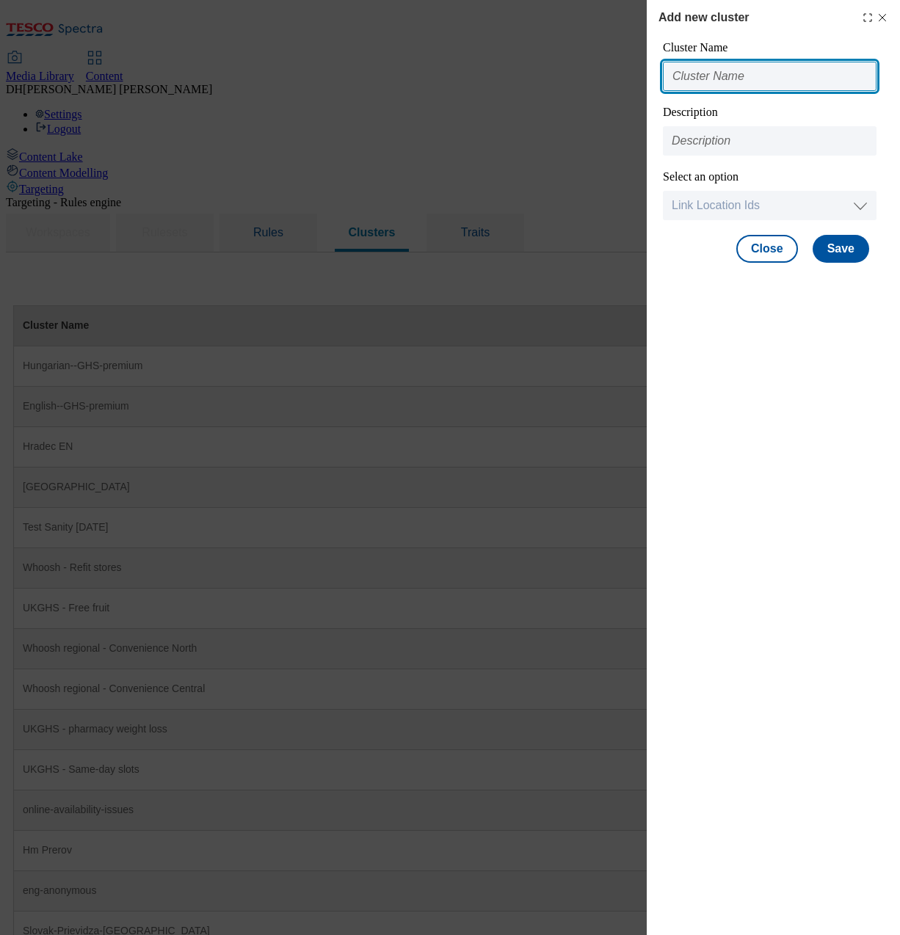
click at [723, 80] on input "Modal" at bounding box center [770, 76] width 214 height 29
paste input "audience01"
type input "audience01@tesco.com"
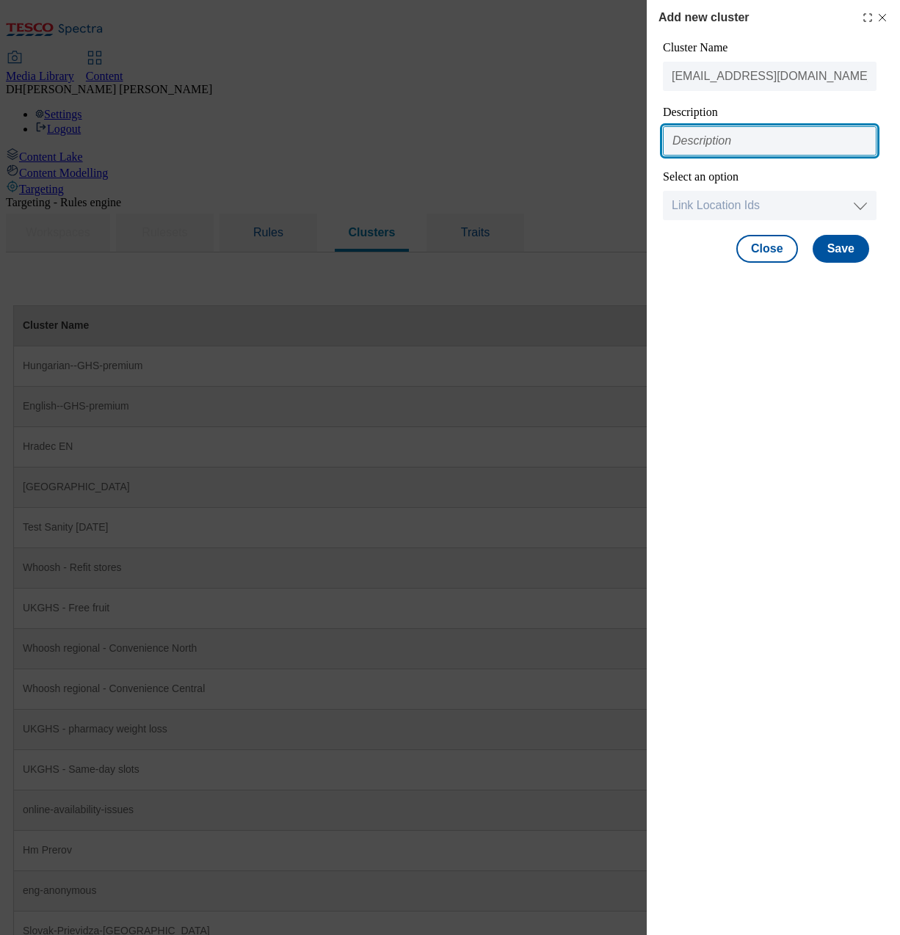
click at [732, 148] on input "Modal" at bounding box center [770, 140] width 214 height 29
type input "U"
click at [734, 143] on input "To be used on the GHSHP to force a preview. Each cluster/rule is associated to …" at bounding box center [770, 140] width 214 height 29
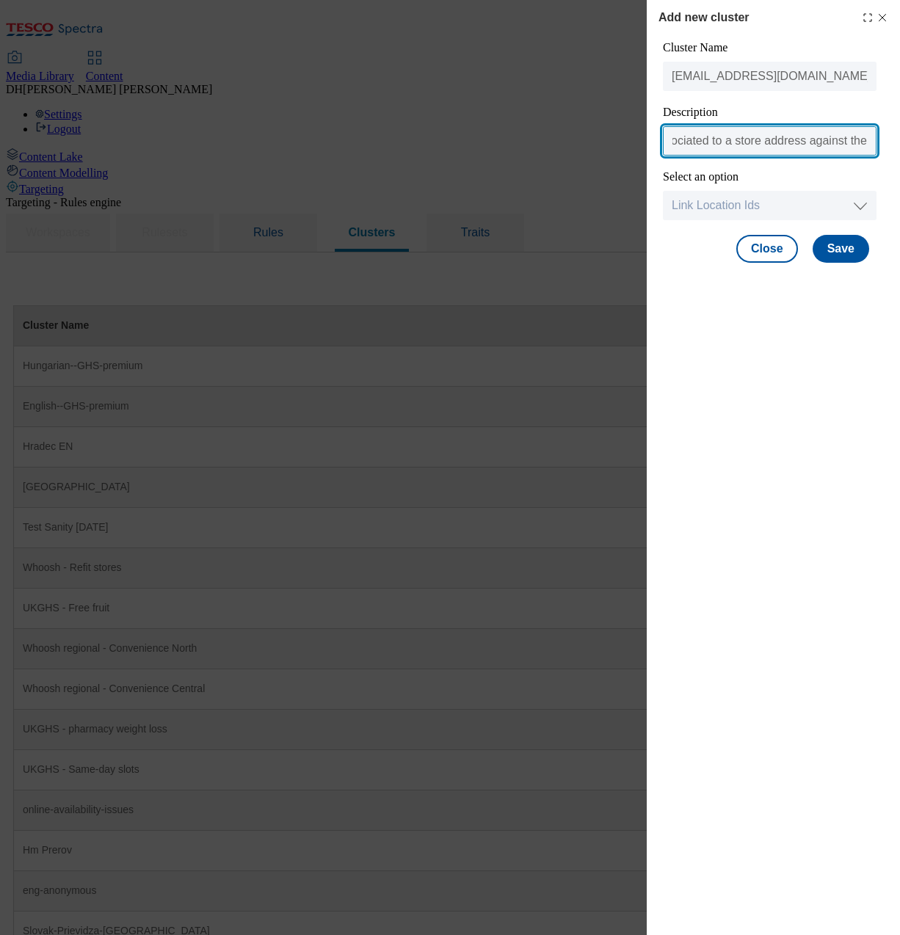
drag, startPoint x: 803, startPoint y: 143, endPoint x: 885, endPoint y: 142, distance: 81.5
click at [885, 142] on div "Cluster Name audience01@tesco.com Description To be used on the GHSHP to force …" at bounding box center [773, 155] width 230 height 229
drag, startPoint x: 868, startPoint y: 143, endPoint x: 729, endPoint y: 147, distance: 138.8
click at [729, 147] on input "To be used on the GHSHP to force a preview for QA. Each cluster/rule is associa…" at bounding box center [770, 140] width 214 height 29
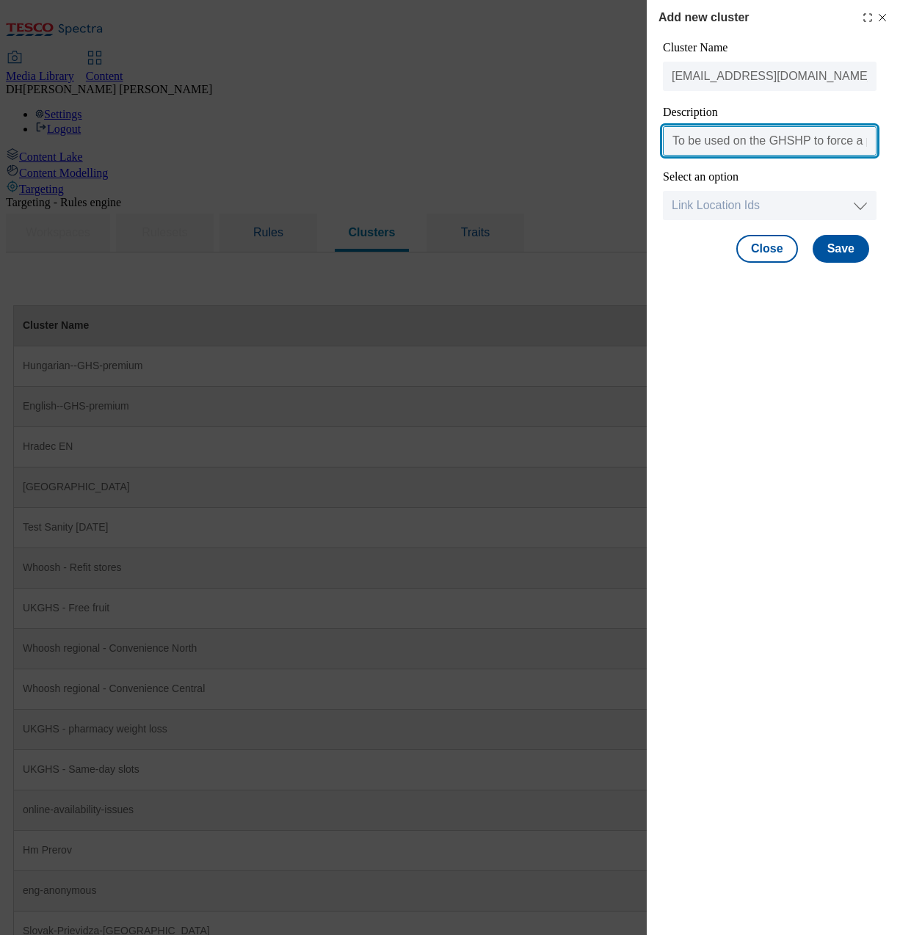
type input "To be used on the GHSHP to force a preview for QA. Each cluster/rule is associa…"
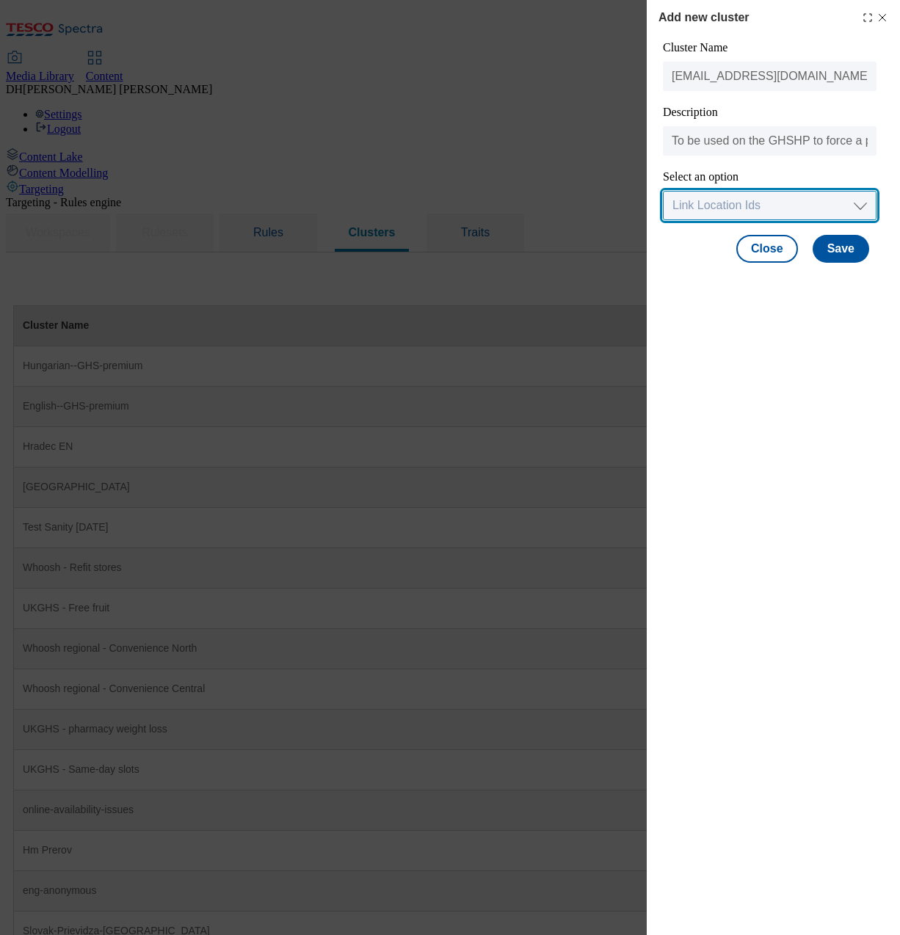
click at [722, 203] on select "Link Location Ids Choose location from table Add Bulk Location UUIDs" at bounding box center [770, 205] width 214 height 29
select select "locationtable"
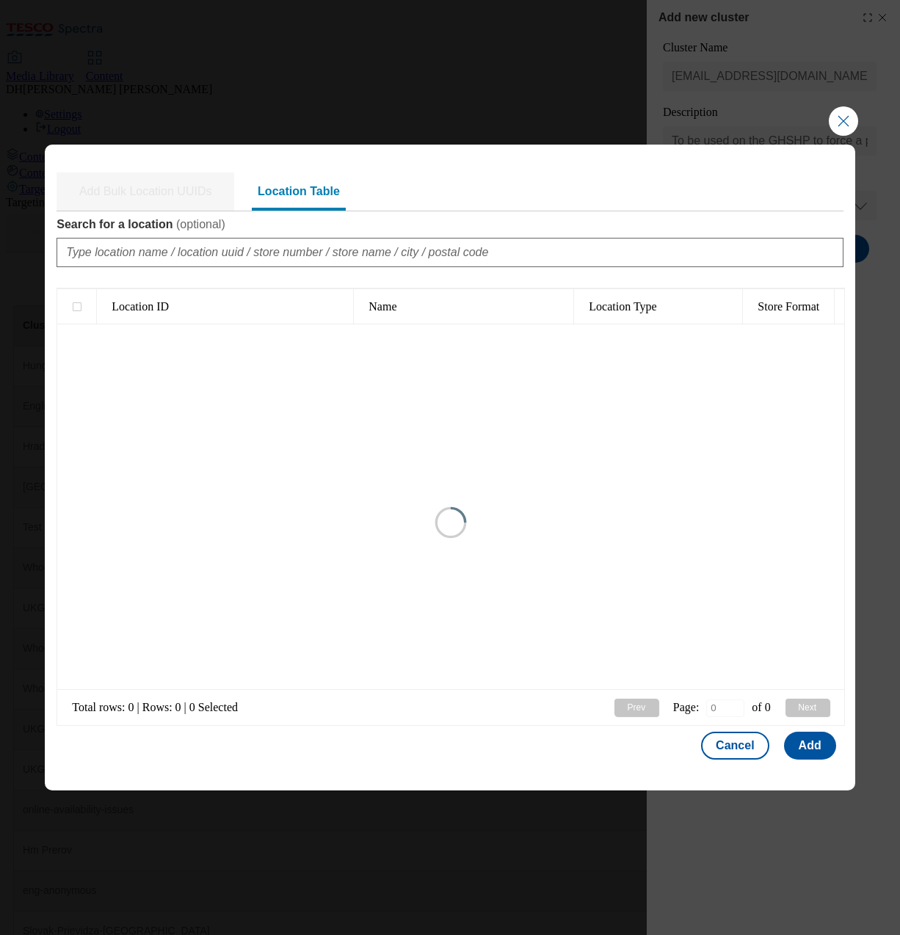
type input "1"
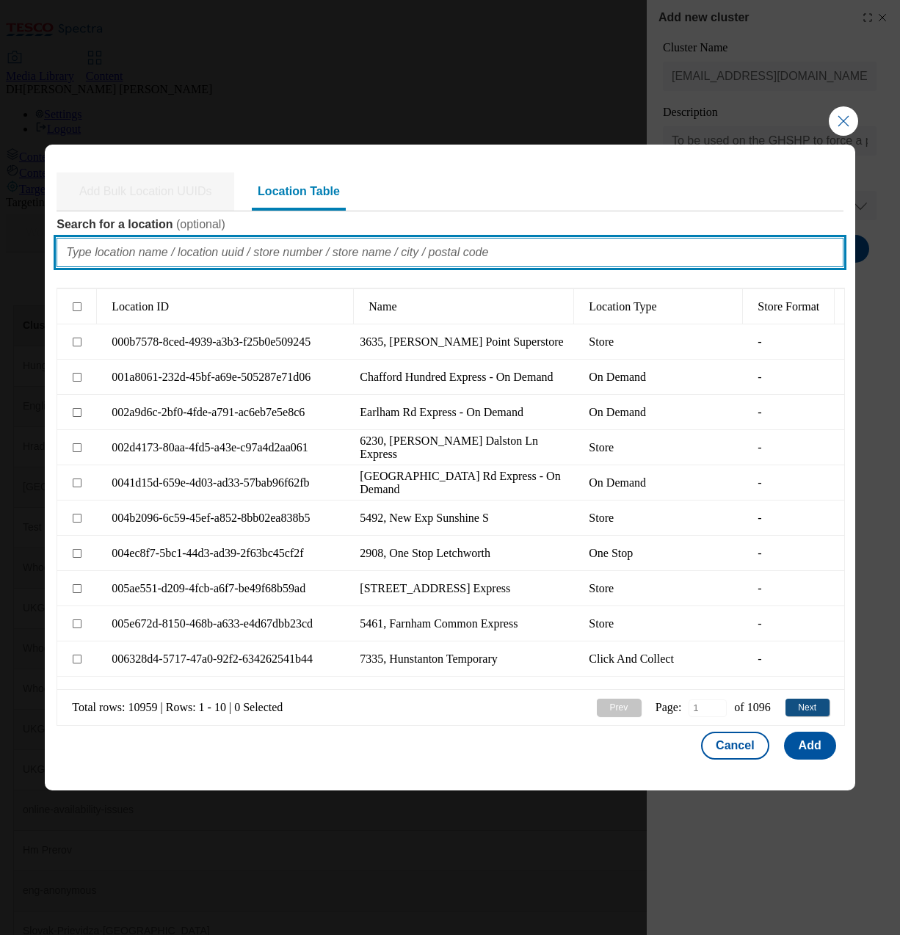
click at [425, 248] on input "Search for a location ( optional )" at bounding box center [450, 252] width 786 height 29
paste input "Beckton Extra Gallions Reach"
type input "Beckton Extra Gallions Reach"
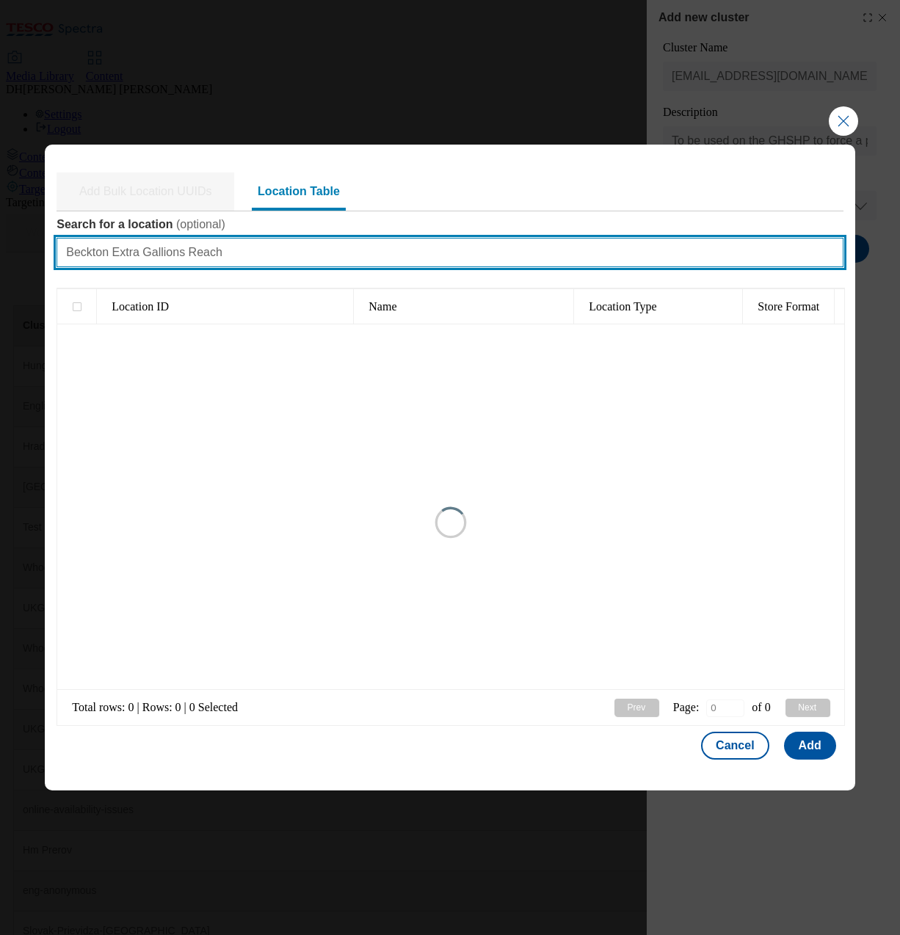
type input "1"
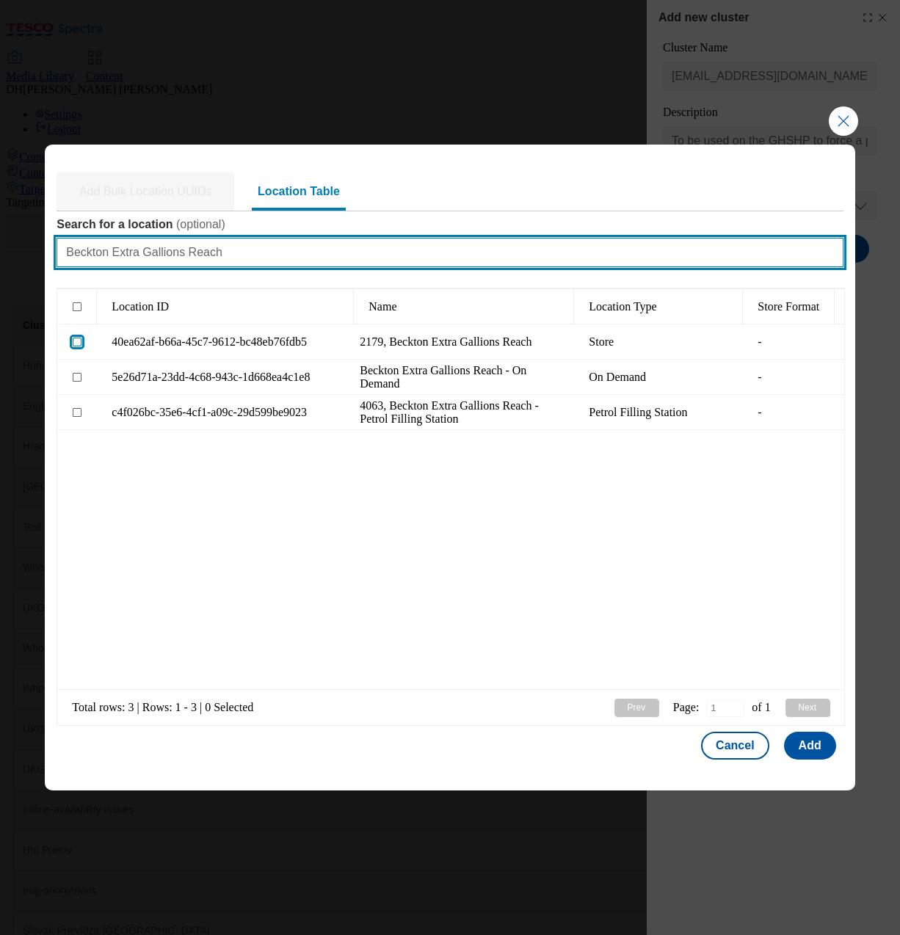
type input "Beckton Extra Gallions Reach"
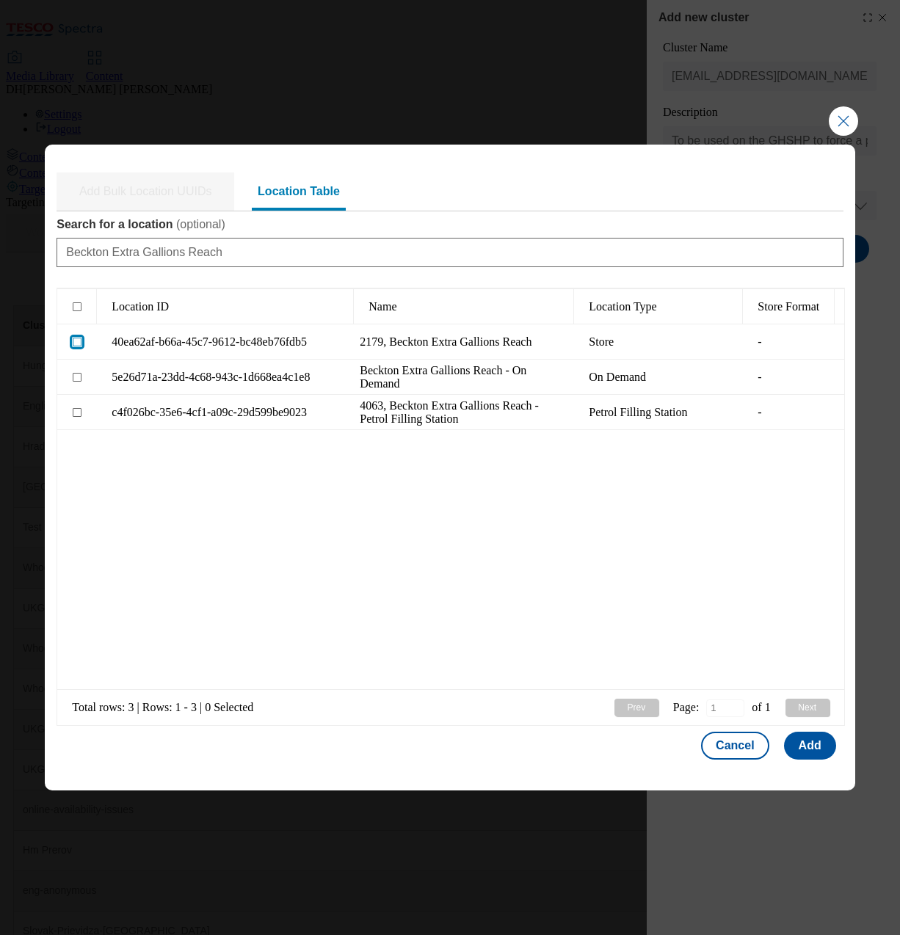
click at [78, 341] on input "Modal" at bounding box center [77, 342] width 9 height 9
checkbox input "true"
click at [807, 746] on button "Add" at bounding box center [810, 746] width 52 height 28
select select "Modal"
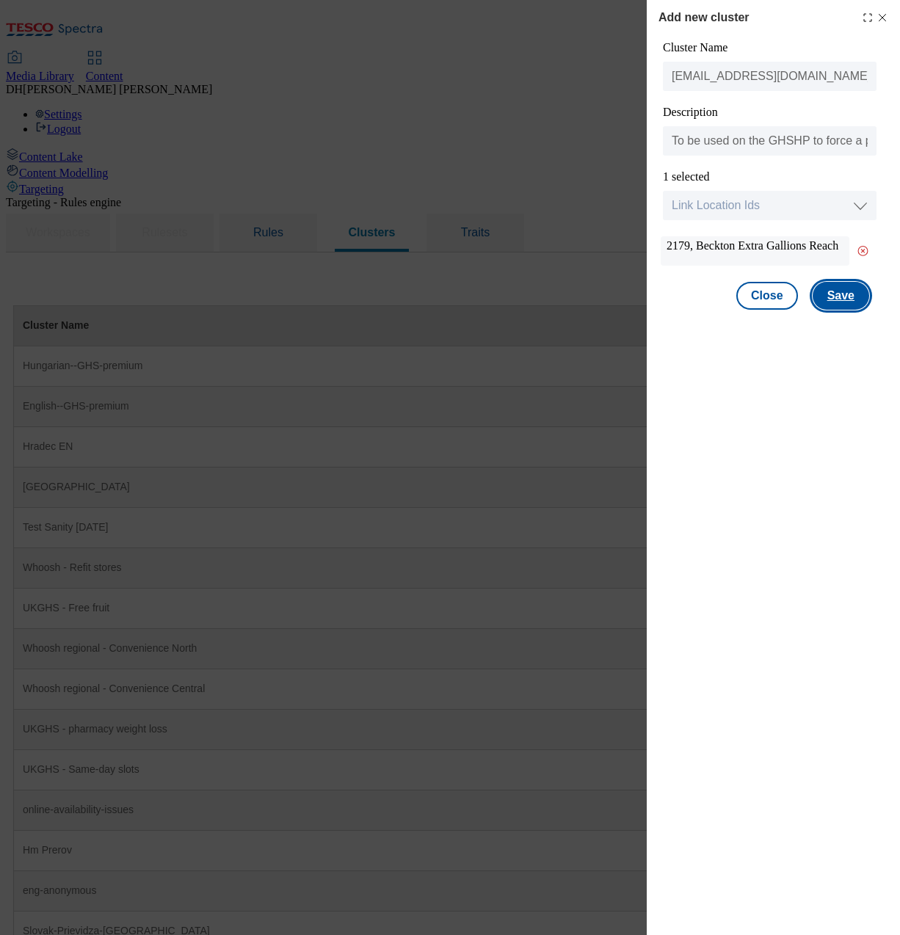
click at [850, 302] on button "Save" at bounding box center [841, 296] width 57 height 28
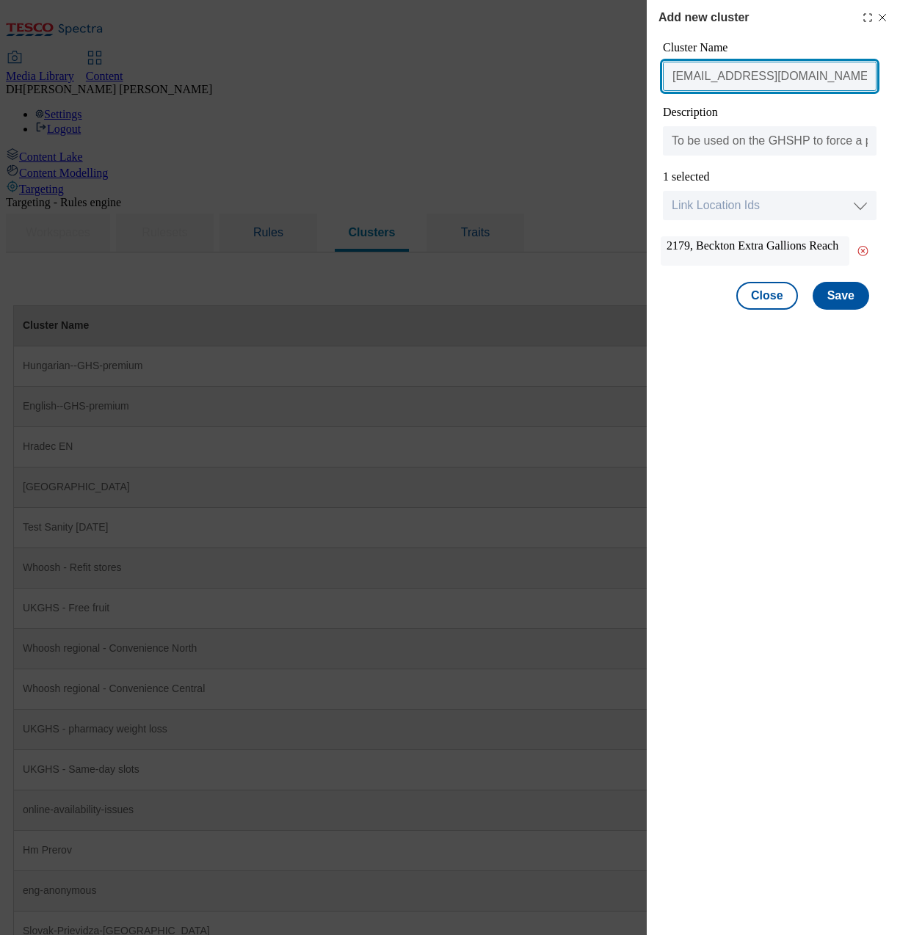
click at [813, 81] on input "audience01@tesco.com" at bounding box center [770, 76] width 214 height 29
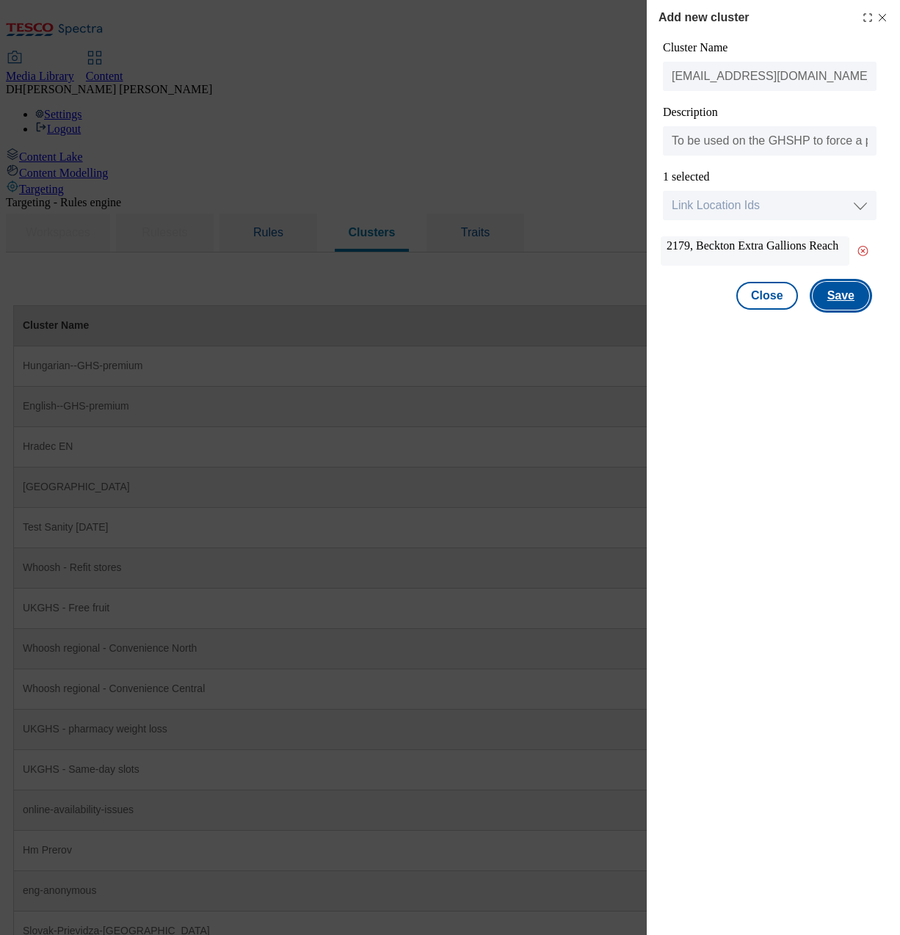
click at [829, 301] on button "Save" at bounding box center [841, 296] width 57 height 28
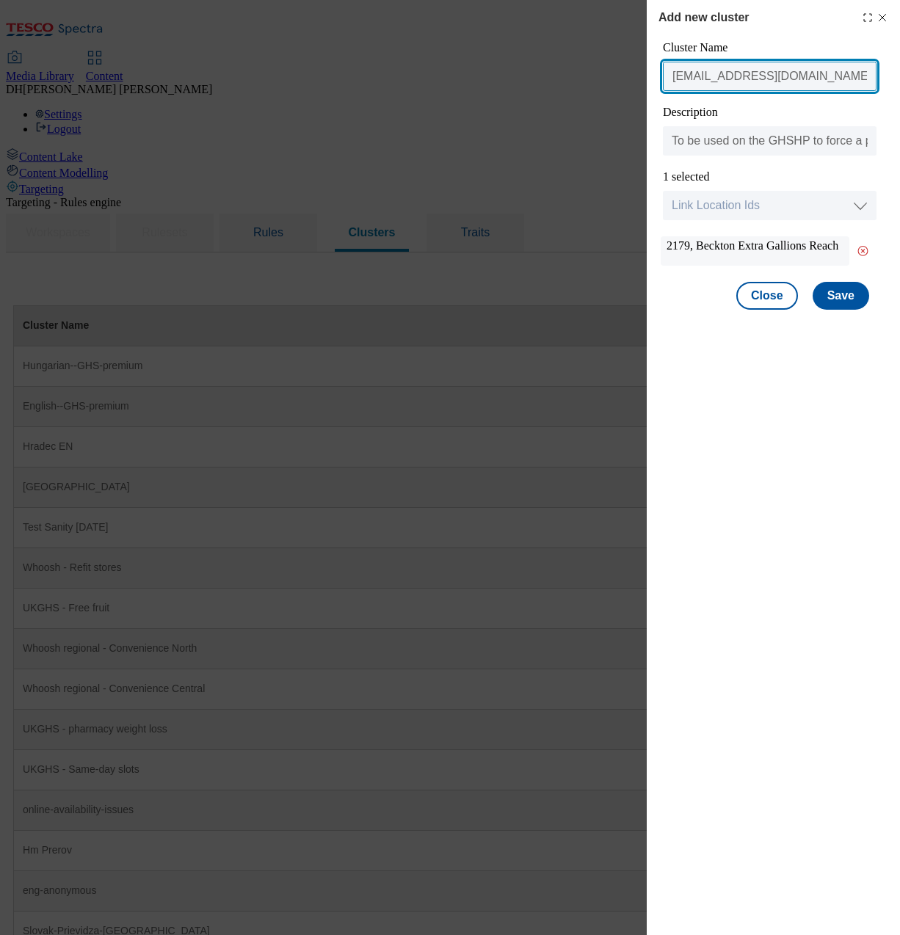
click at [808, 81] on input "audience01@tesco.com" at bounding box center [770, 76] width 214 height 29
click at [731, 79] on input "audience01@tesco.com" at bounding box center [770, 76] width 214 height 29
drag, startPoint x: 813, startPoint y: 81, endPoint x: 728, endPoint y: 80, distance: 84.4
click at [726, 81] on input "audience01@tesco.com" at bounding box center [770, 76] width 214 height 29
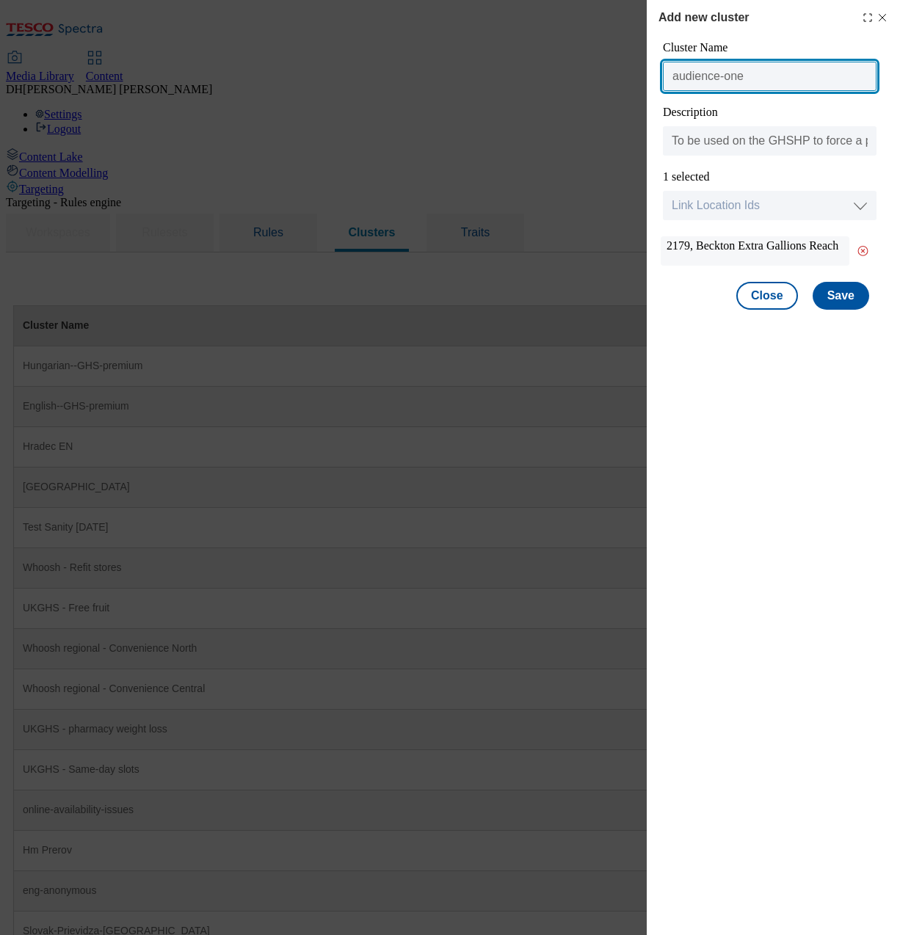
click at [758, 79] on input "audience-one" at bounding box center [770, 76] width 214 height 29
type input "audience-one"
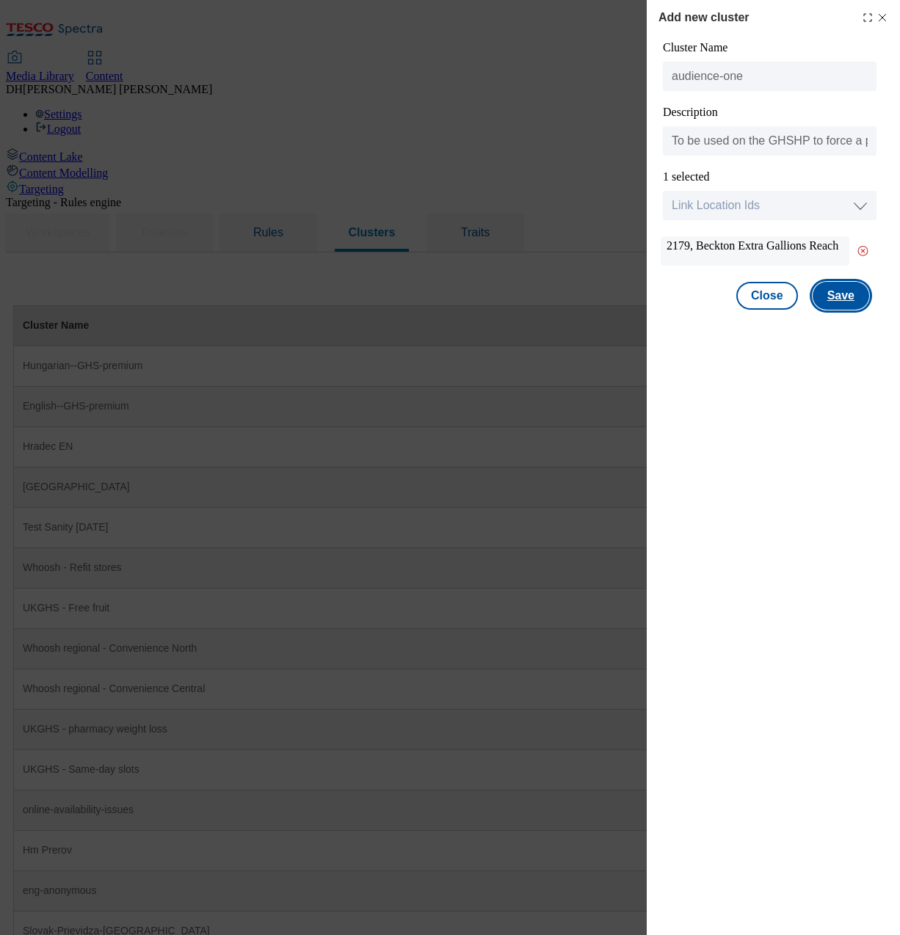
click at [838, 296] on button "Save" at bounding box center [841, 296] width 57 height 28
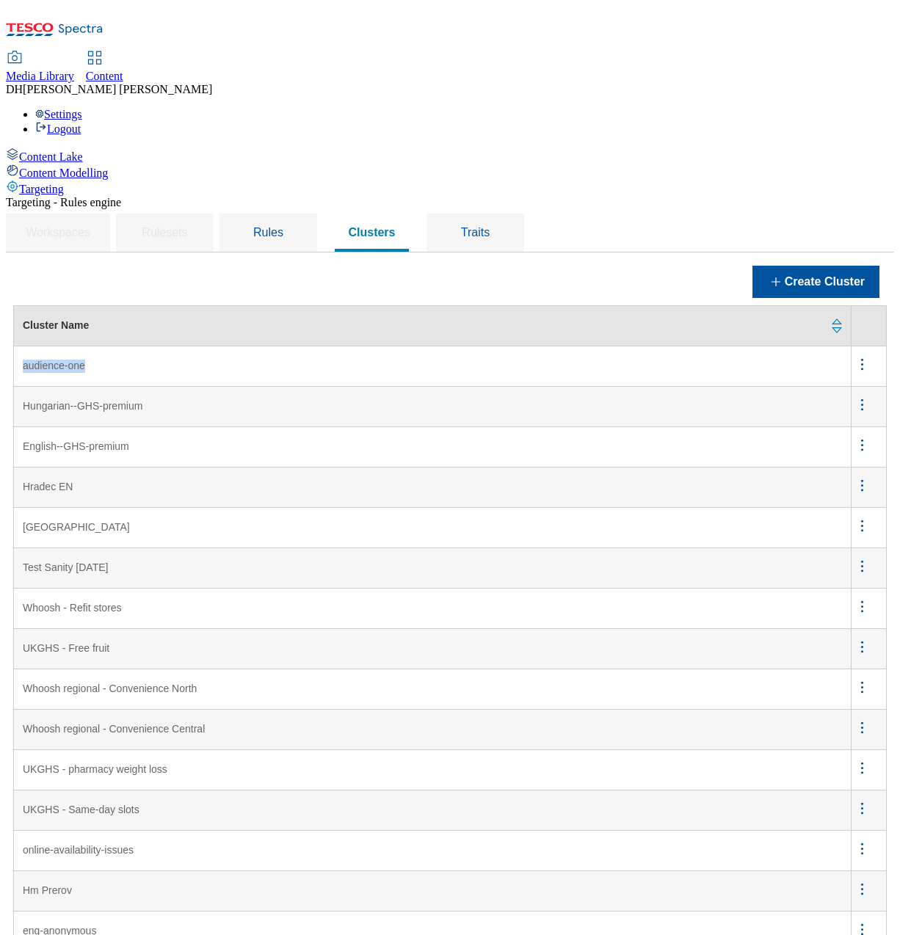
drag, startPoint x: 277, startPoint y: 255, endPoint x: 200, endPoint y: 256, distance: 77.8
click at [200, 346] on td "audience-one" at bounding box center [433, 366] width 838 height 40
copy td "audience-one"
click at [283, 226] on span "Rules" at bounding box center [268, 232] width 30 height 12
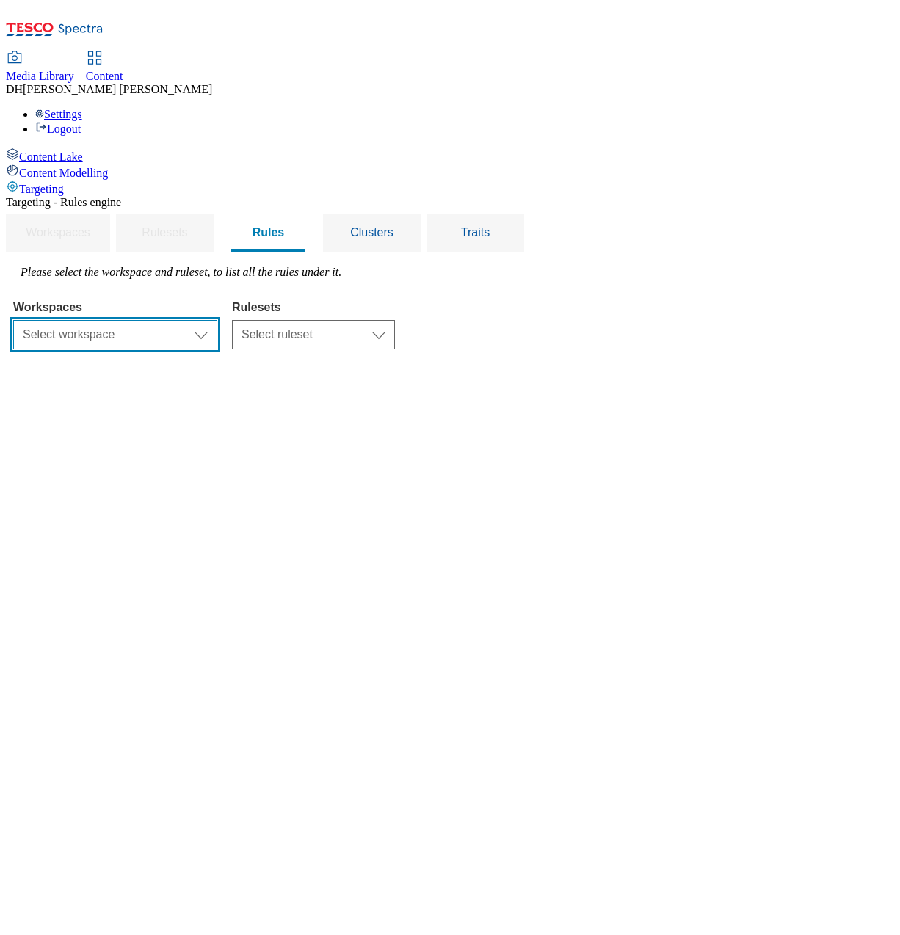
click at [217, 320] on select "Select workspace Content" at bounding box center [115, 334] width 204 height 29
select select "f510054f-adaa-4692-b570-80fa3897127a"
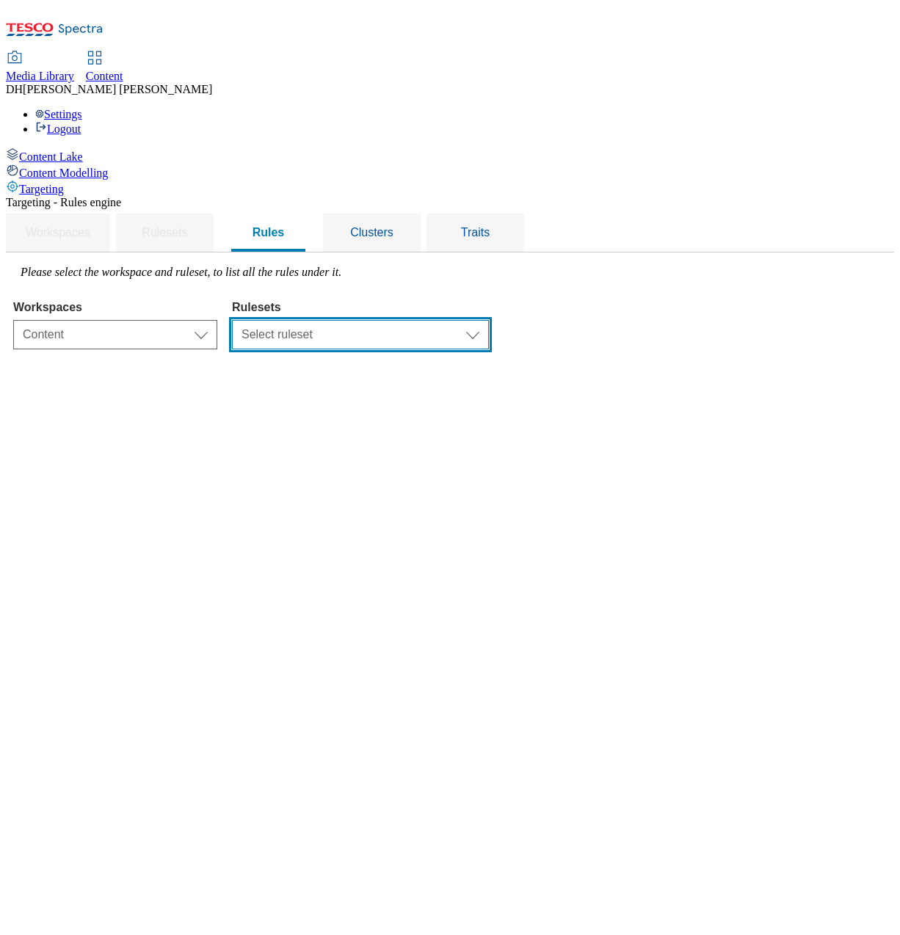
click at [472, 320] on select "Select ruleset dotcom-cz dotcom-hu dotcom-sk ghs-roi ghs-uk ighs-cz ighs-hu igh…" at bounding box center [360, 334] width 257 height 29
select select "48eb89cc-c22c-49b3-9be3-6f8cd5821d05"
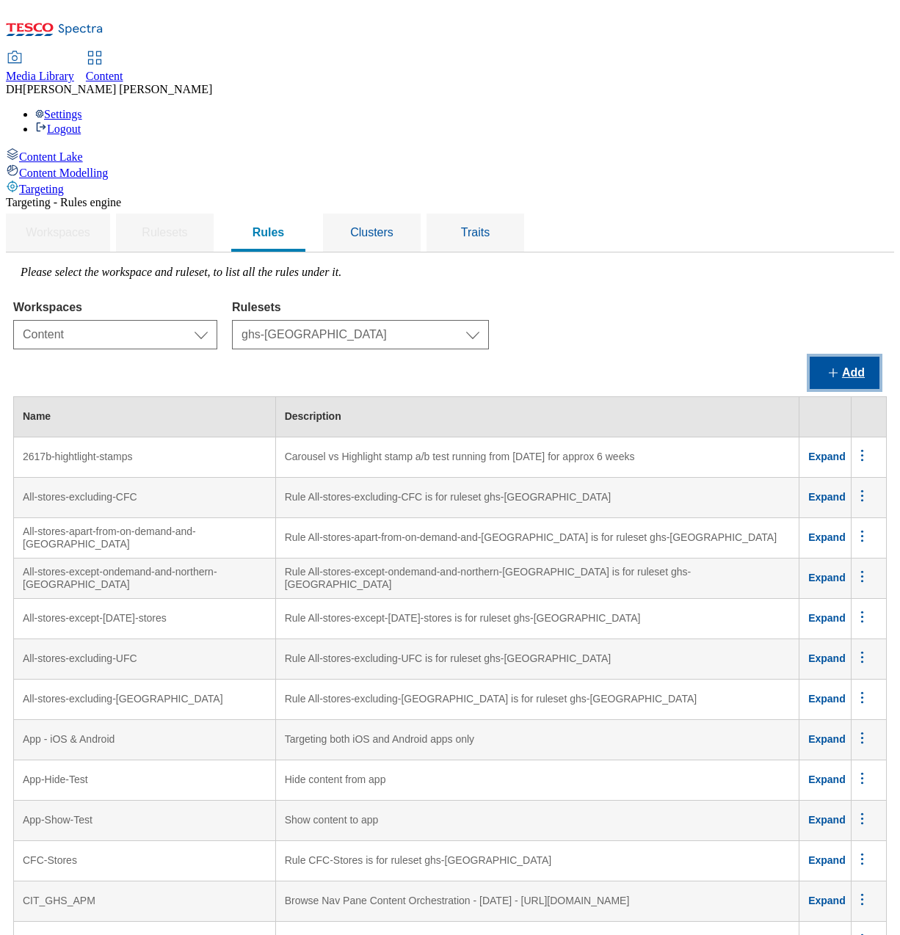
click at [860, 357] on button "Add" at bounding box center [845, 373] width 70 height 32
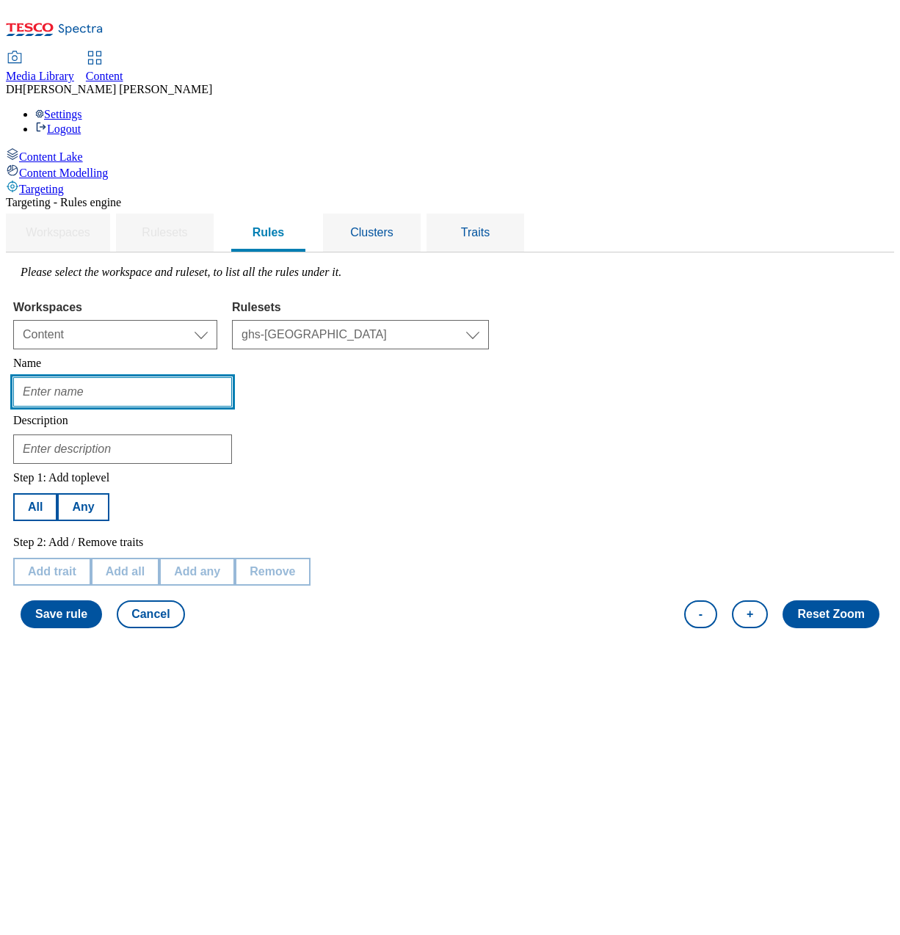
click at [232, 377] on input "text" at bounding box center [122, 391] width 219 height 29
paste input "audience-one"
type input "audience-one"
click at [393, 226] on span "Clusters" at bounding box center [371, 232] width 43 height 12
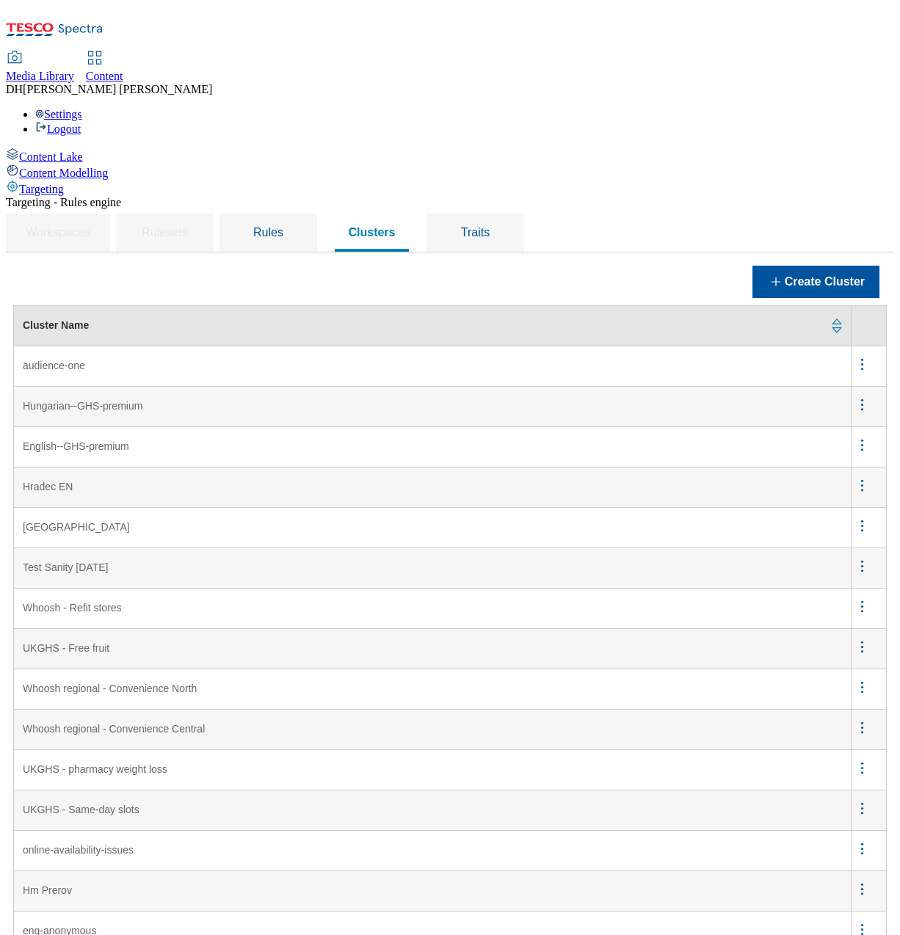
click at [865, 355] on icon "menus" at bounding box center [862, 364] width 18 height 18
click at [841, 378] on span "Edit" at bounding box center [842, 383] width 17 height 11
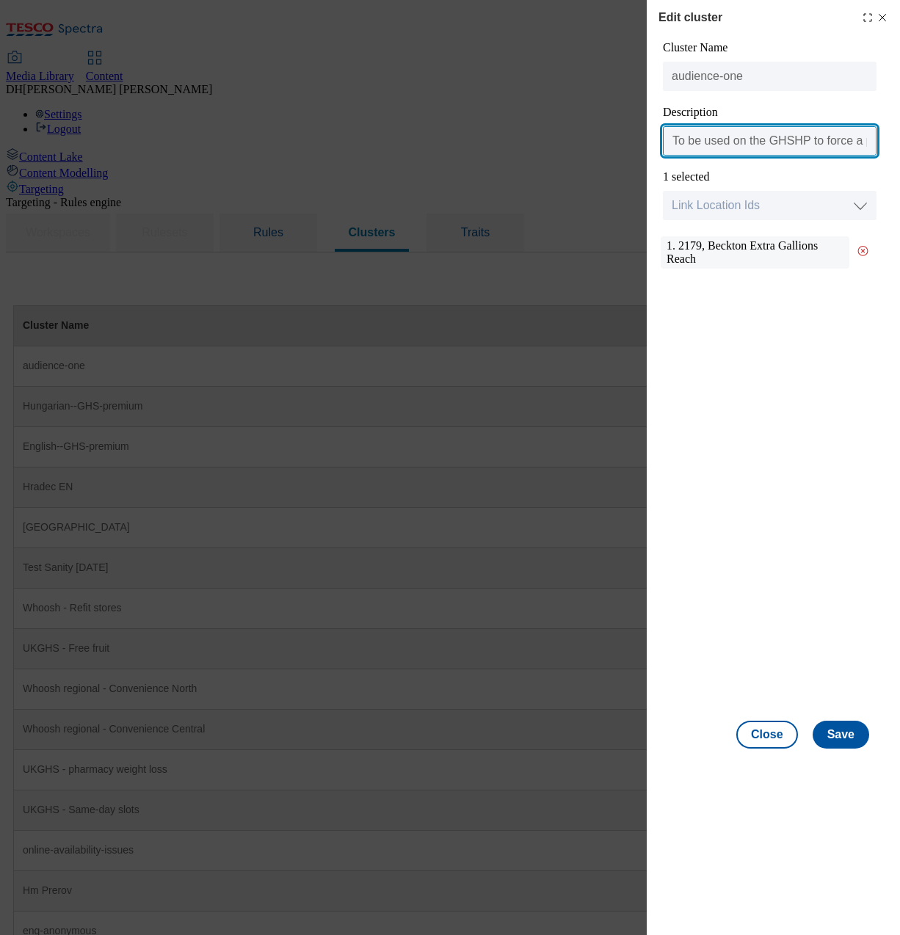
click at [738, 145] on input "To be used on the GHSHP to force a preview for QA. Each cluster/rule is associa…" at bounding box center [770, 140] width 214 height 29
click at [739, 145] on input "To be used on the GHSHP to force a preview for QA. Each cluster/rule is associa…" at bounding box center [770, 140] width 214 height 29
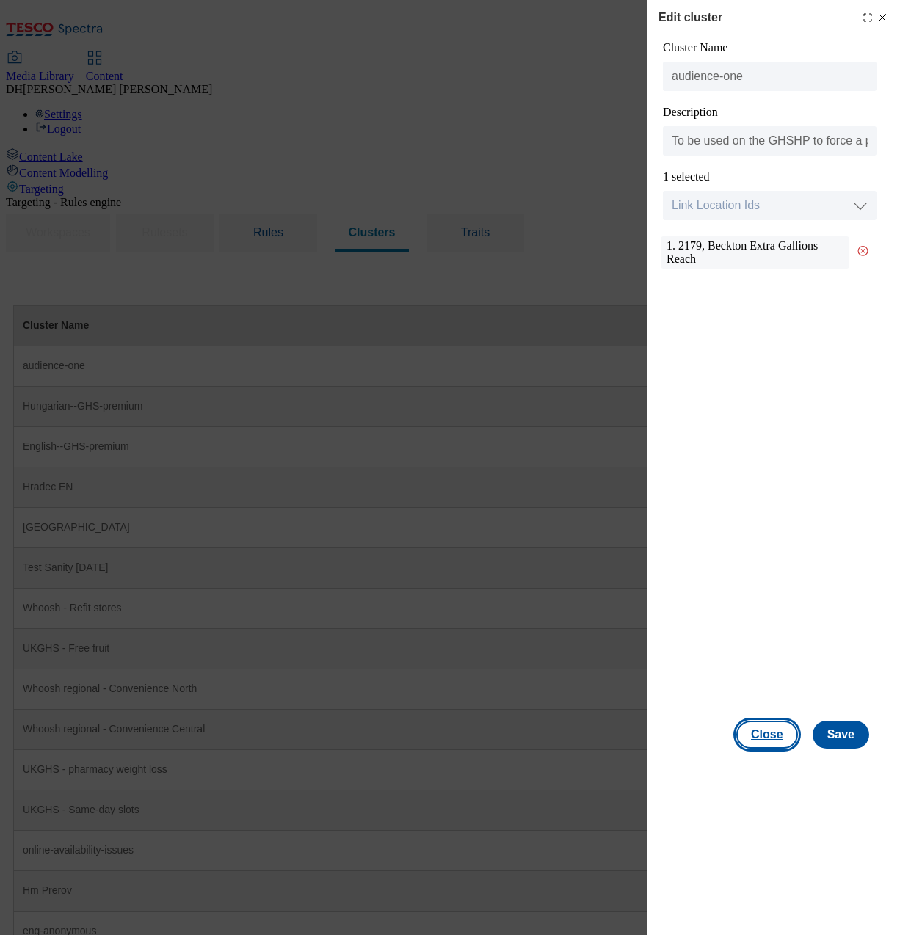
click at [770, 736] on button "Close" at bounding box center [767, 735] width 62 height 28
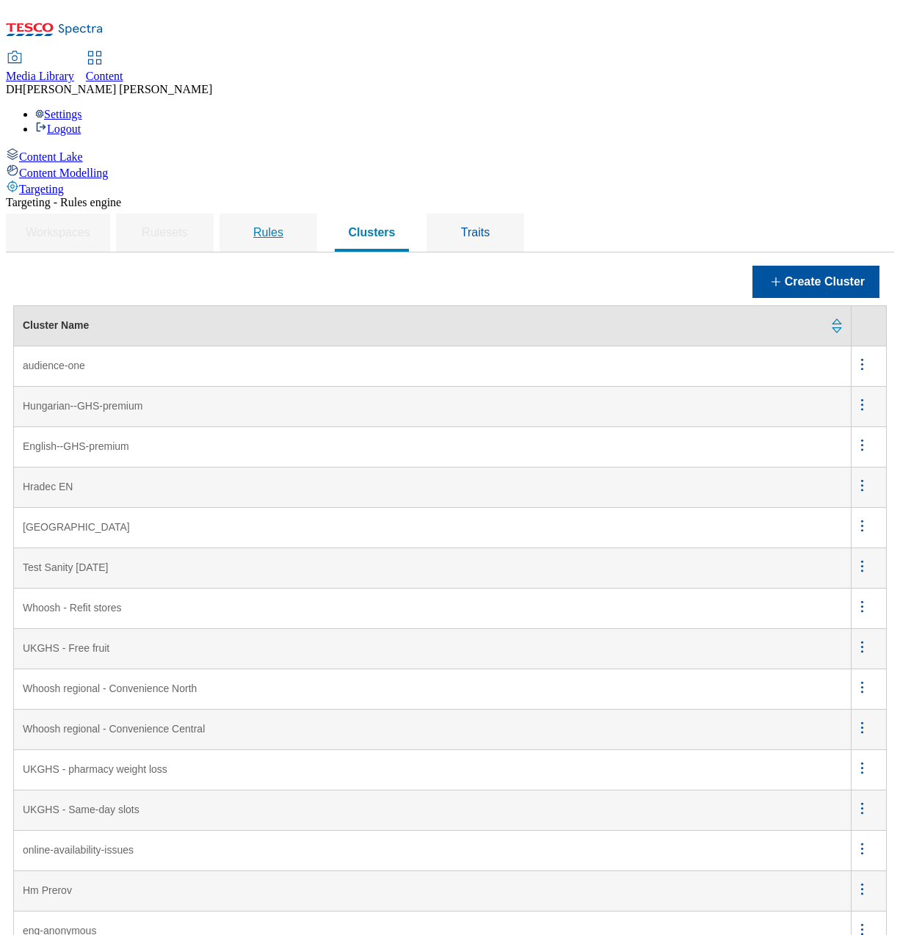
click at [283, 226] on span "Rules" at bounding box center [268, 232] width 30 height 12
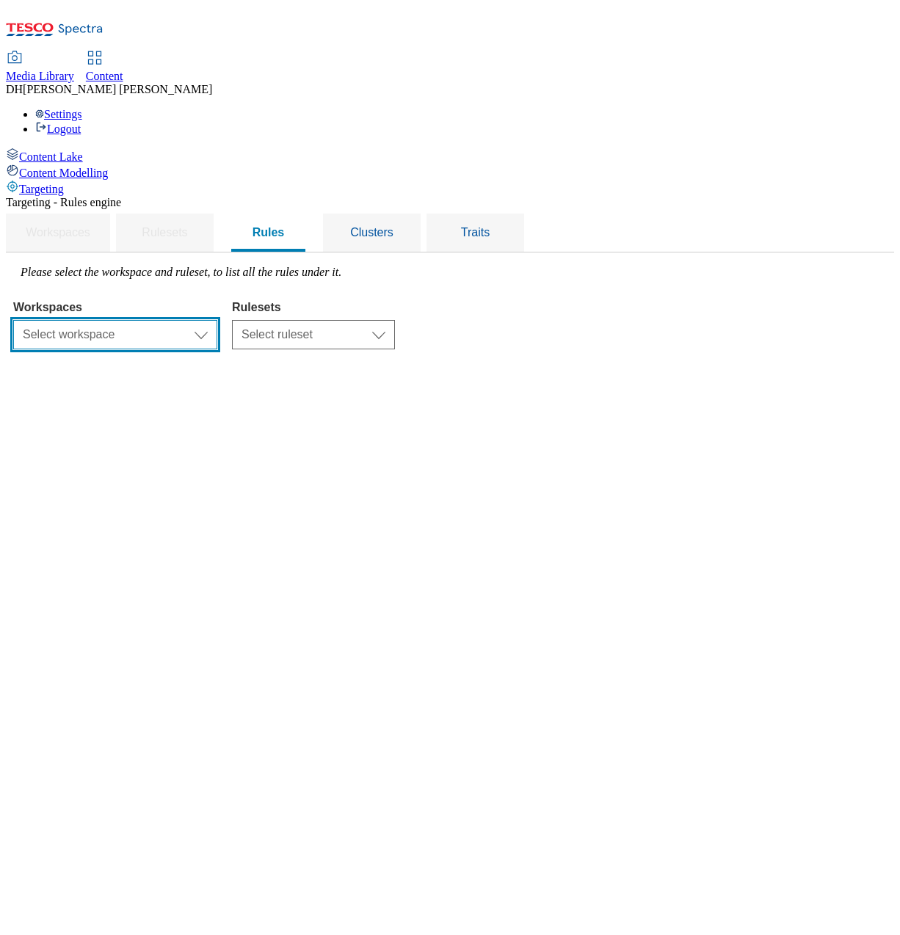
click at [217, 320] on select "Select workspace Content" at bounding box center [115, 334] width 204 height 29
select select "f510054f-adaa-4692-b570-80fa3897127a"
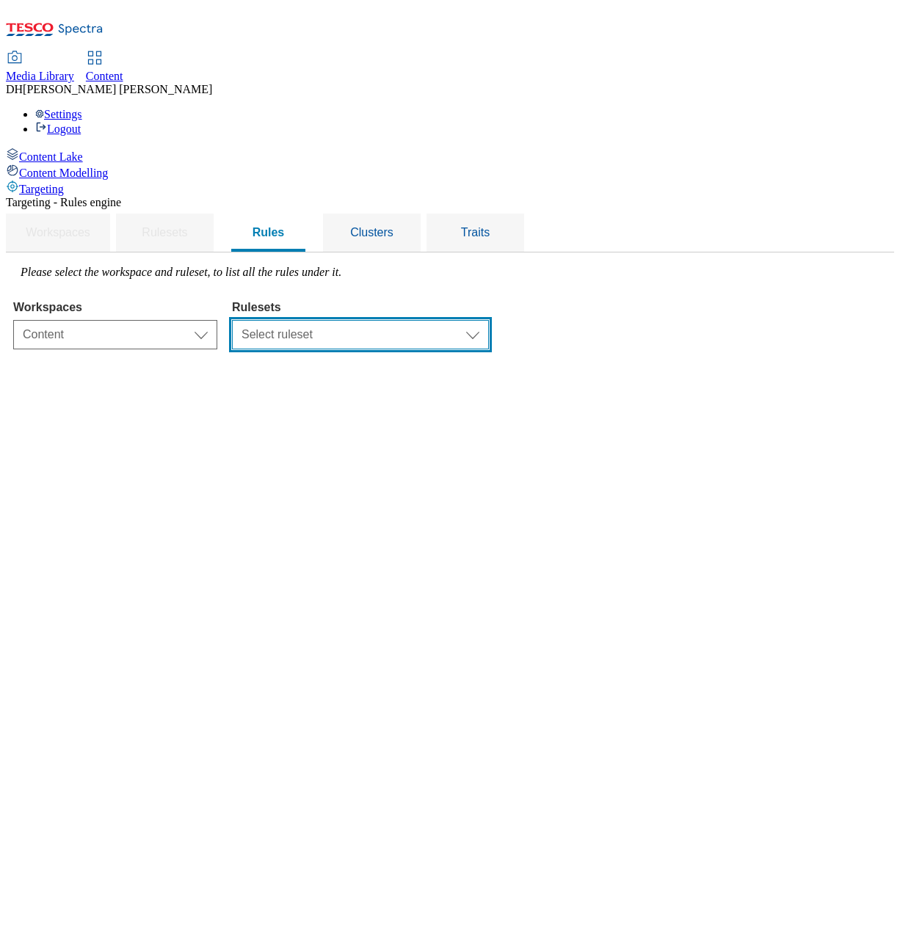
click at [489, 320] on select "Select ruleset dotcom-cz dotcom-hu dotcom-sk ghs-roi ghs-uk ighs-cz ighs-hu igh…" at bounding box center [360, 334] width 257 height 29
select select "48eb89cc-c22c-49b3-9be3-6f8cd5821d05"
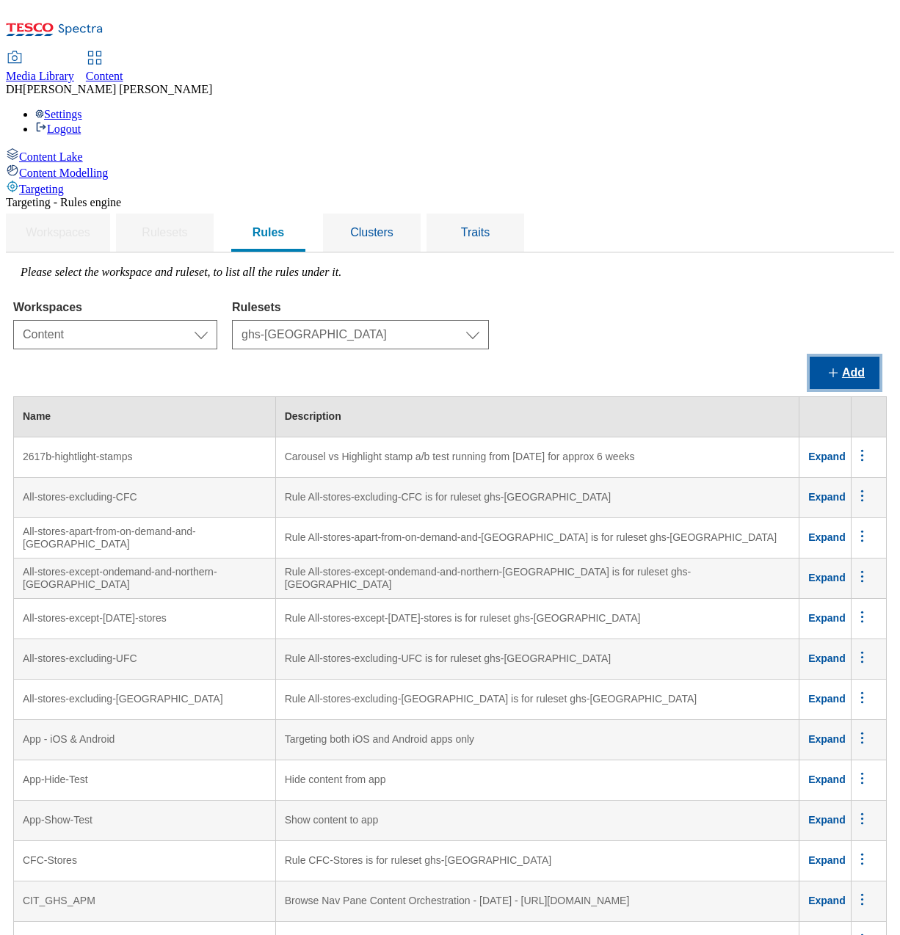
click at [848, 357] on button "Add" at bounding box center [845, 373] width 70 height 32
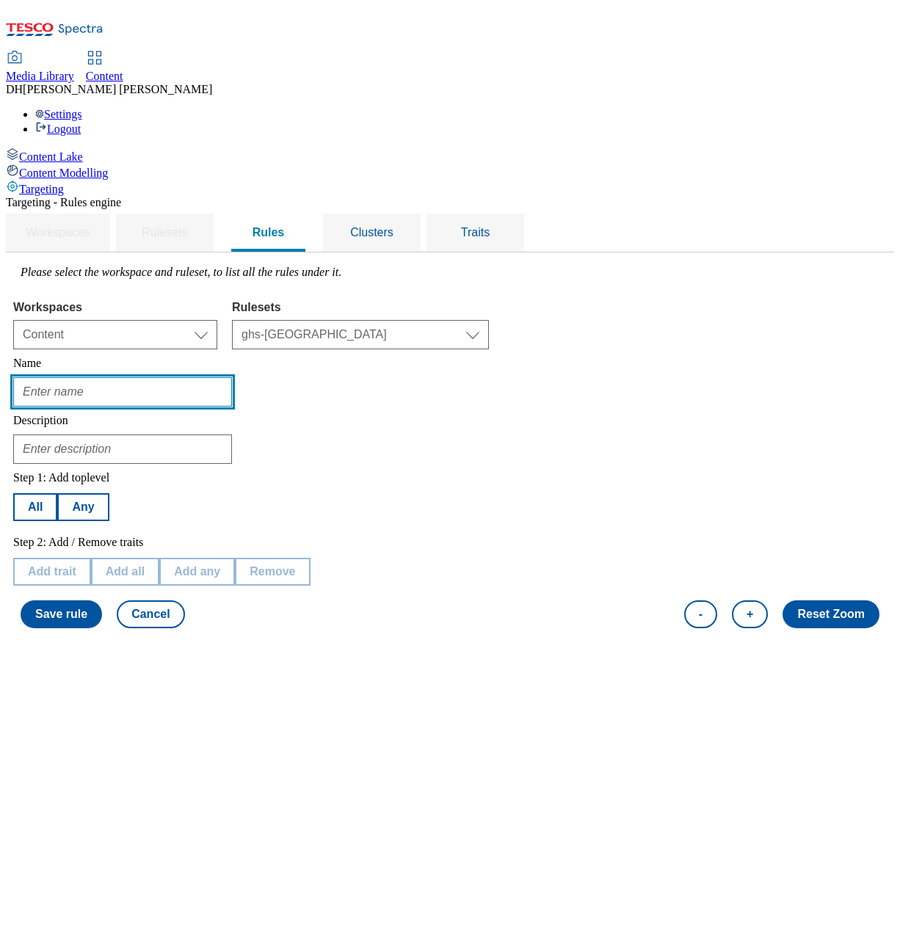
click at [232, 377] on input "text" at bounding box center [122, 391] width 219 height 29
paste input "To be used on the GHSHP to force a preview for QA. Each cluster/rule is associa…"
type input "To be used on the GHSHP to force a preview for QA. Each cluster/rule is associa…"
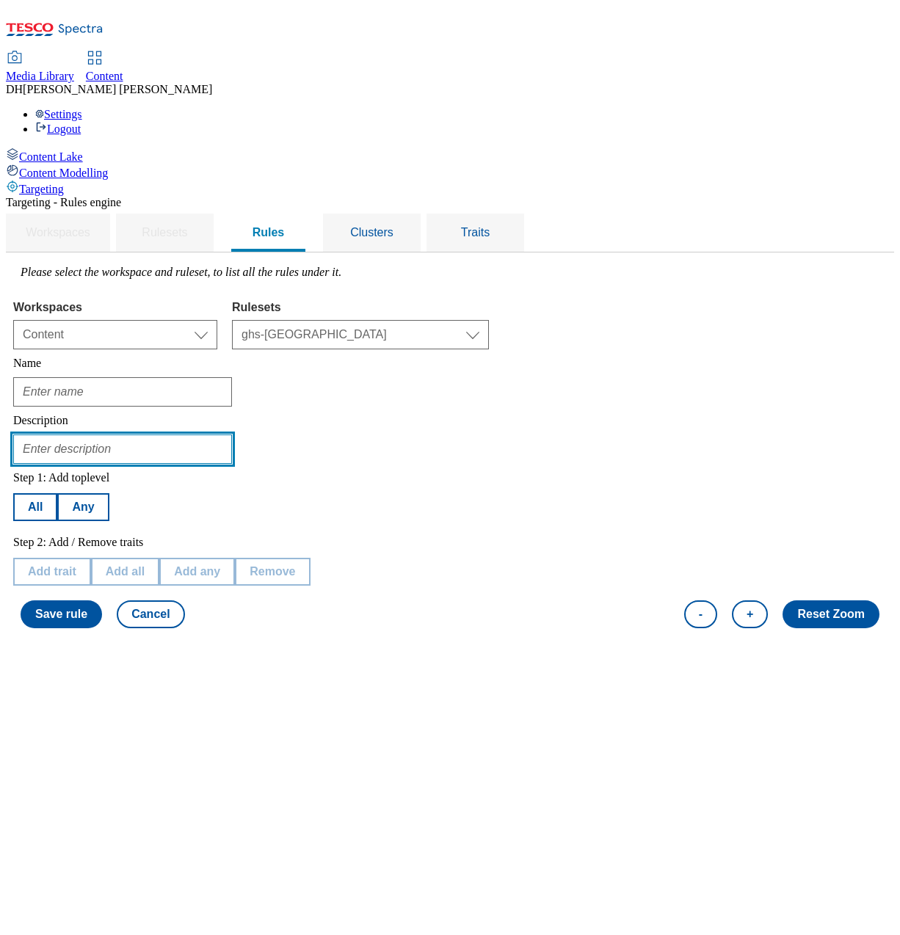
click at [232, 435] on input "text" at bounding box center [122, 449] width 219 height 29
paste input "To be used on the GHSHP to force a preview for QA. Each cluster/rule is associa…"
type input "To be used on the GHSHP to force a preview for QA. Each cluster/rule is associa…"
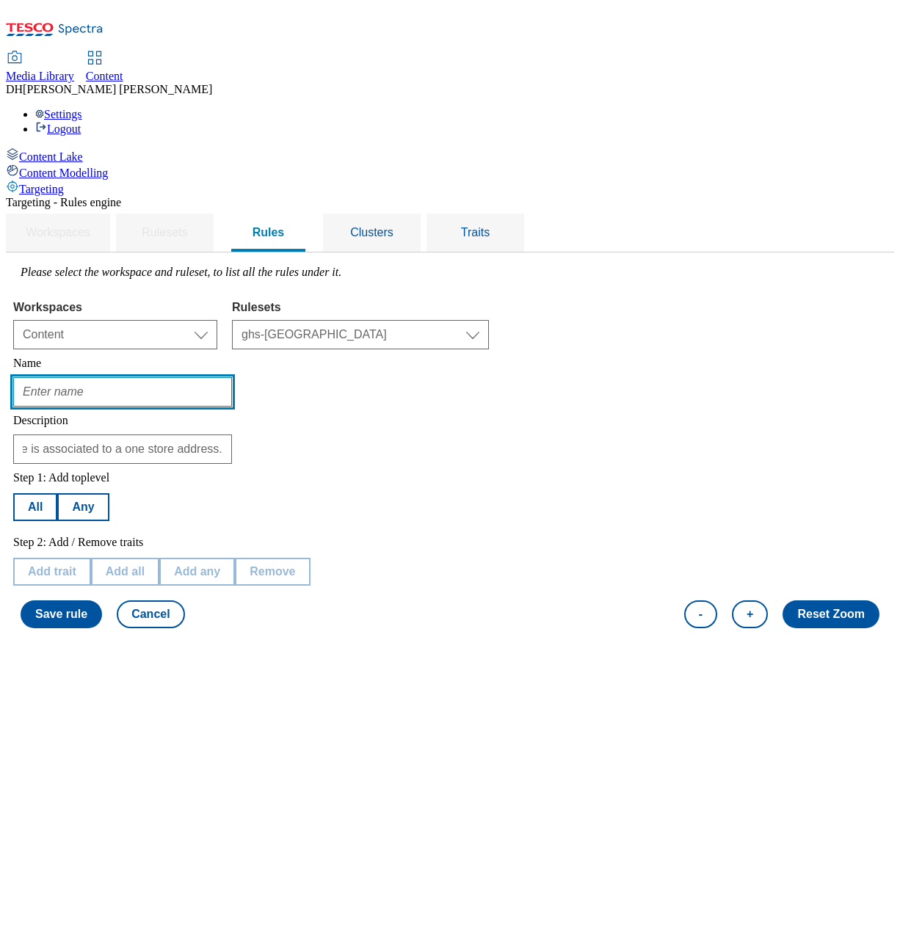
scroll to position [0, 0]
click at [232, 377] on input "text" at bounding box center [122, 391] width 219 height 29
type input "audience-one"
click at [578, 464] on div "Step 1: Add toplevel All Any Step 2: Add / Remove traits Add trait Add all Add …" at bounding box center [450, 550] width 874 height 172
click at [57, 493] on button "All" at bounding box center [35, 507] width 44 height 28
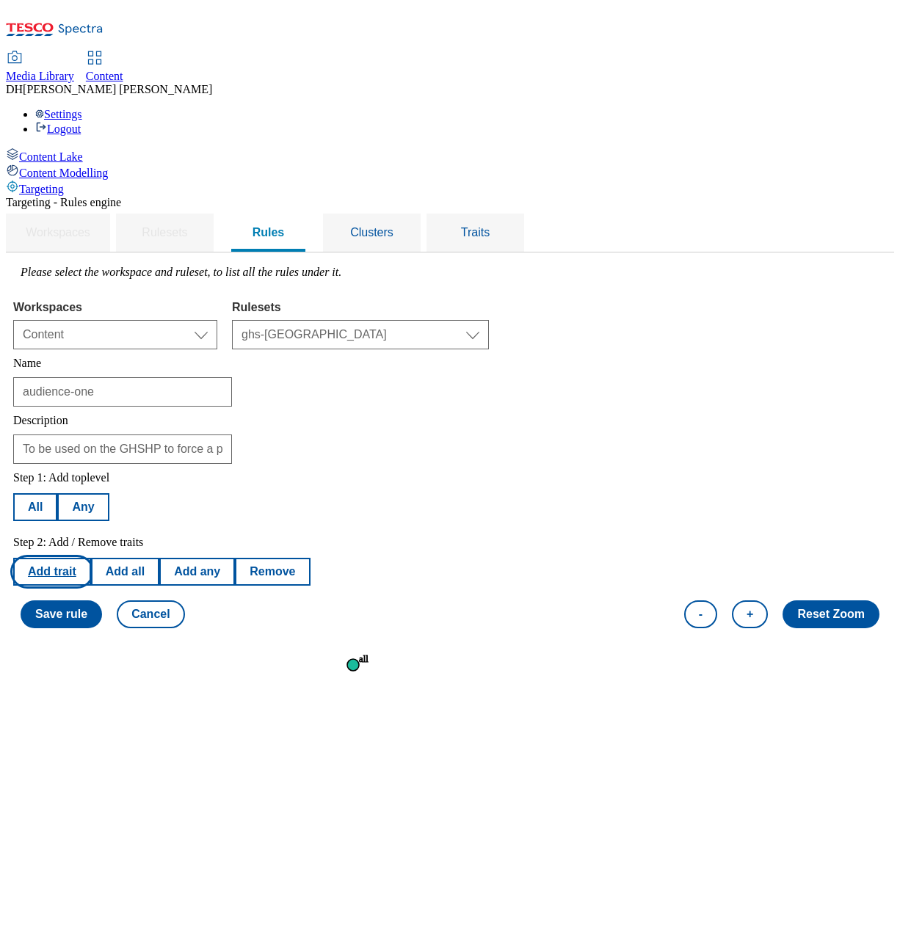
click at [91, 558] on button "Add trait" at bounding box center [52, 572] width 78 height 28
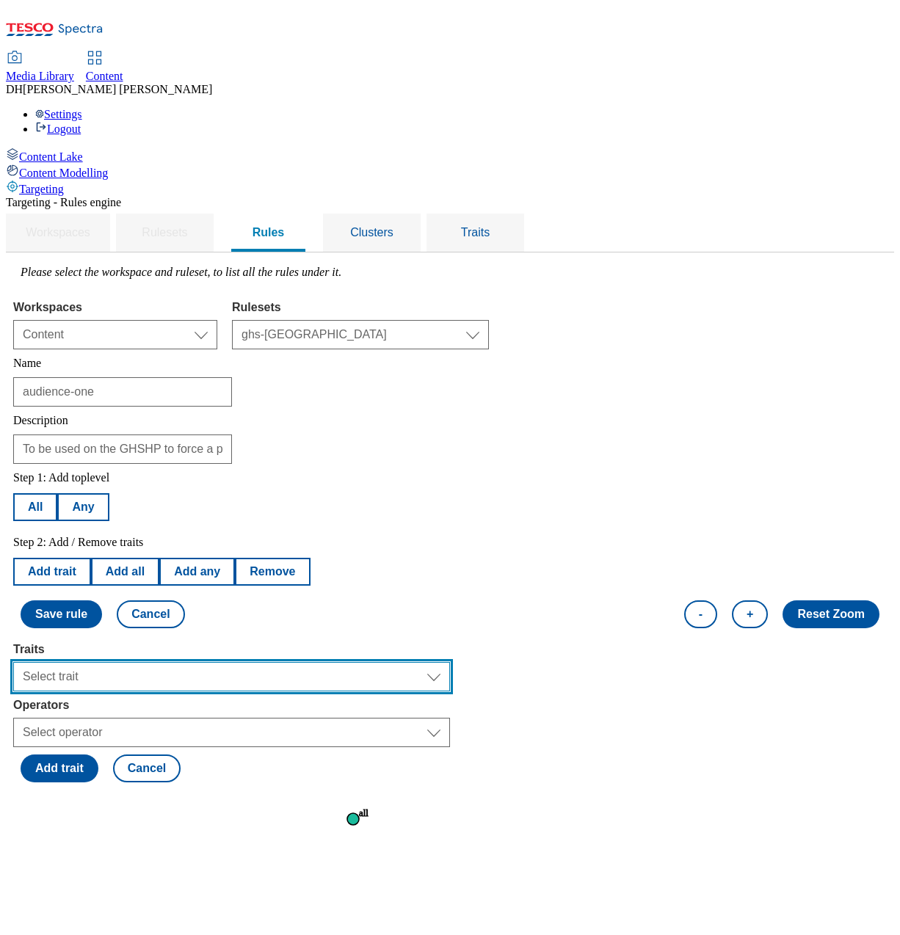
click at [255, 662] on select "Select trait Languages Operating System Content Type Variant ID Segments Channe…" at bounding box center [231, 676] width 437 height 29
select select "locationCluster"
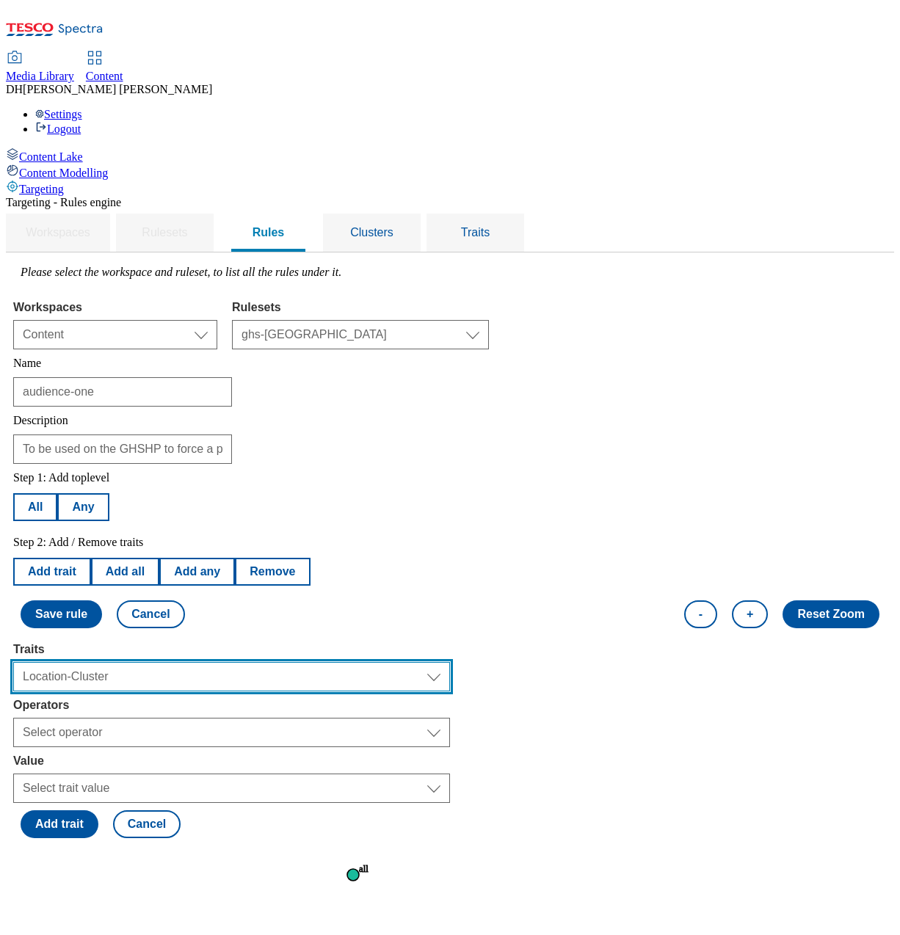
click at [269, 662] on select "Select trait Languages Operating System Content Type Variant ID Segments Channe…" at bounding box center [231, 676] width 437 height 29
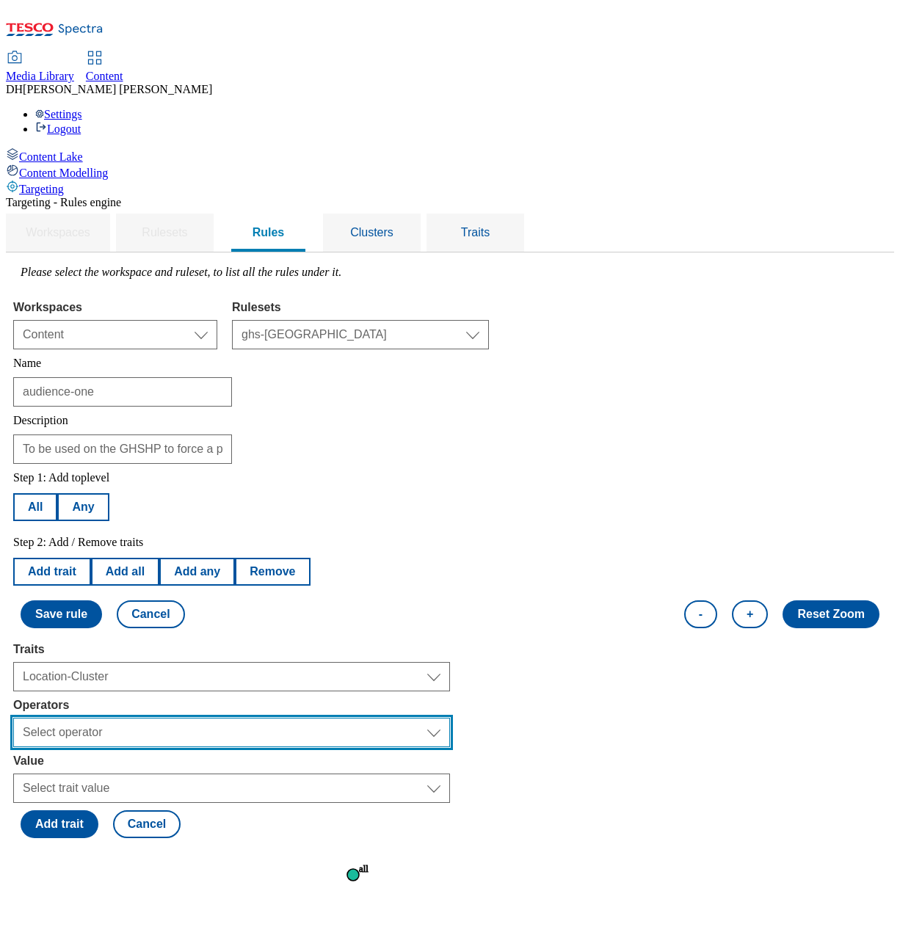
click at [306, 718] on select "Select operator Equals to Not Contains Not Equals Contains" at bounding box center [231, 732] width 437 height 29
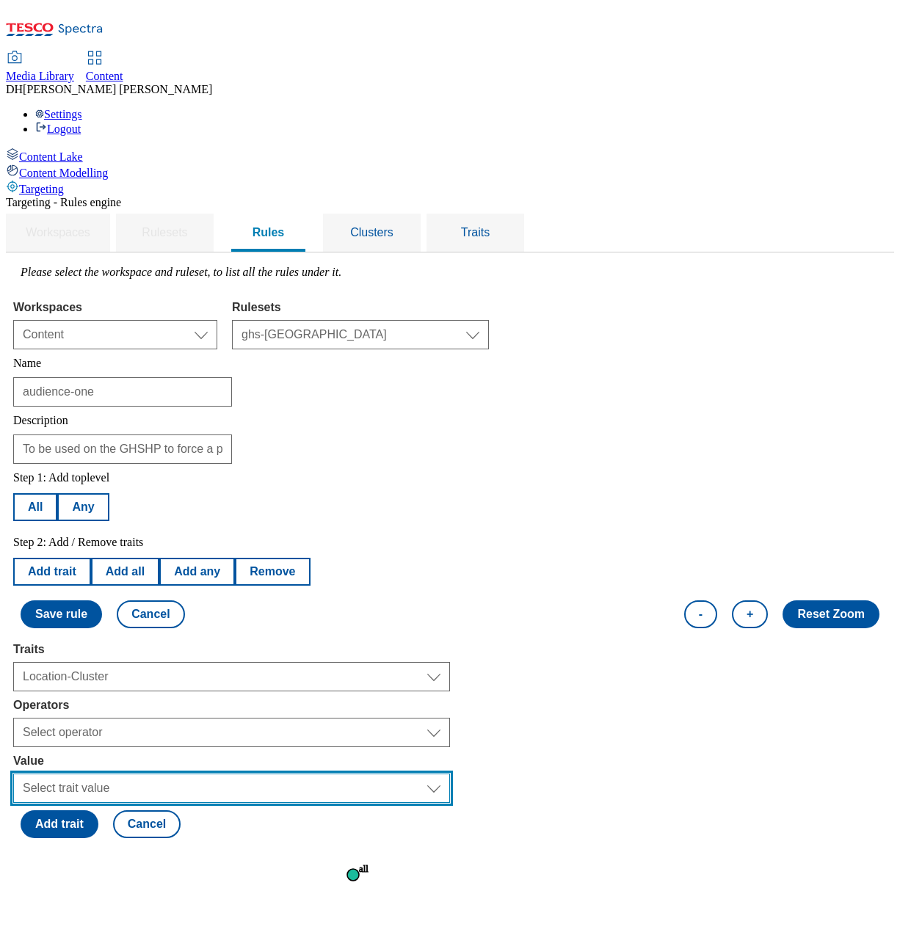
click at [277, 774] on select "Select trait value" at bounding box center [231, 788] width 437 height 29
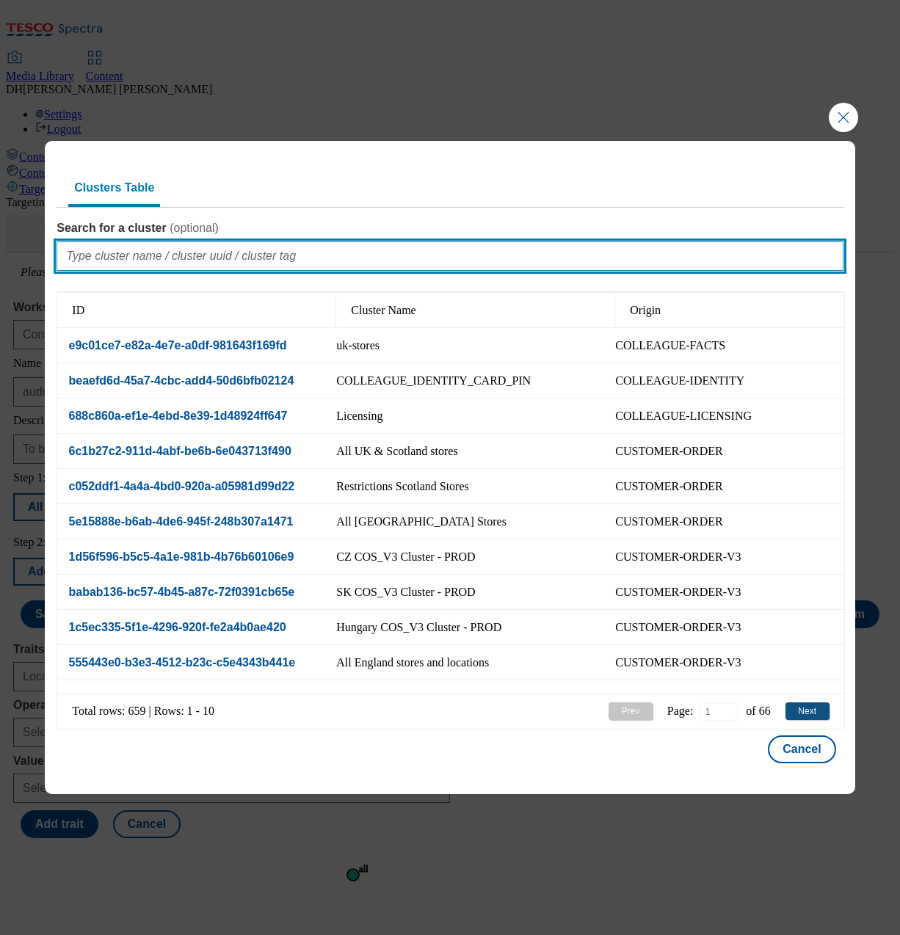
click at [207, 258] on input "Search for a cluster ( optional )" at bounding box center [450, 255] width 786 height 29
type input "audeince"
type input "0"
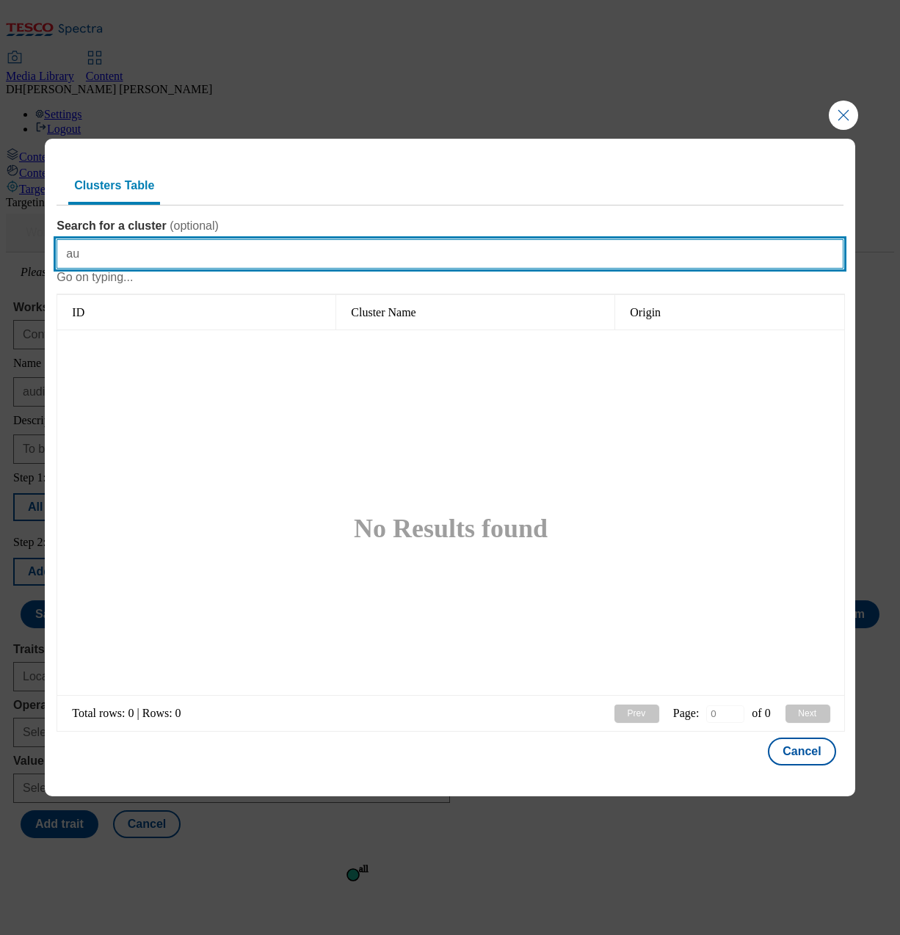
type input "a"
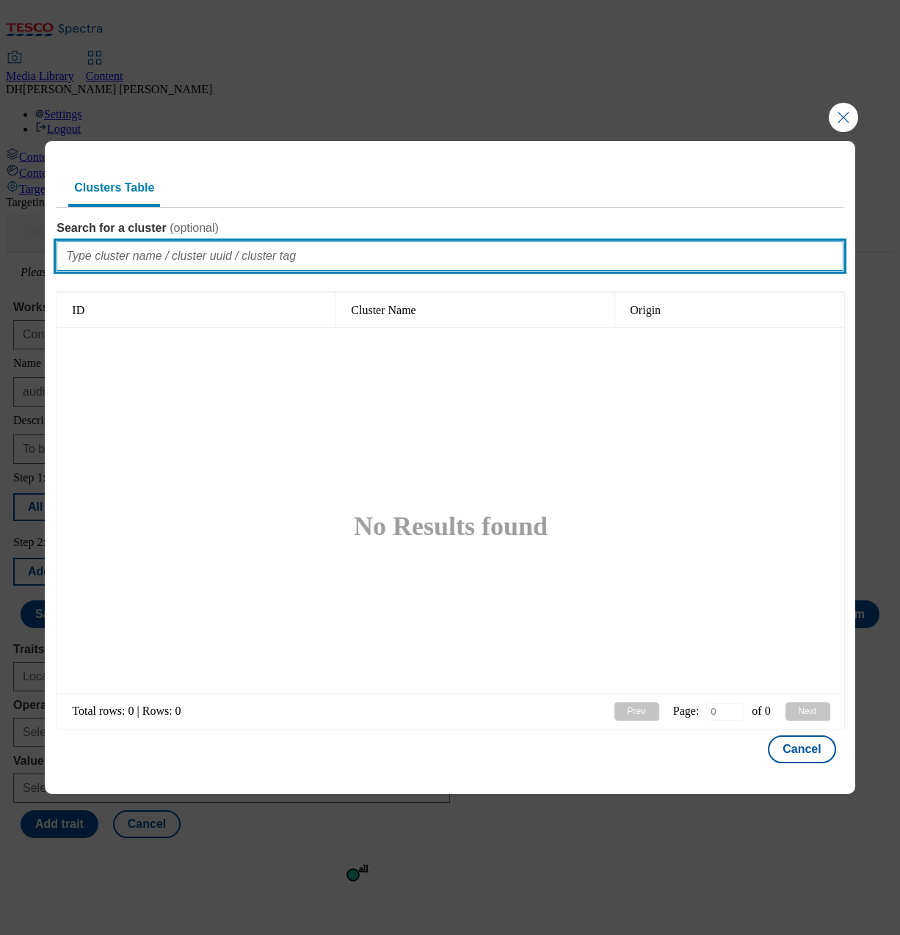
type input "1"
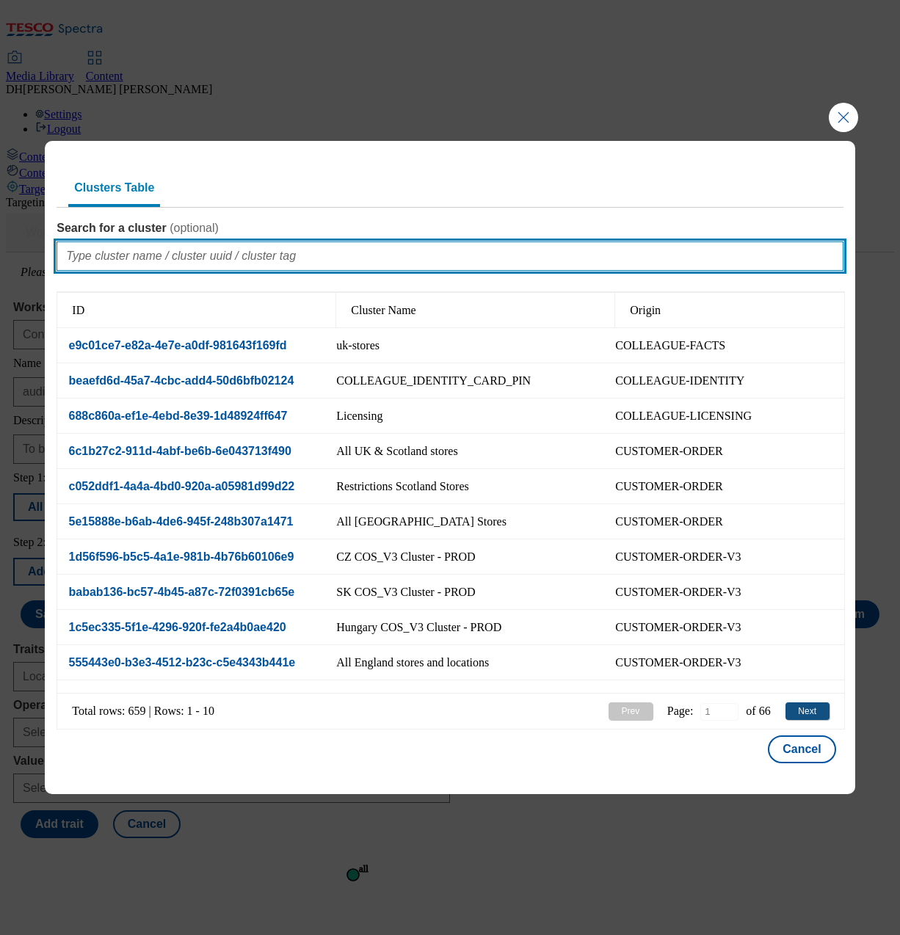
click at [259, 261] on input "Search for a cluster ( optional )" at bounding box center [450, 255] width 786 height 29
type input "audience"
type input "1"
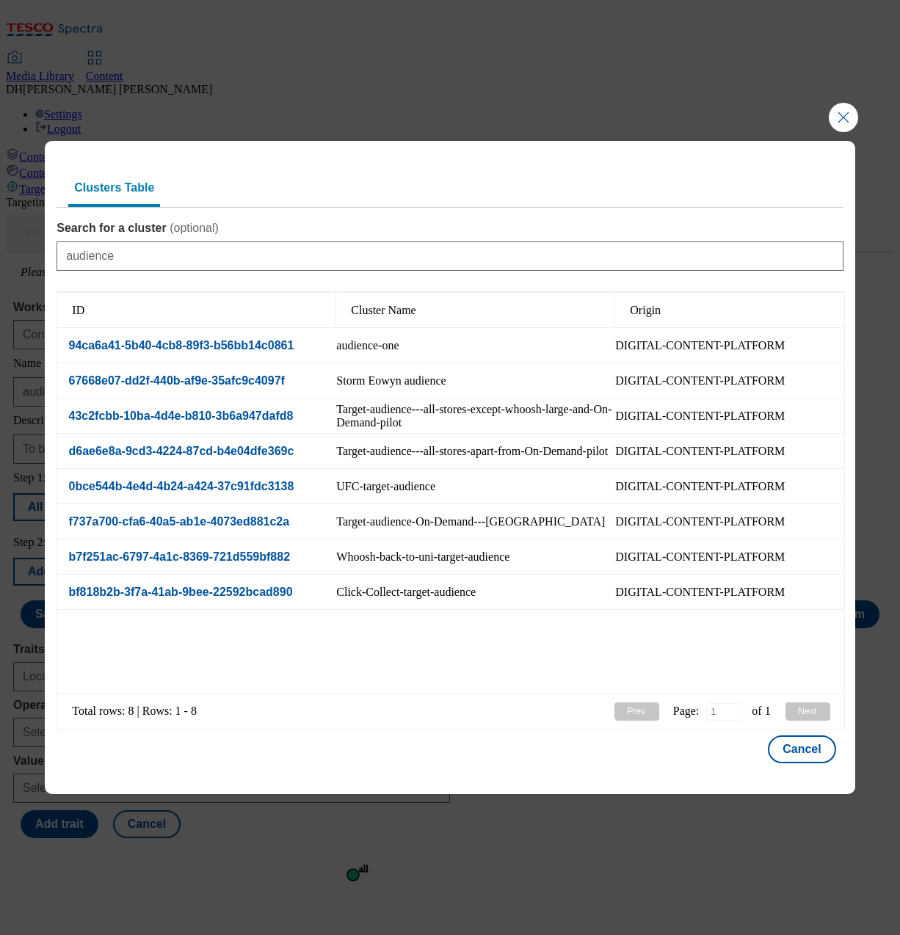
click at [426, 341] on div "audience-one" at bounding box center [475, 345] width 279 height 35
select select "94ca6a41-5b40-4cb8-89f3-b56bb14c0861"
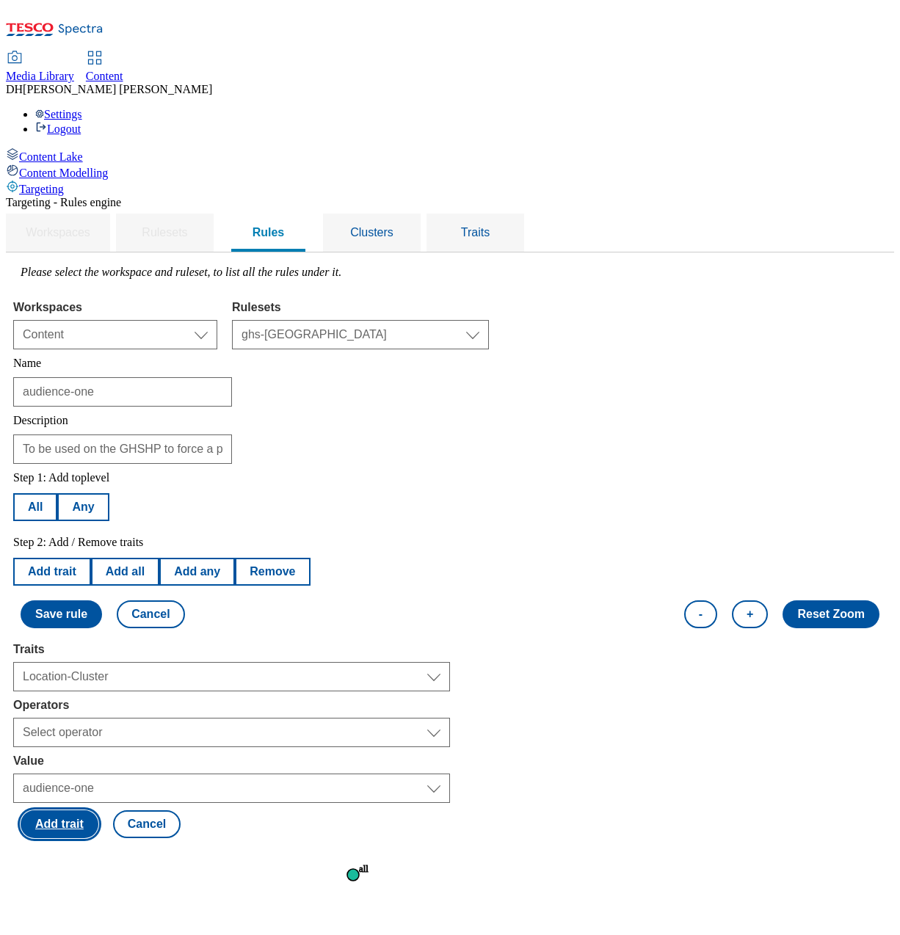
click at [98, 810] on button "Add trait" at bounding box center [60, 824] width 78 height 28
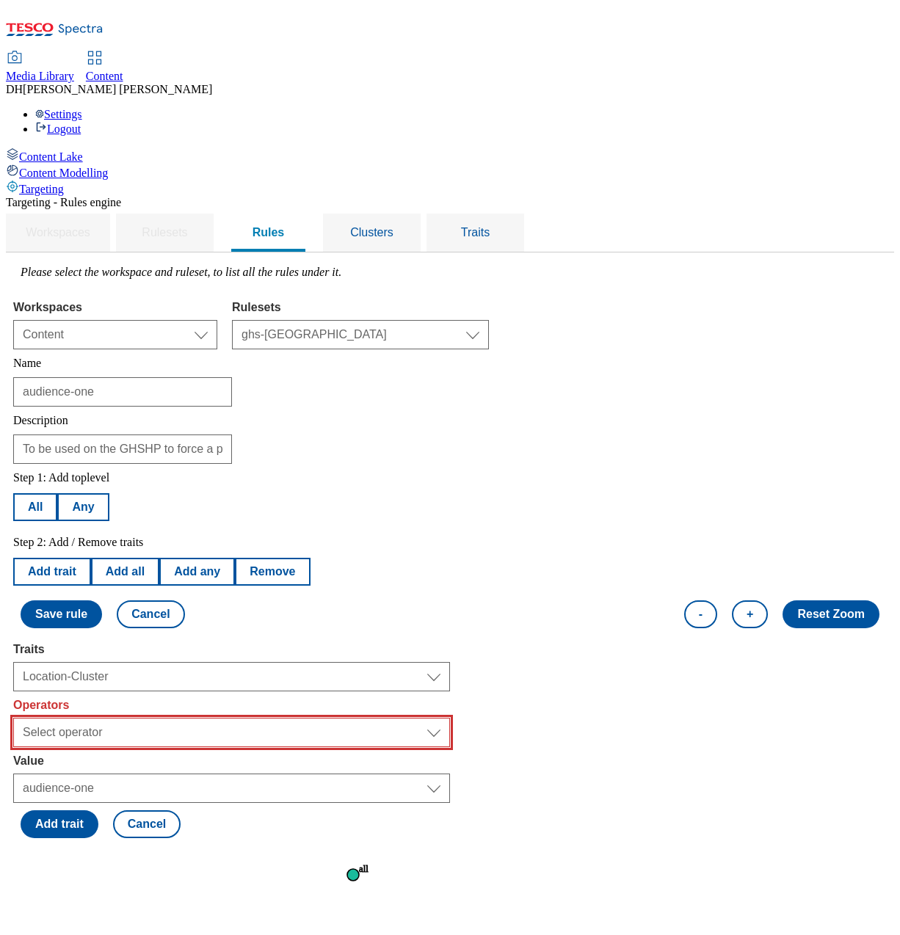
click at [313, 718] on select "Select operator Equals to Not Contains Not Equals Contains" at bounding box center [231, 732] width 437 height 29
select select "equals"
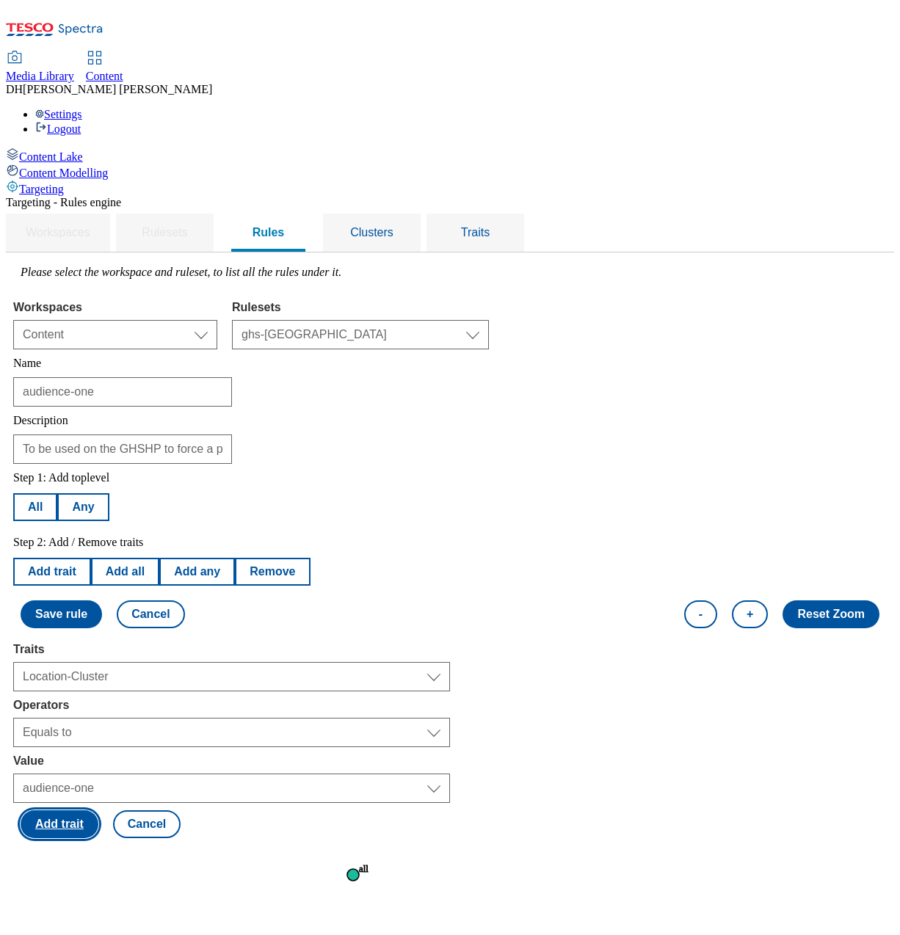
click at [98, 810] on button "Add trait" at bounding box center [60, 824] width 78 height 28
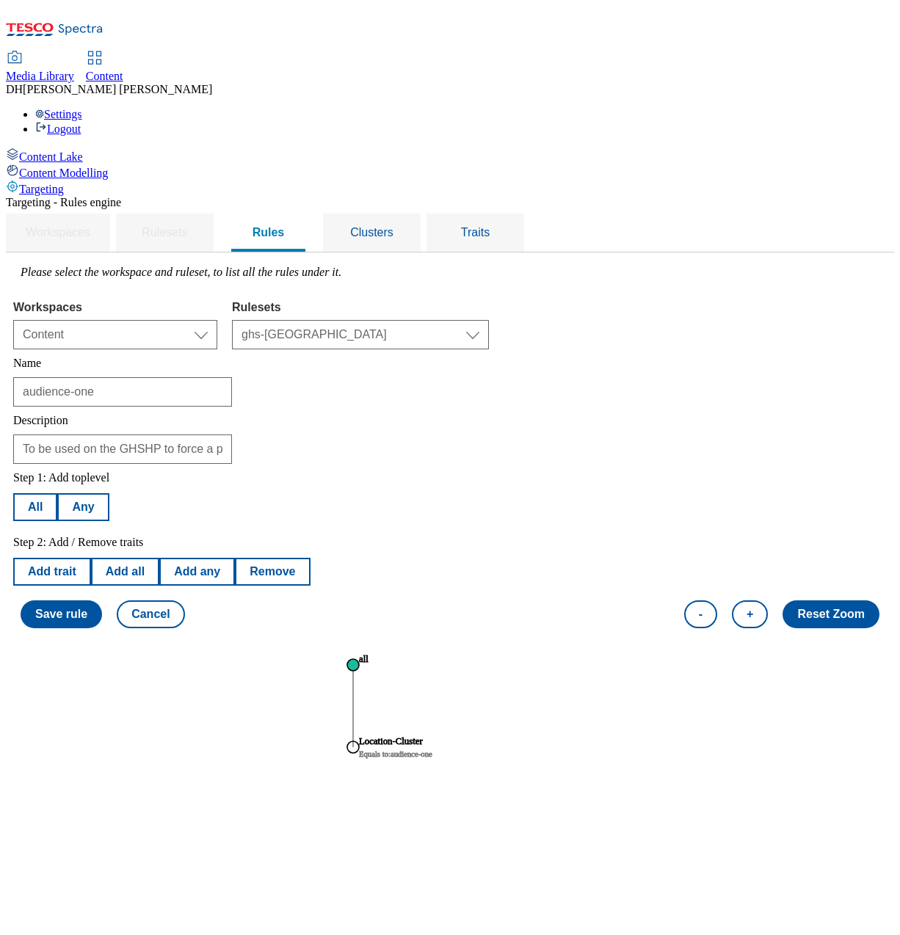
scroll to position [2, 0]
click at [102, 600] on button "Save rule" at bounding box center [61, 614] width 81 height 28
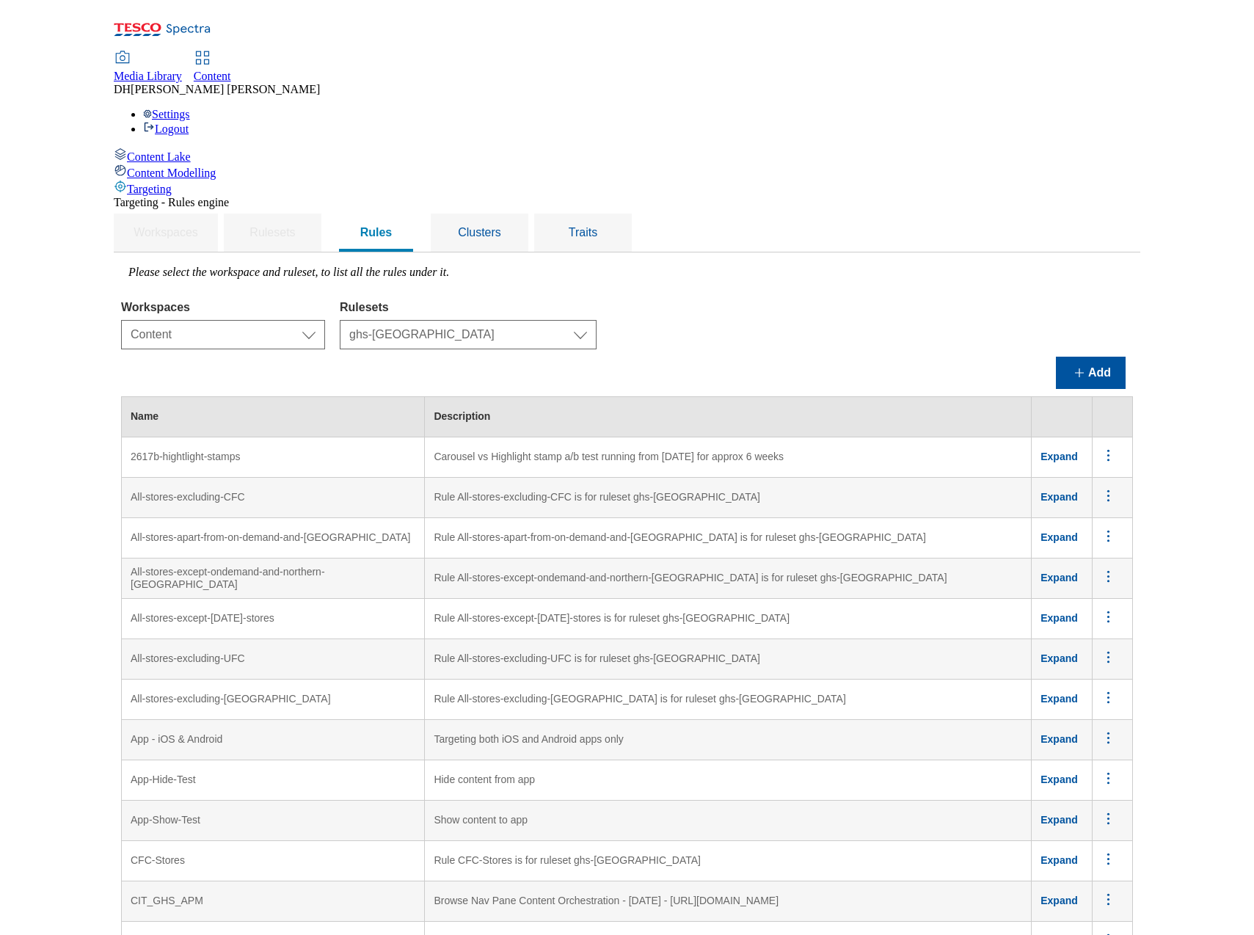
scroll to position [5504, 0]
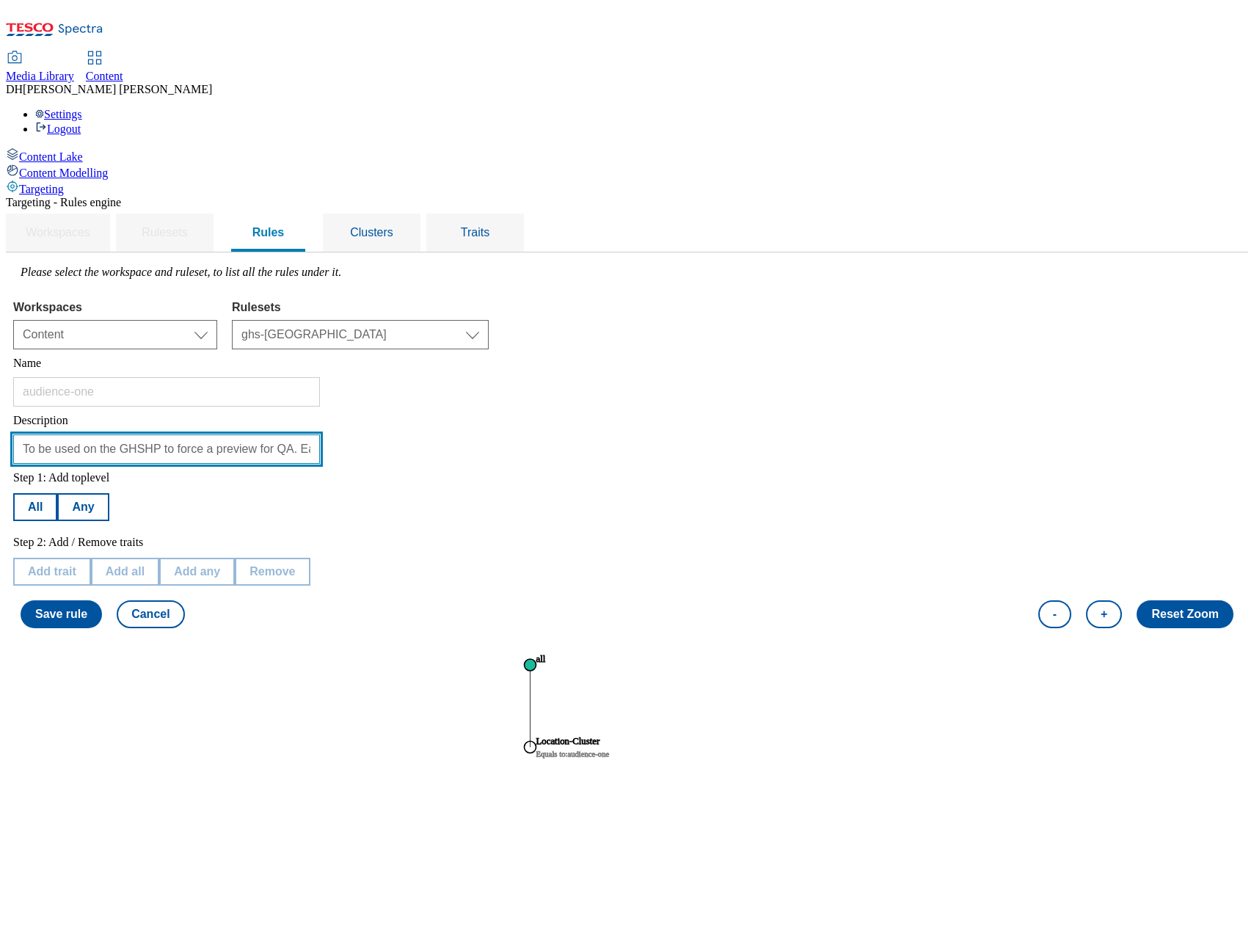
click at [272, 435] on input "To be used on the GHSHP to force a preview for QA. Each cluster/rule is associa…" at bounding box center [166, 449] width 307 height 29
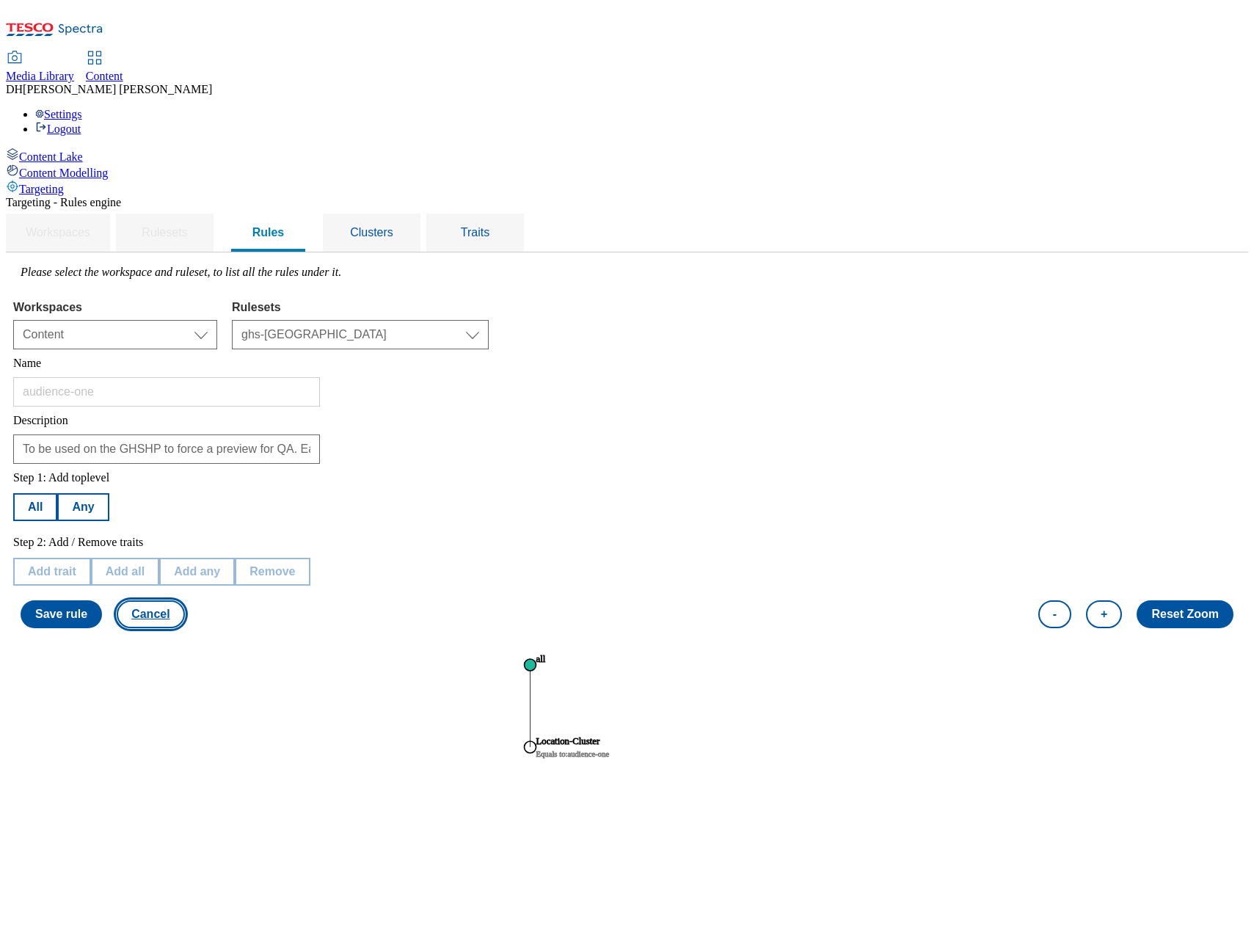
click at [184, 600] on button "Cancel" at bounding box center [151, 614] width 68 height 28
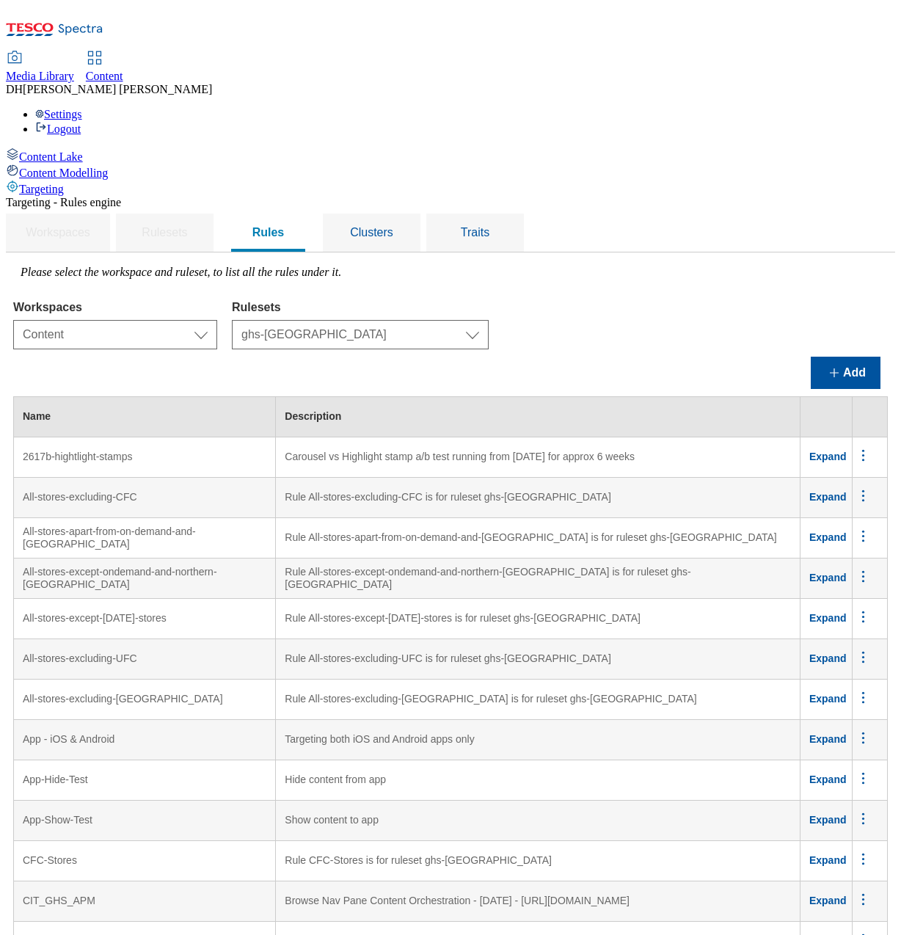
scroll to position [5580, 0]
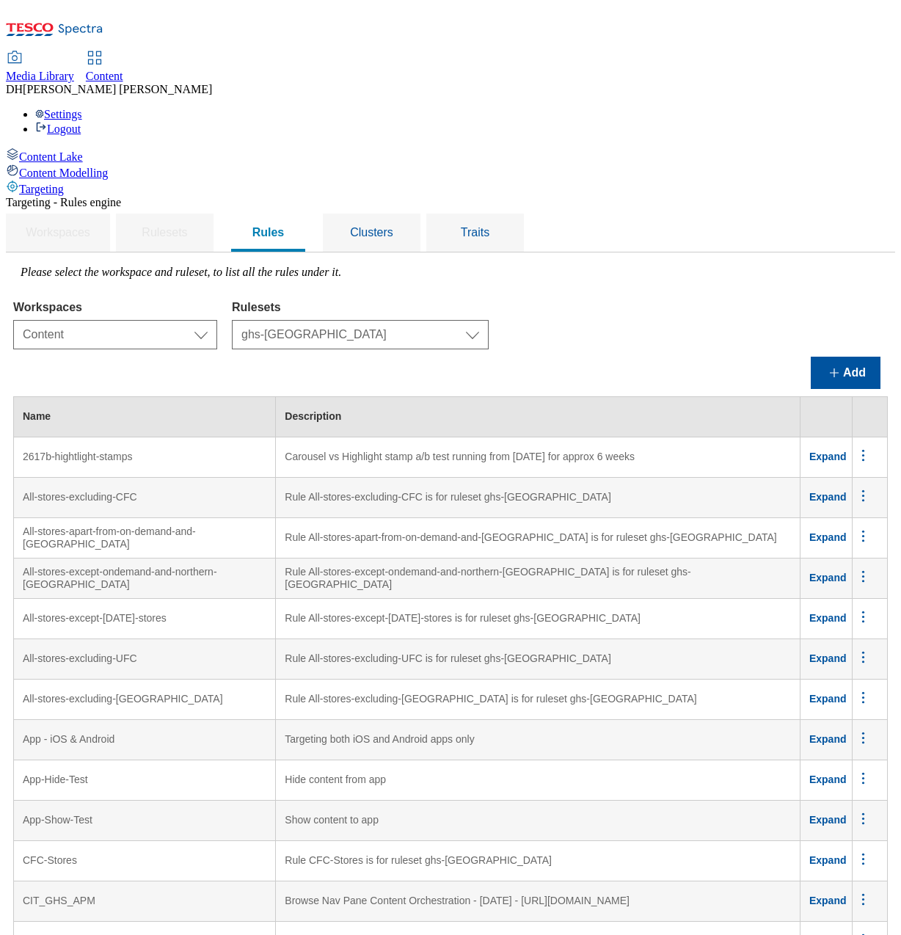
scroll to position [1800, 0]
